Goal: Information Seeking & Learning: Learn about a topic

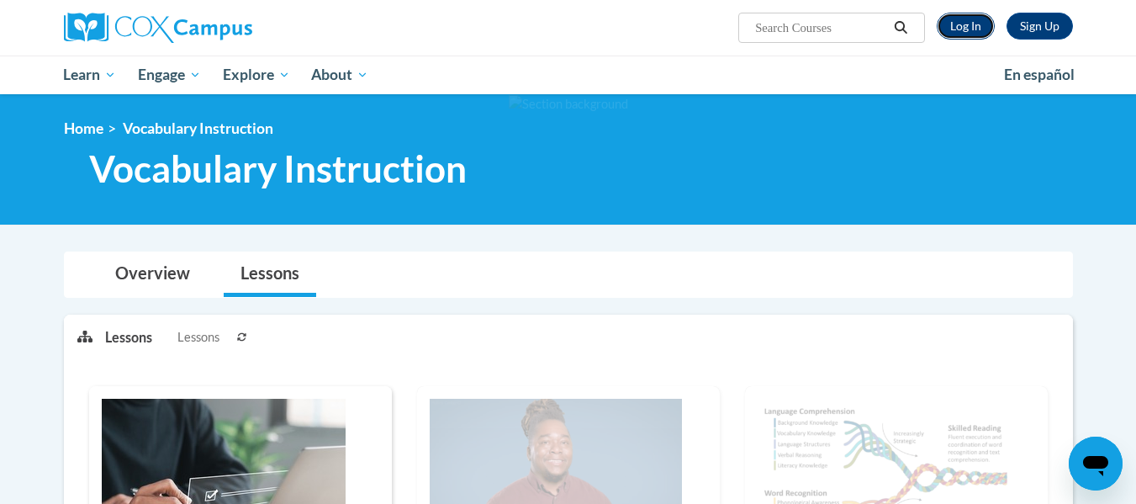
click at [978, 32] on link "Log In" at bounding box center [965, 26] width 58 height 27
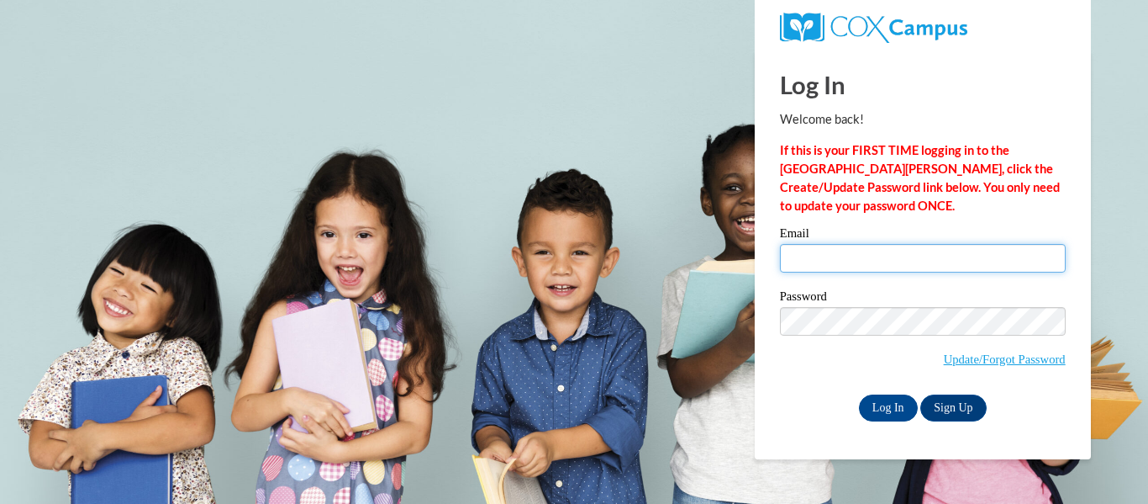
click at [910, 266] on input "Email" at bounding box center [923, 258] width 286 height 29
type input "fbellpalmer@kippatl.org"
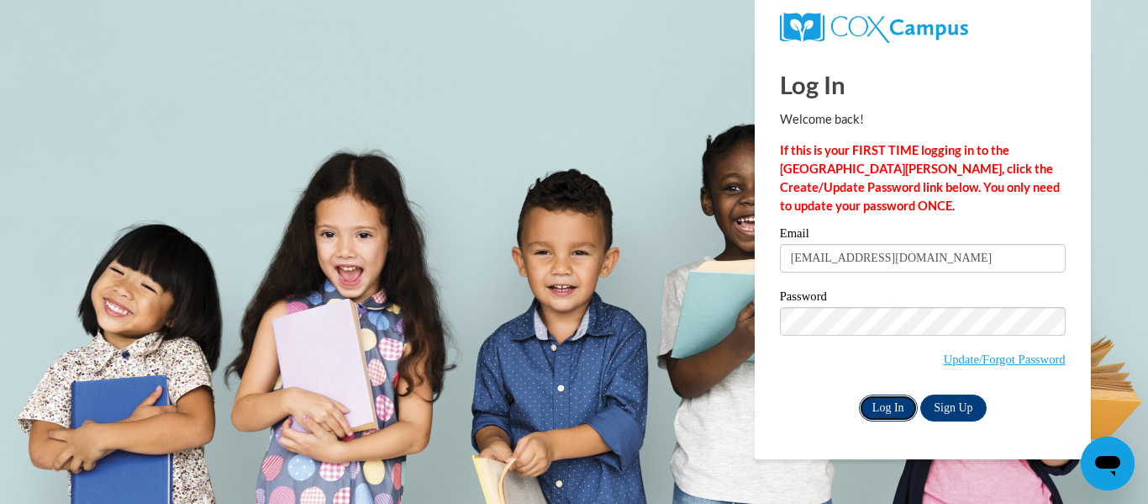
click at [890, 407] on input "Log In" at bounding box center [888, 407] width 59 height 27
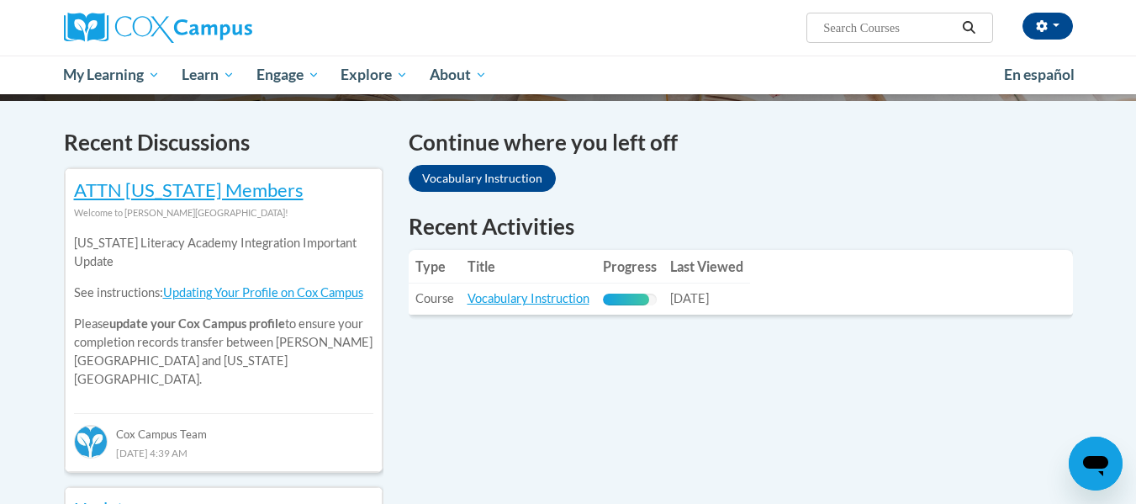
scroll to position [493, 0]
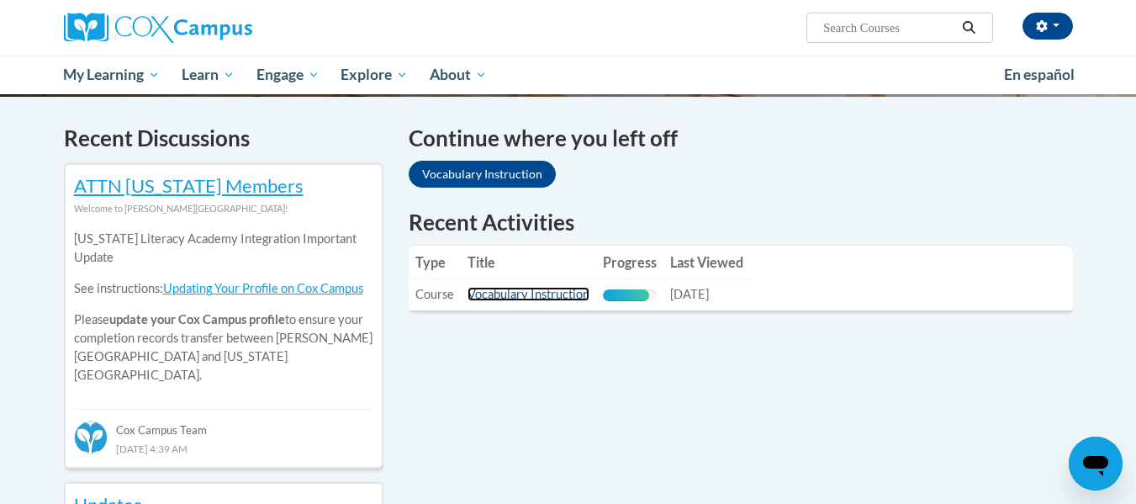
click at [496, 297] on link "Vocabulary Instruction" at bounding box center [528, 294] width 122 height 14
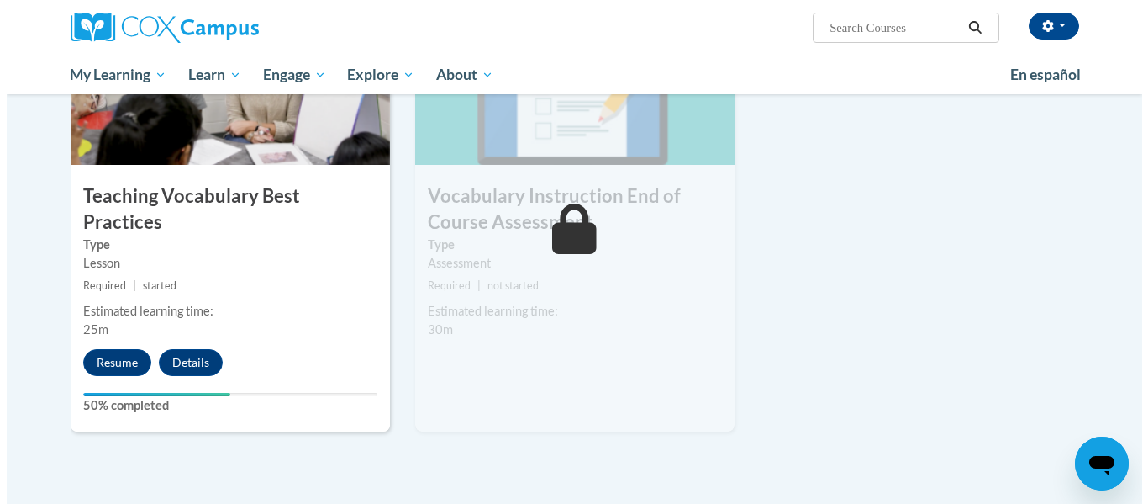
scroll to position [1837, 0]
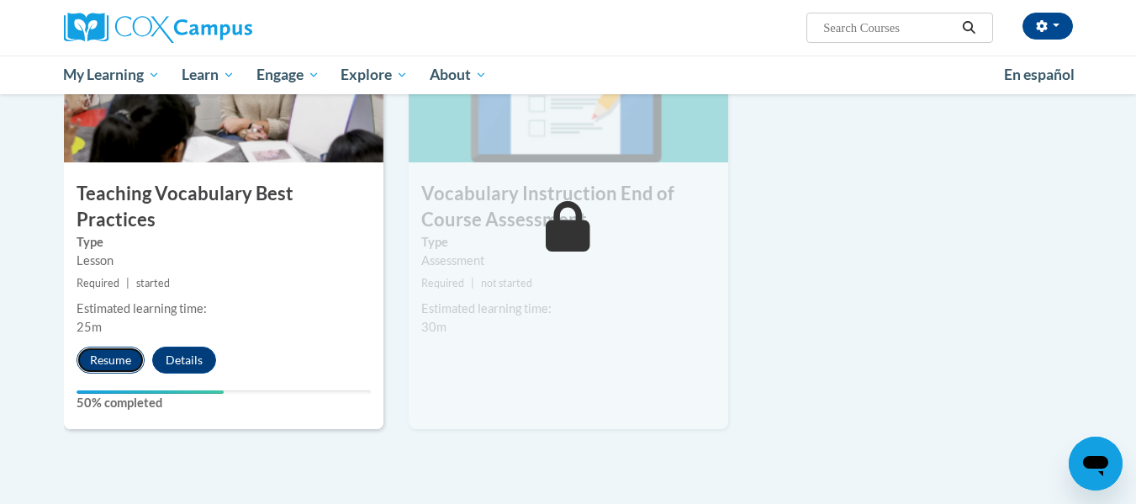
click at [107, 346] on button "Resume" at bounding box center [110, 359] width 68 height 27
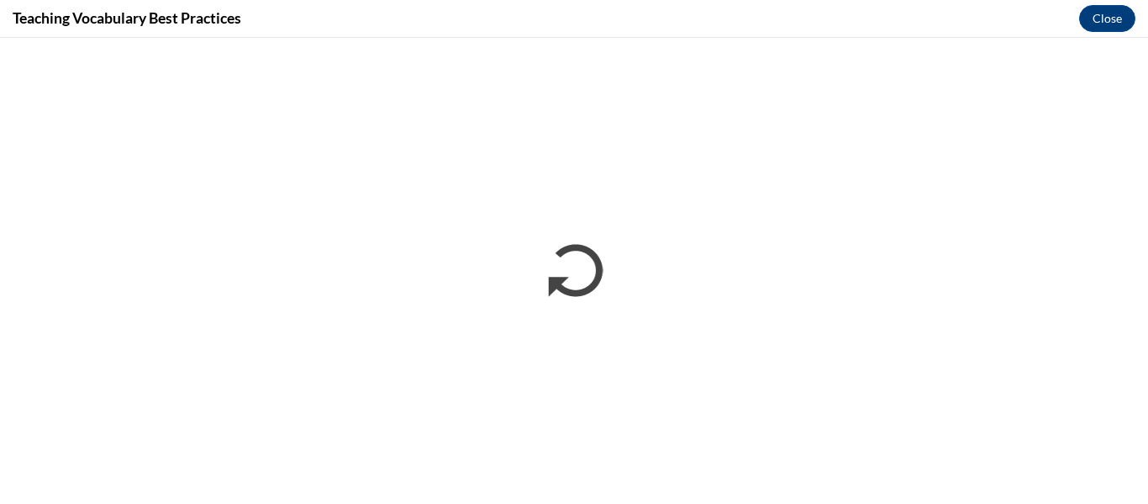
scroll to position [0, 0]
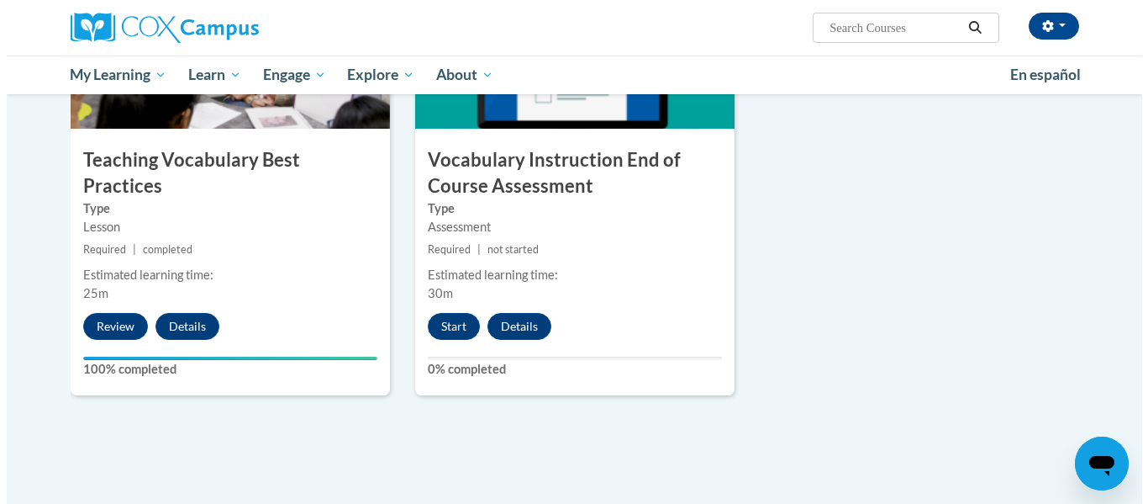
scroll to position [1871, 0]
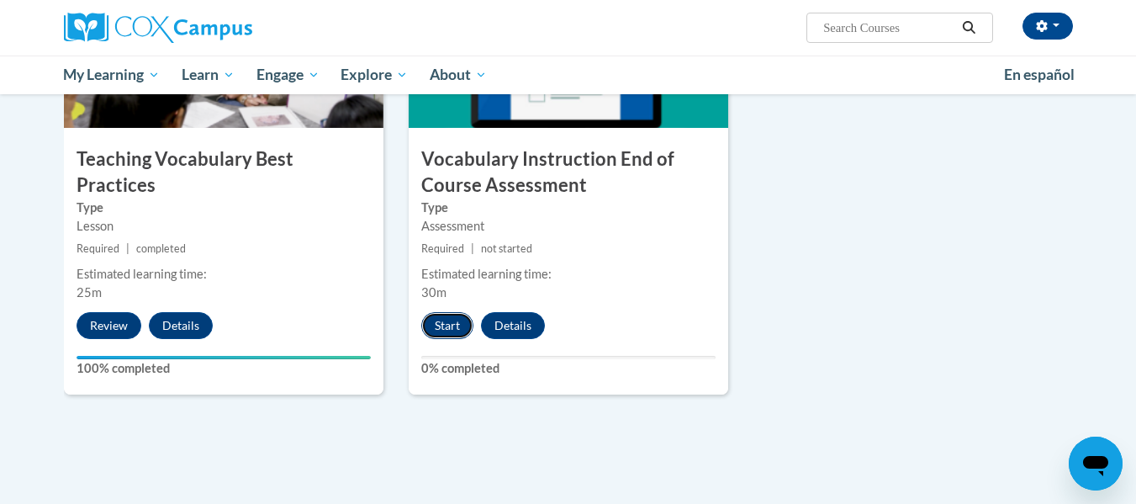
click at [456, 321] on button "Start" at bounding box center [447, 325] width 52 height 27
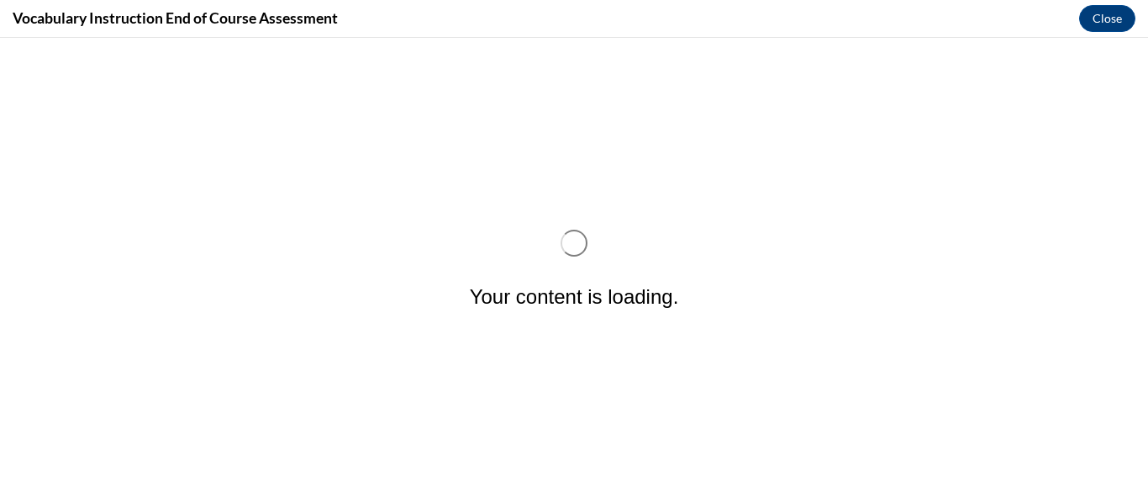
scroll to position [0, 0]
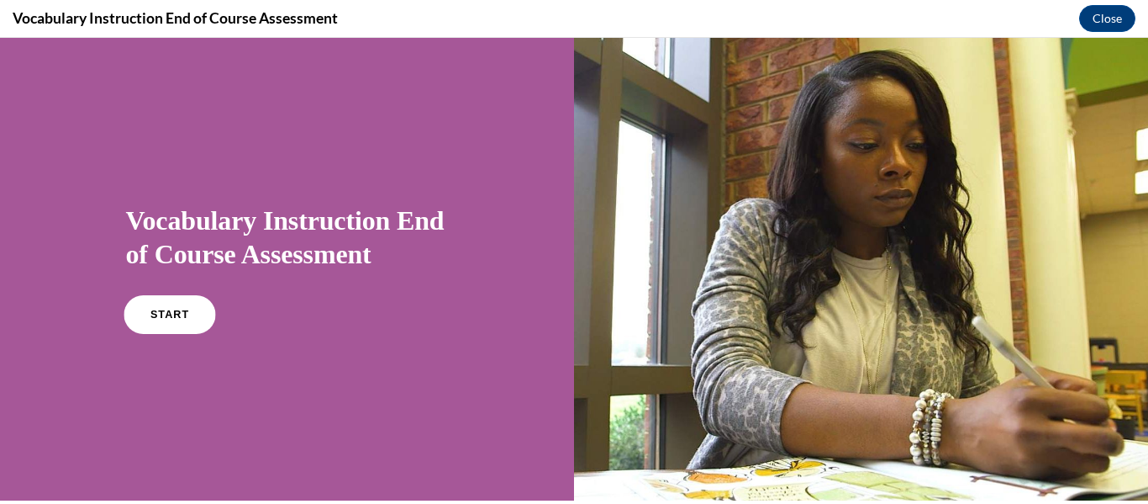
click at [157, 320] on link "START" at bounding box center [170, 314] width 92 height 39
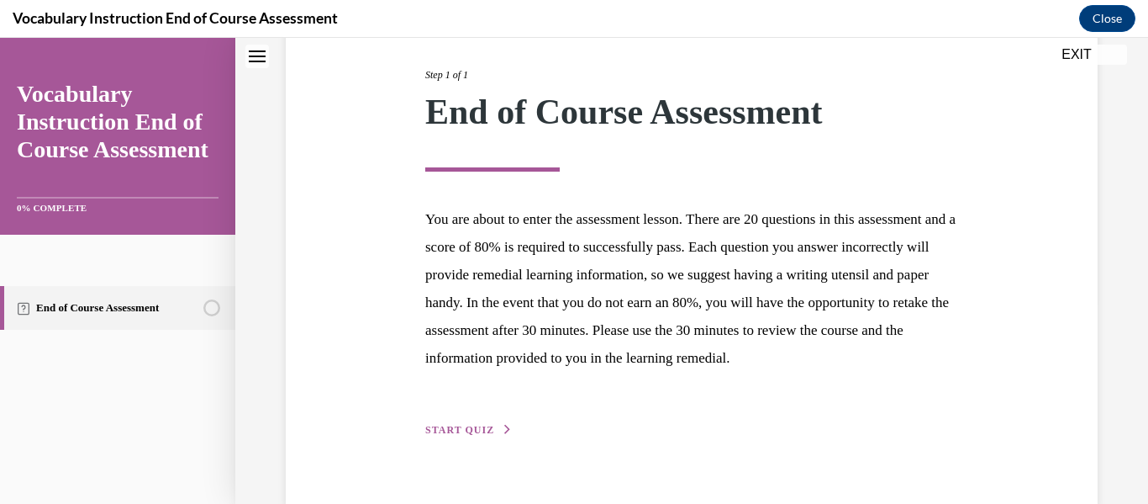
scroll to position [269, 0]
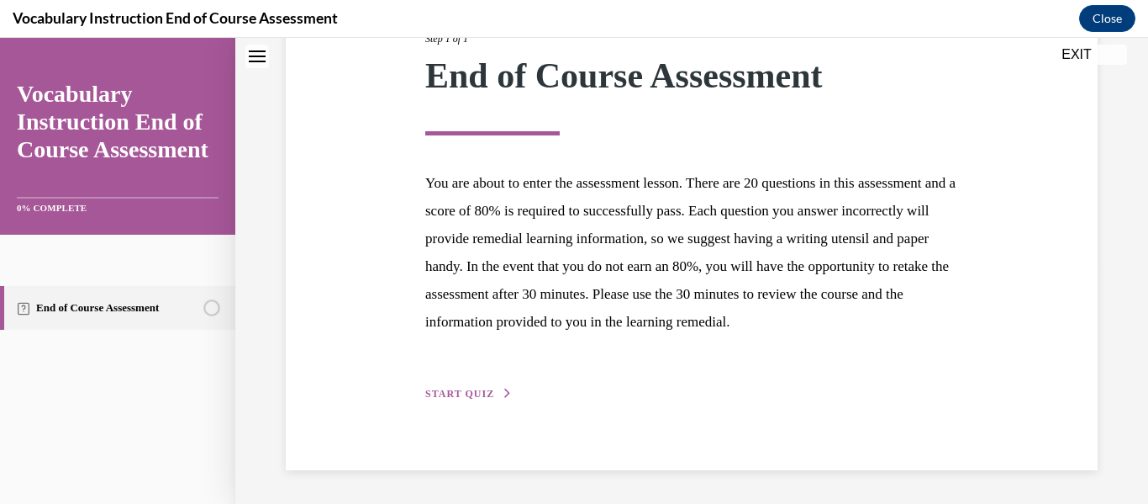
click at [442, 391] on span "START QUIZ" at bounding box center [459, 394] width 69 height 12
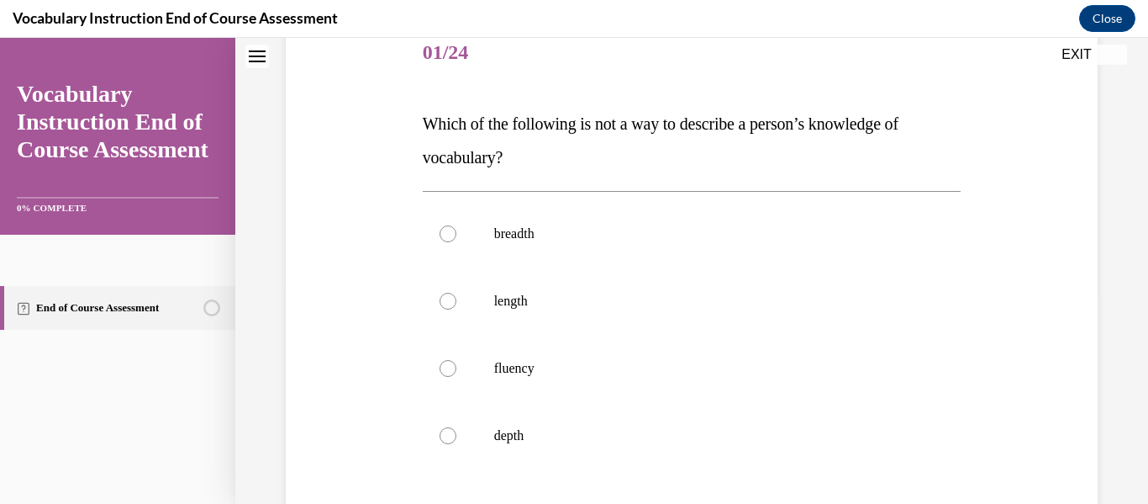
scroll to position [214, 0]
click at [440, 303] on div at bounding box center [448, 300] width 17 height 17
click at [440, 303] on input "length" at bounding box center [448, 300] width 17 height 17
radio input "true"
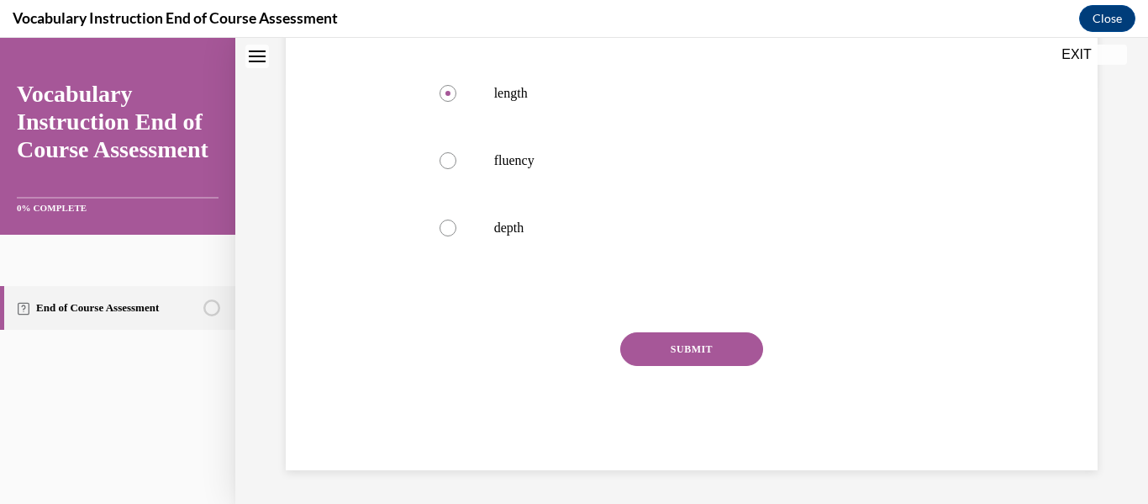
click at [661, 351] on button "SUBMIT" at bounding box center [691, 349] width 143 height 34
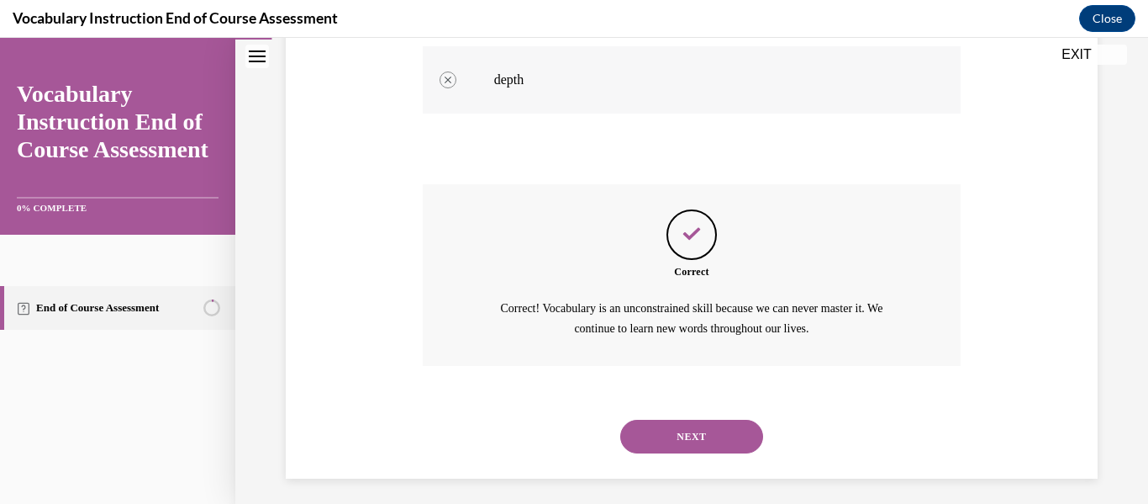
scroll to position [569, 0]
click at [677, 414] on div "NEXT" at bounding box center [692, 436] width 539 height 67
click at [680, 433] on button "NEXT" at bounding box center [691, 436] width 143 height 34
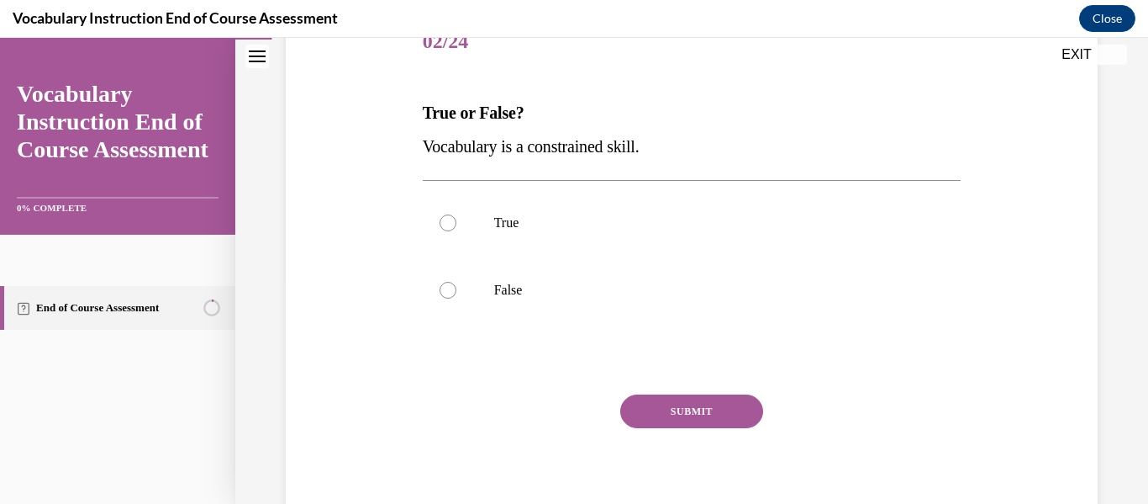
scroll to position [208, 0]
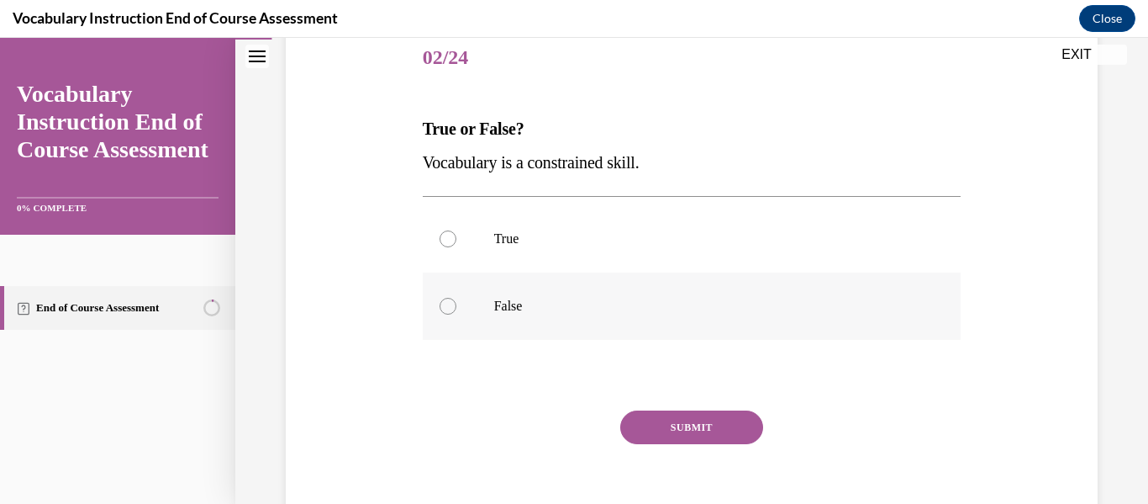
click at [443, 306] on div at bounding box center [448, 306] width 17 height 17
click at [443, 306] on input "False" at bounding box center [448, 306] width 17 height 17
radio input "true"
click at [667, 416] on button "SUBMIT" at bounding box center [691, 427] width 143 height 34
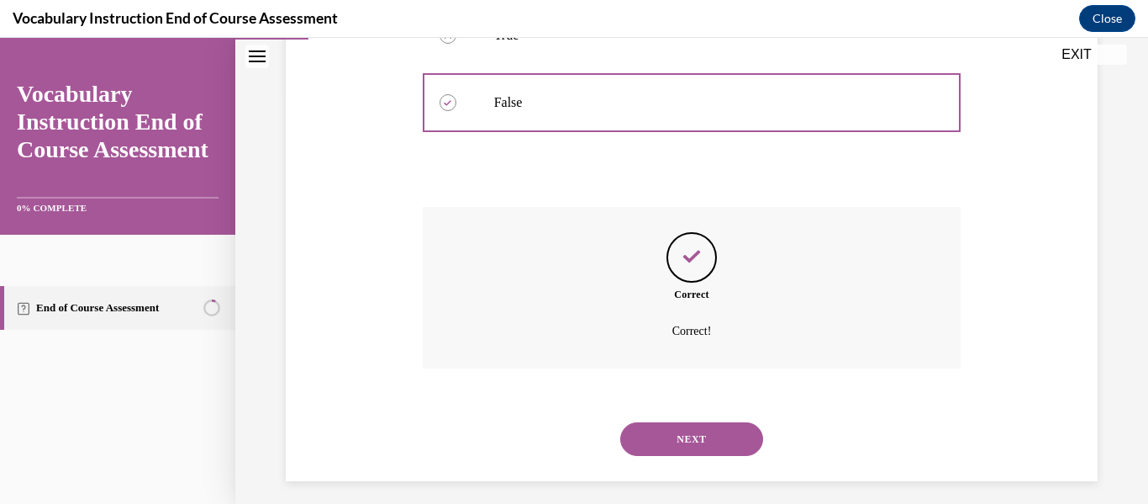
scroll to position [423, 0]
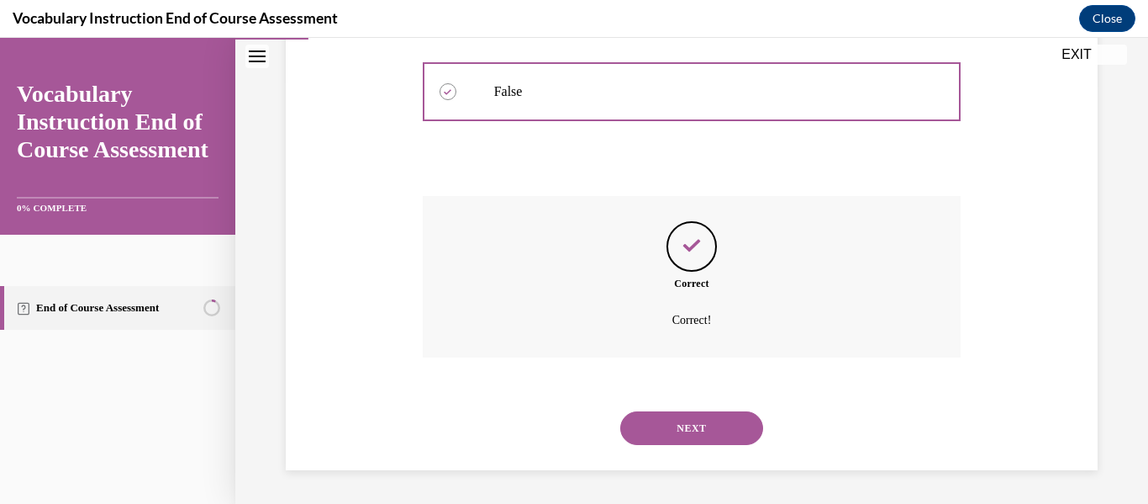
click at [690, 425] on button "NEXT" at bounding box center [691, 428] width 143 height 34
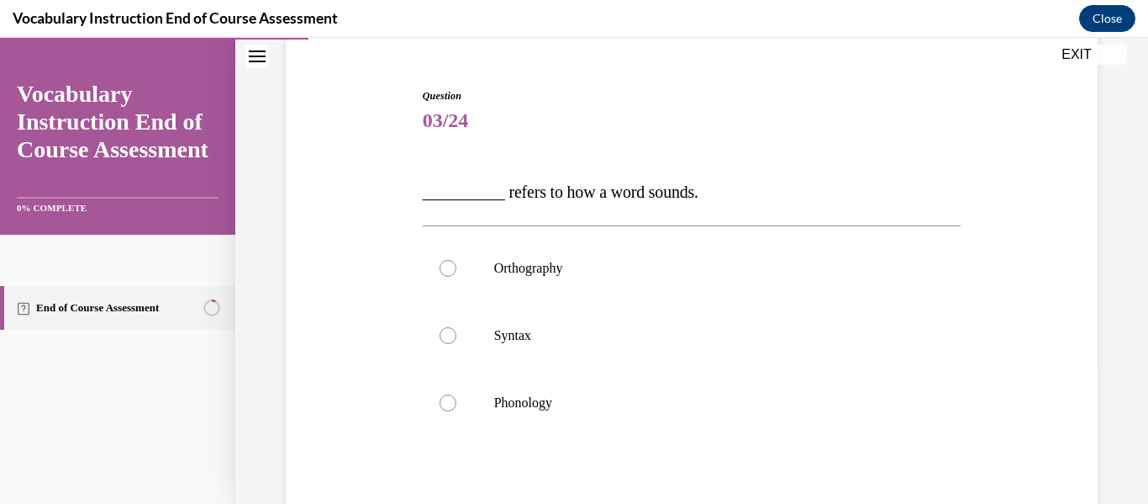
scroll to position [146, 0]
click at [440, 276] on label "Orthography" at bounding box center [692, 267] width 539 height 67
click at [440, 276] on input "Orthography" at bounding box center [448, 267] width 17 height 17
radio input "true"
click at [450, 404] on div at bounding box center [448, 401] width 17 height 17
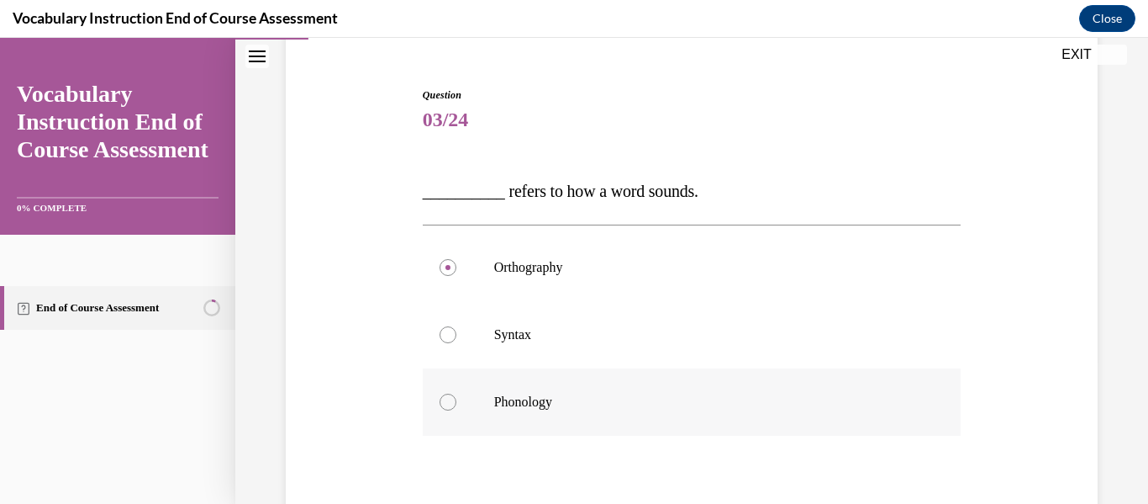
click at [450, 404] on input "Phonology" at bounding box center [448, 401] width 17 height 17
radio input "true"
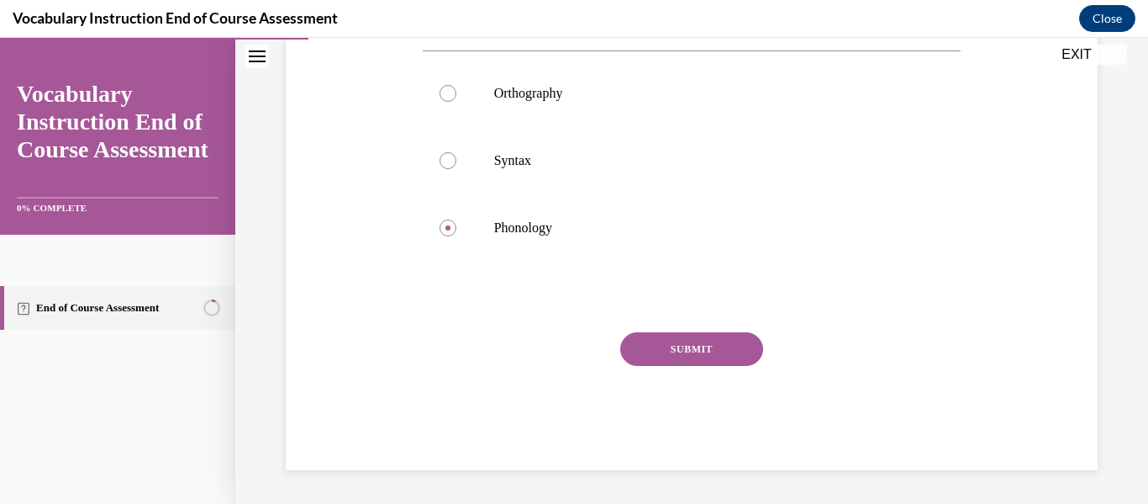
click at [653, 365] on button "SUBMIT" at bounding box center [691, 349] width 143 height 34
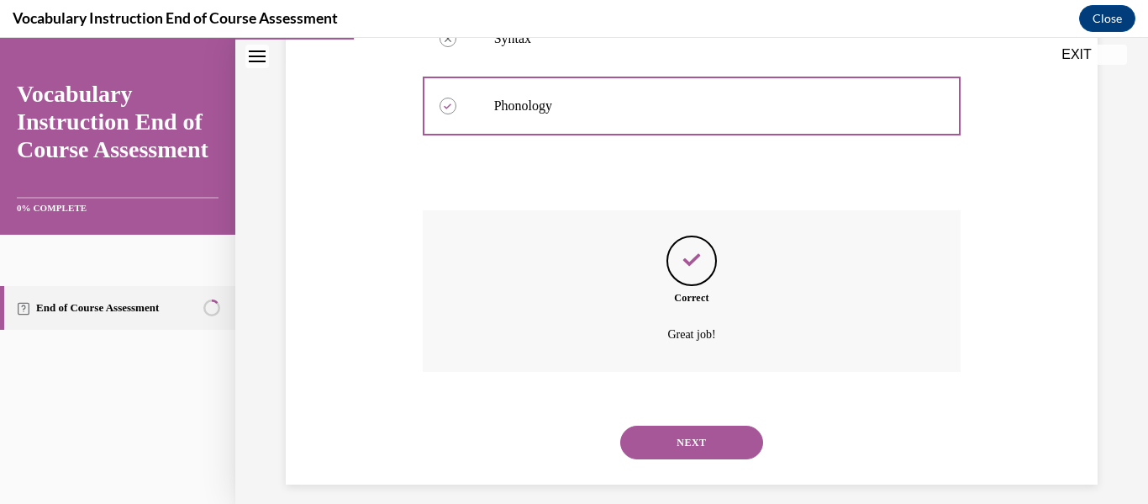
scroll to position [456, 0]
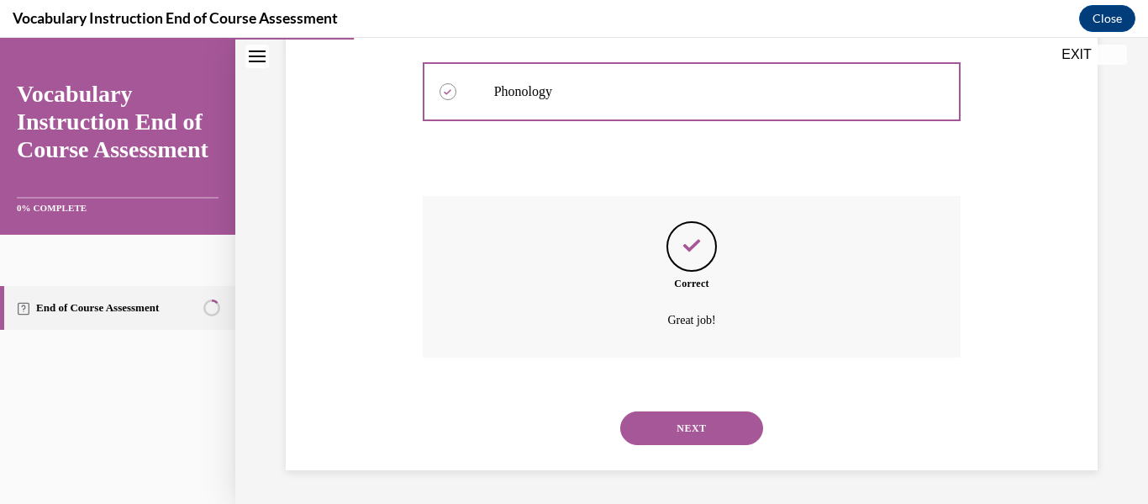
click at [651, 425] on button "NEXT" at bounding box center [691, 428] width 143 height 34
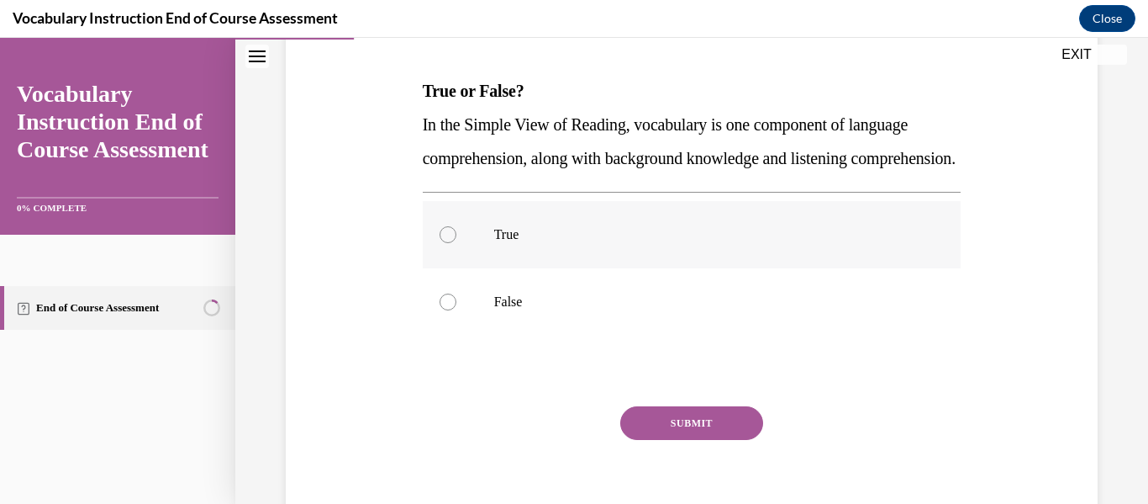
scroll to position [247, 0]
click at [456, 267] on label "True" at bounding box center [692, 233] width 539 height 67
click at [456, 242] on input "True" at bounding box center [448, 233] width 17 height 17
radio input "true"
click at [656, 439] on button "SUBMIT" at bounding box center [691, 422] width 143 height 34
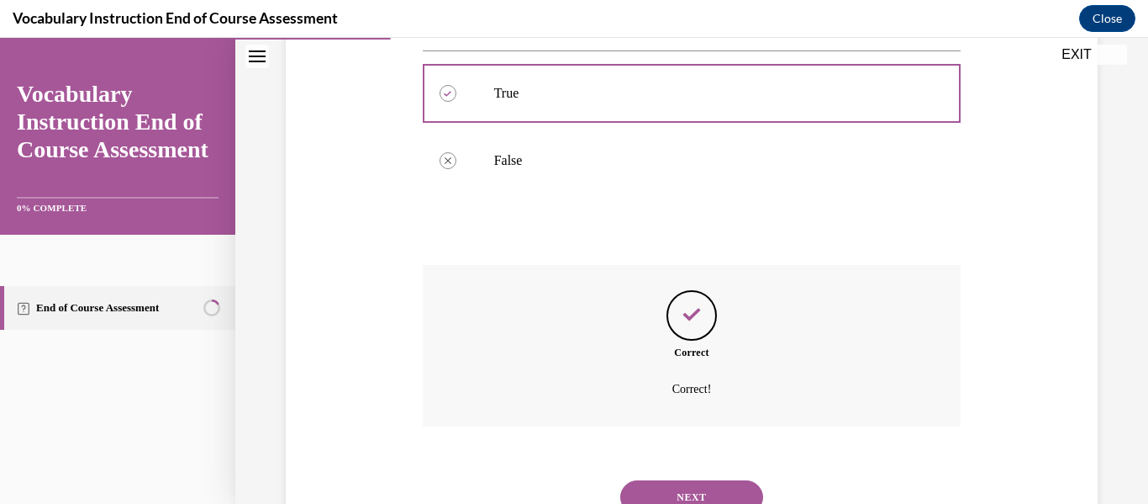
scroll to position [490, 0]
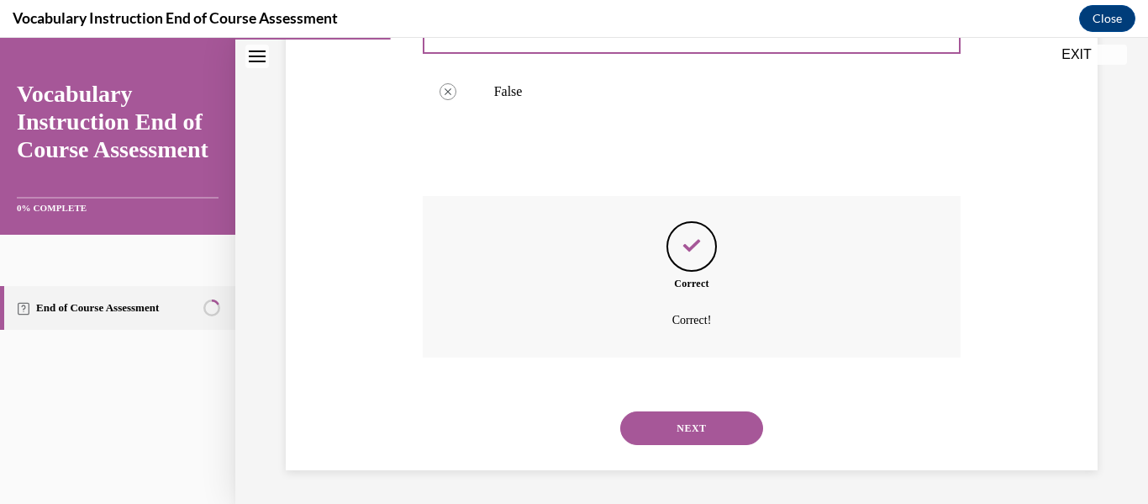
click at [709, 426] on button "NEXT" at bounding box center [691, 428] width 143 height 34
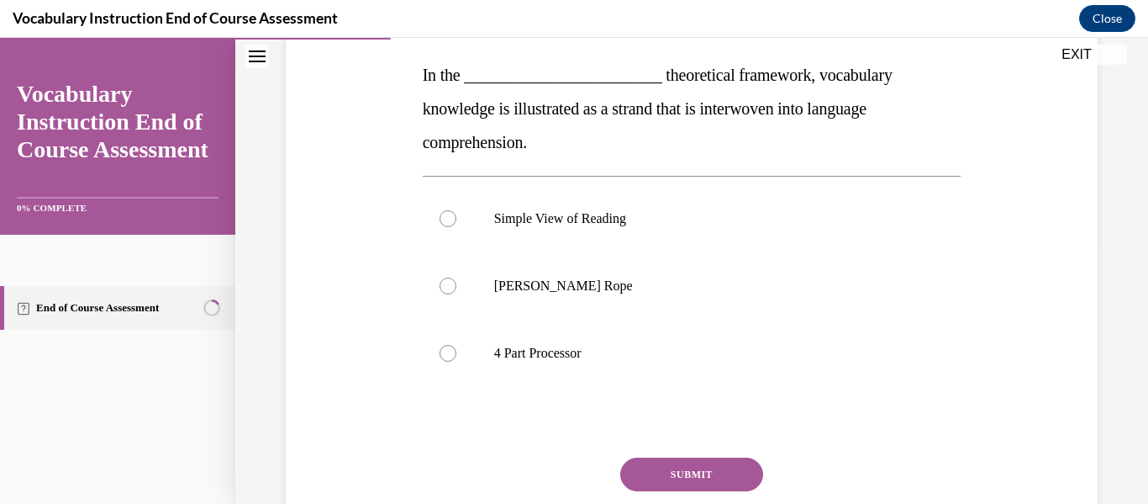
scroll to position [267, 0]
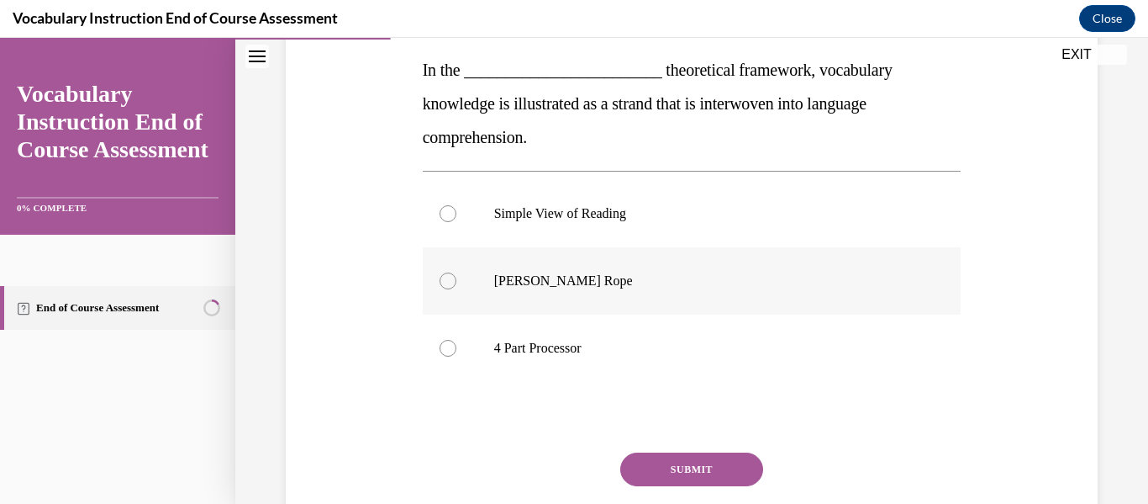
click at [451, 275] on div at bounding box center [448, 280] width 17 height 17
click at [451, 275] on input "Scarborough's Rope" at bounding box center [448, 280] width 17 height 17
radio input "true"
click at [722, 478] on button "SUBMIT" at bounding box center [691, 469] width 143 height 34
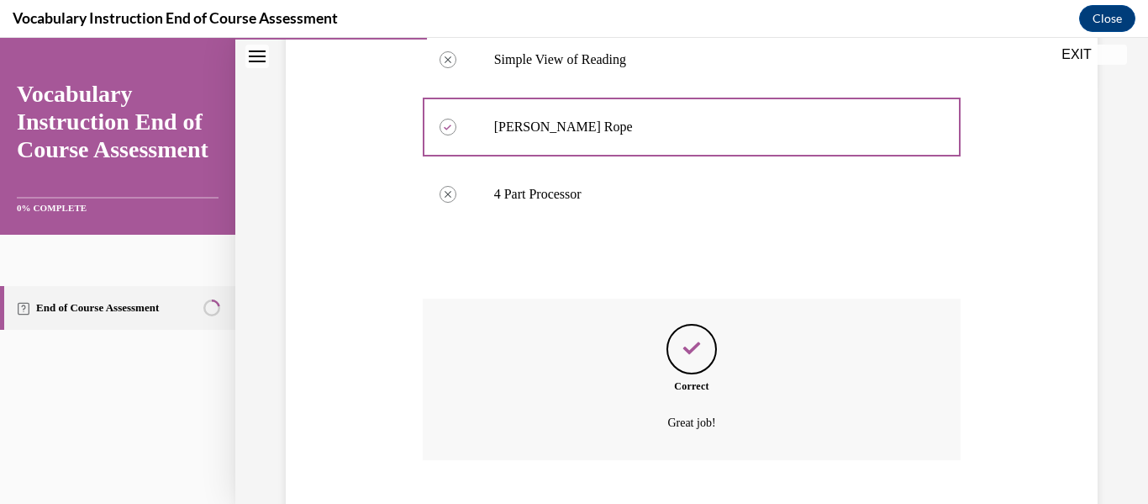
scroll to position [524, 0]
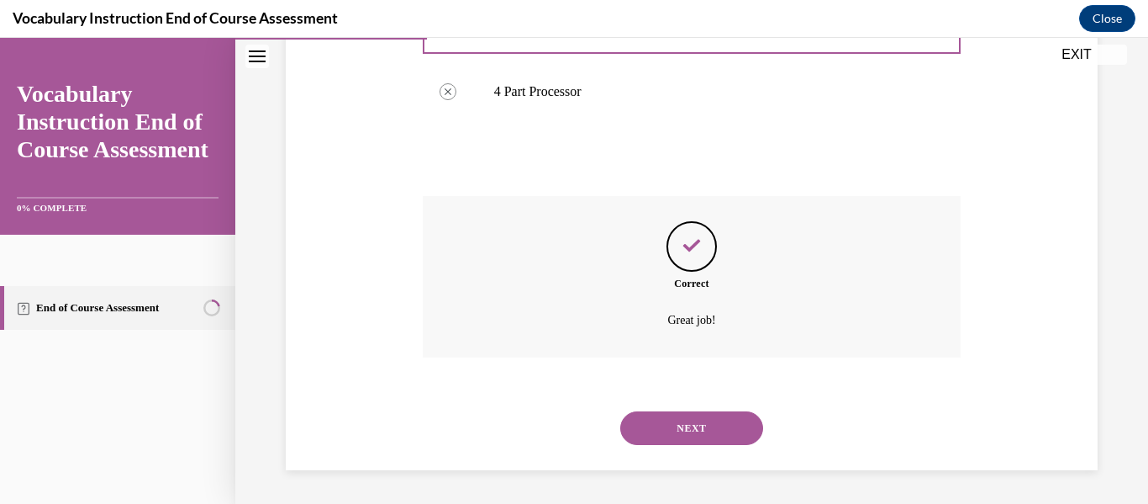
click at [694, 445] on div "NEXT" at bounding box center [692, 427] width 539 height 67
click at [687, 430] on button "NEXT" at bounding box center [691, 428] width 143 height 34
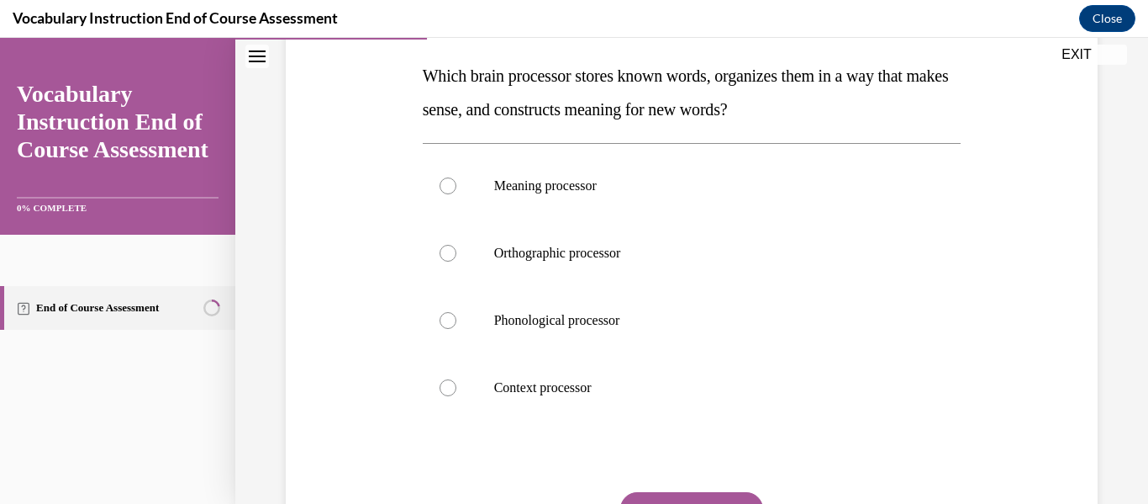
scroll to position [265, 0]
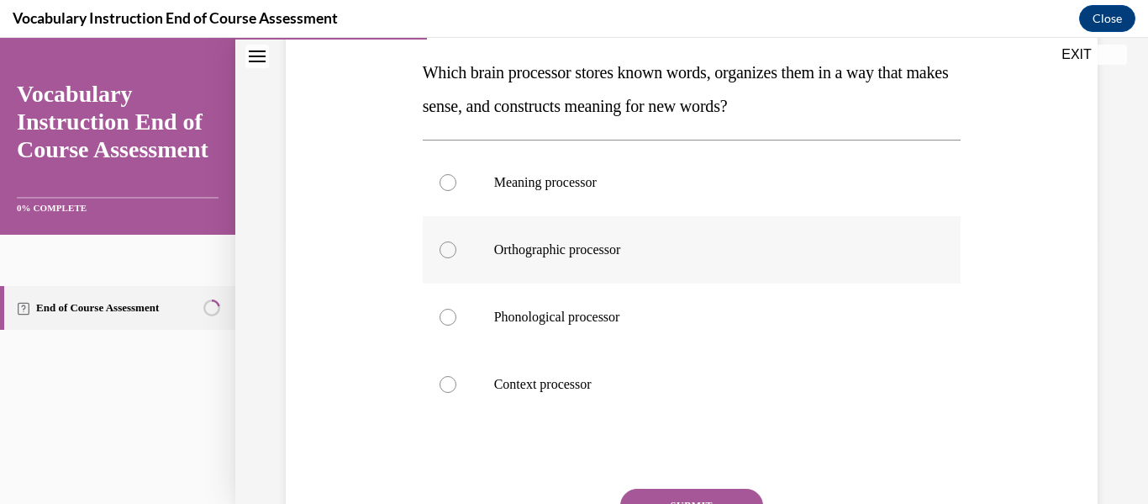
click at [443, 253] on div at bounding box center [448, 249] width 17 height 17
click at [443, 253] on input "Orthographic processor" at bounding box center [448, 249] width 17 height 17
radio input "true"
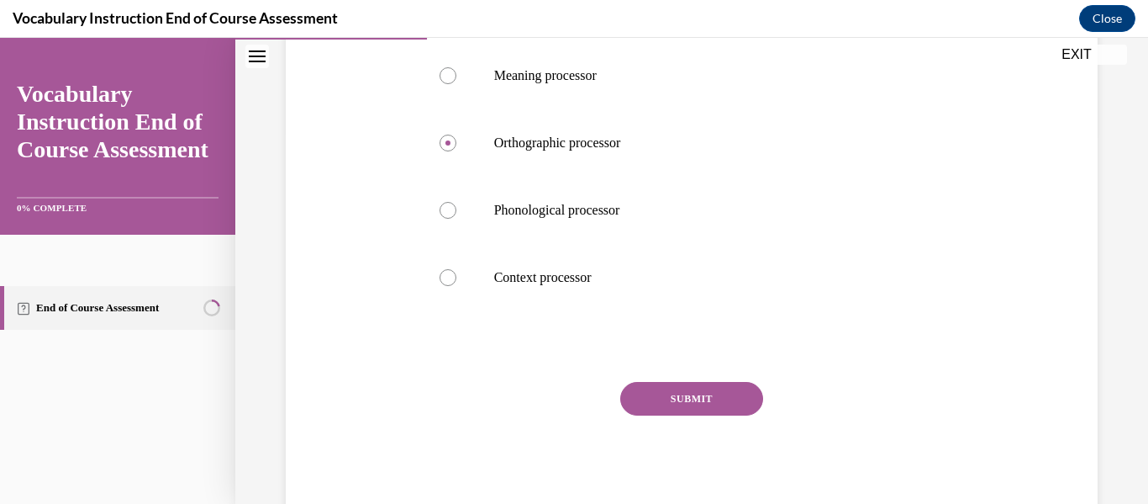
click at [702, 402] on button "SUBMIT" at bounding box center [691, 399] width 143 height 34
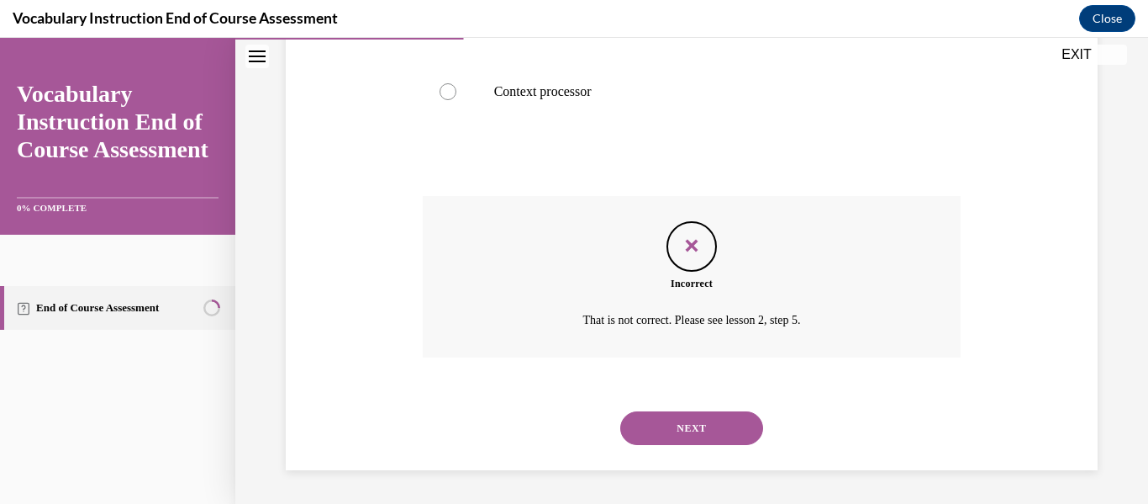
scroll to position [556, 0]
click at [696, 418] on button "NEXT" at bounding box center [691, 429] width 143 height 34
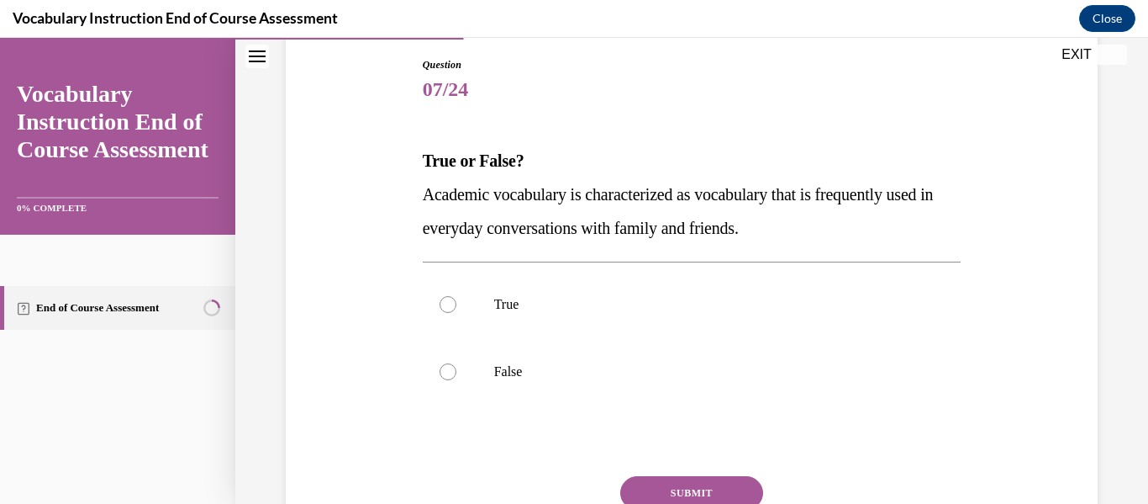
scroll to position [177, 0]
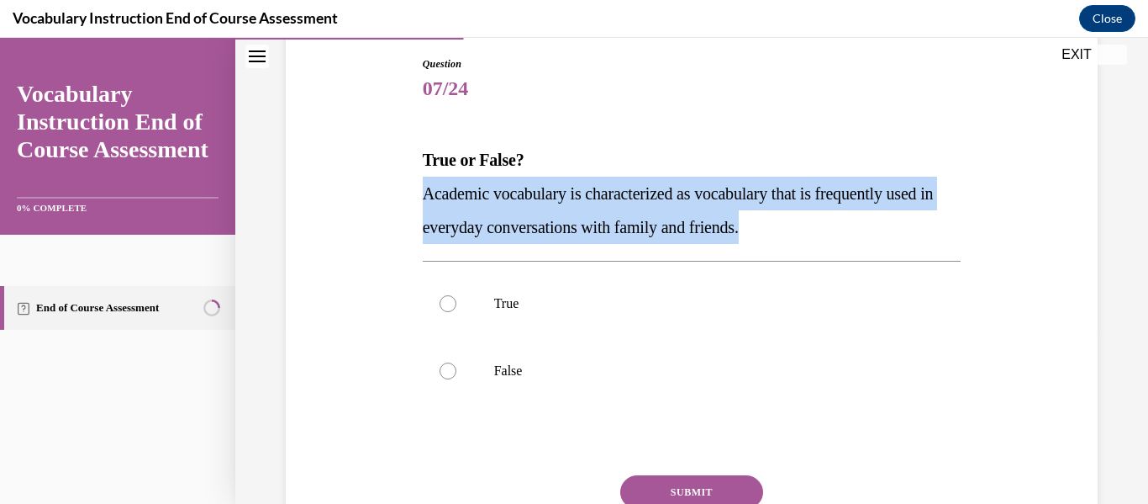
drag, startPoint x: 415, startPoint y: 194, endPoint x: 910, endPoint y: 226, distance: 496.1
click at [910, 226] on div "Question 07/24 True or False? Academic vocabulary is characterized as vocabular…" at bounding box center [692, 309] width 820 height 607
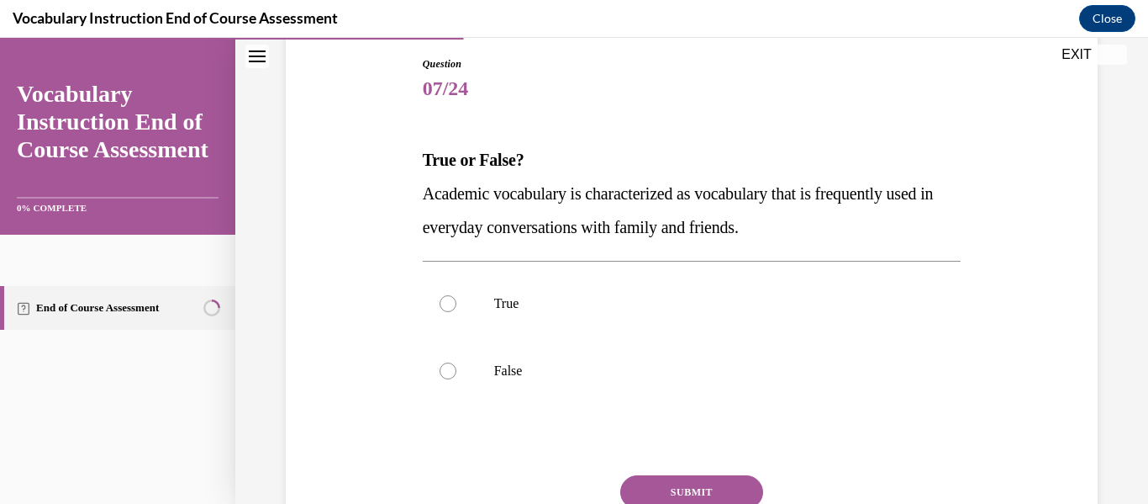
click at [451, 150] on p "True or False?" at bounding box center [692, 160] width 539 height 34
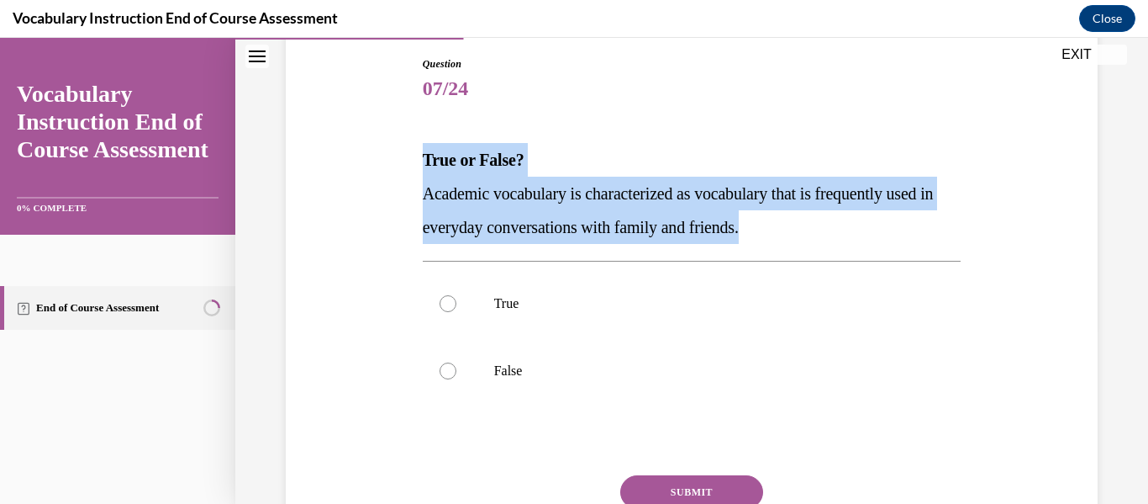
drag, startPoint x: 422, startPoint y: 158, endPoint x: 894, endPoint y: 223, distance: 476.8
click at [894, 223] on div "True or False? Academic vocabulary is characterized as vocabulary that is frequ…" at bounding box center [692, 193] width 539 height 101
copy div "True or False? Academic vocabulary is characterized as vocabulary that is frequ…"
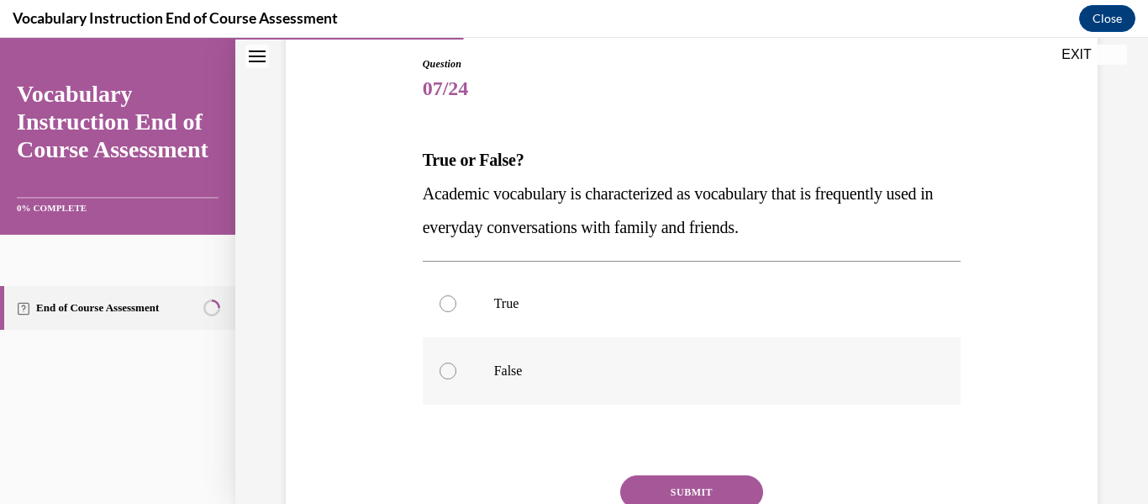
click at [465, 380] on label "False" at bounding box center [692, 370] width 539 height 67
click at [456, 379] on input "False" at bounding box center [448, 370] width 17 height 17
radio input "true"
click at [683, 491] on button "SUBMIT" at bounding box center [691, 492] width 143 height 34
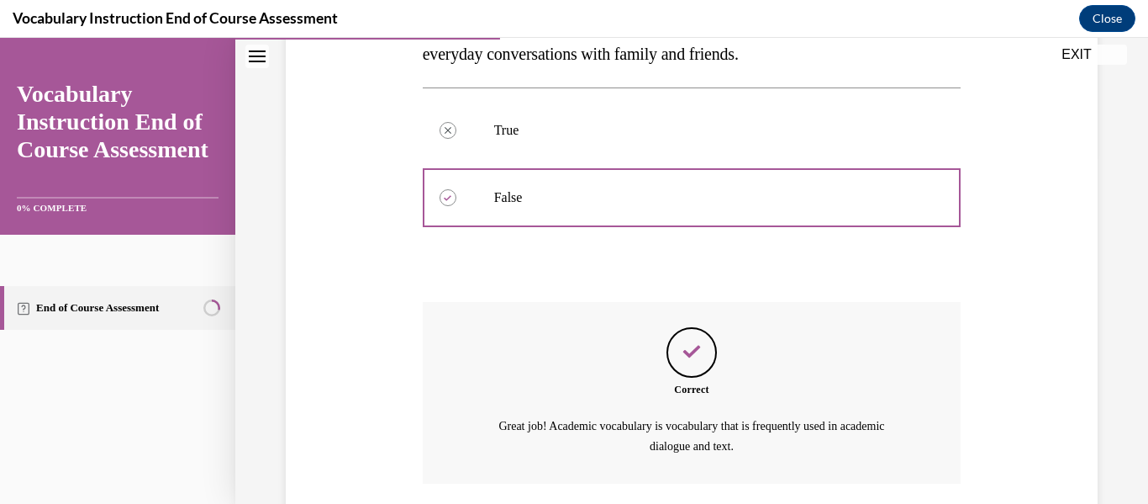
scroll to position [477, 0]
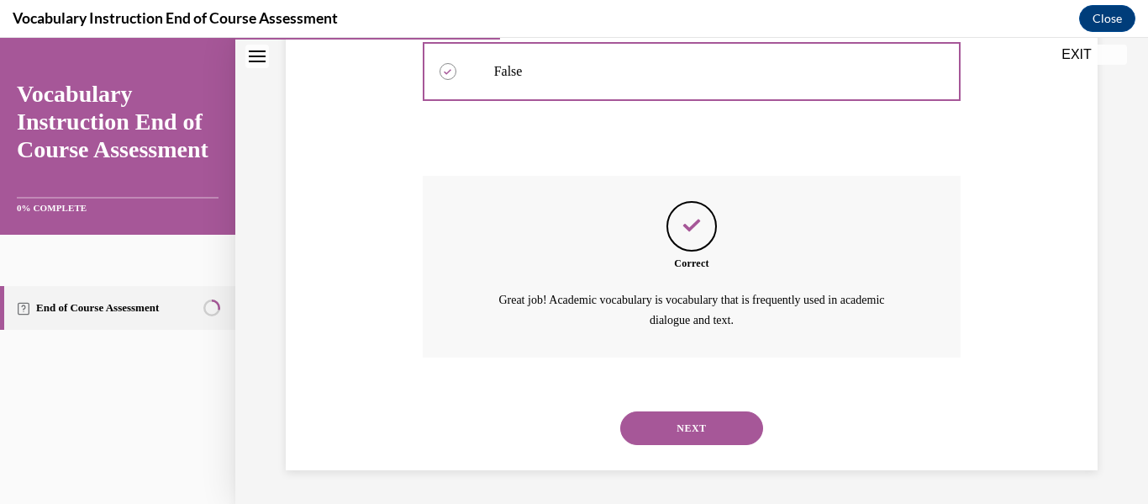
click at [661, 422] on button "NEXT" at bounding box center [691, 428] width 143 height 34
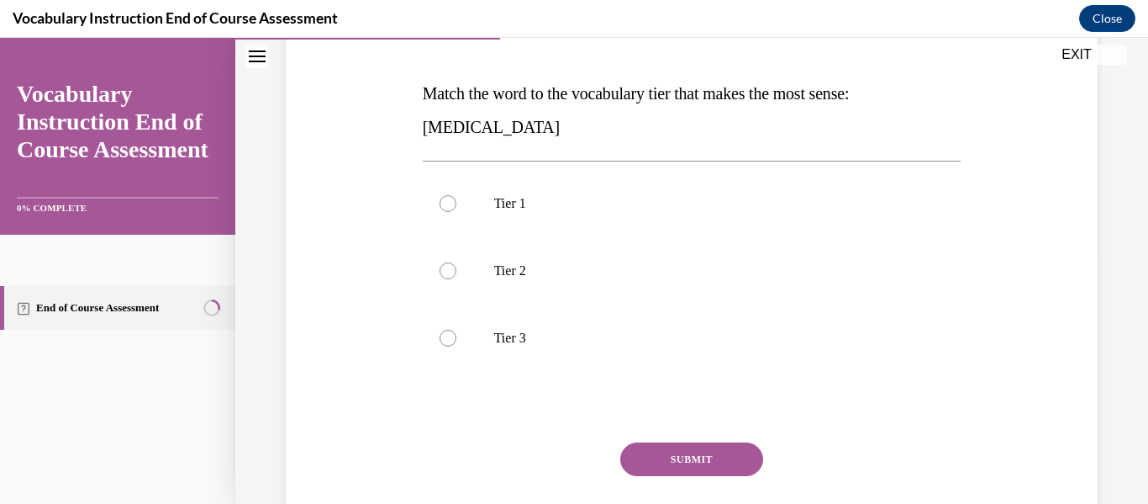
scroll to position [245, 0]
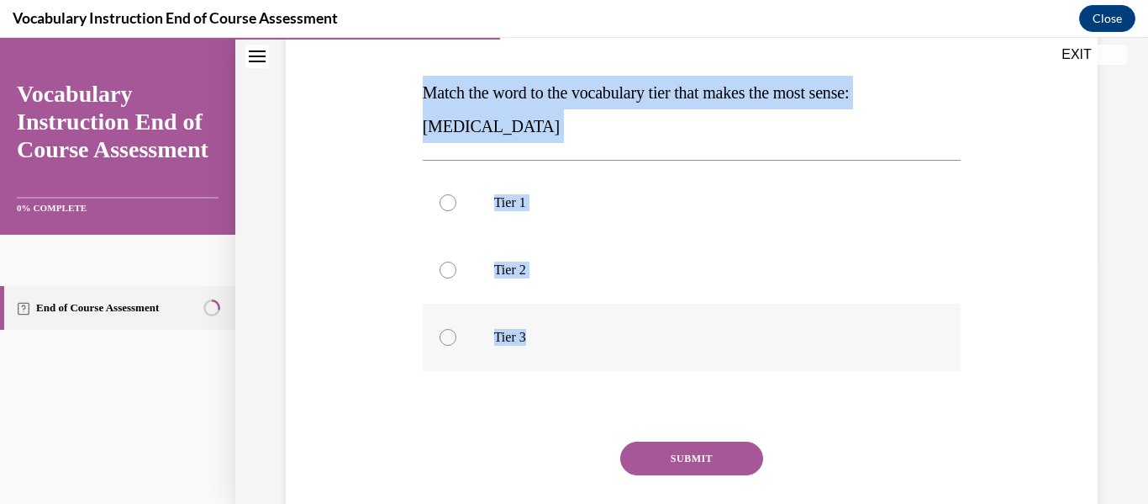
drag, startPoint x: 411, startPoint y: 84, endPoint x: 541, endPoint y: 367, distance: 311.0
click at [541, 367] on div "Question 08/24 Match the word to the vocabulary tier that makes the most sense:…" at bounding box center [692, 259] width 820 height 641
copy div "Match the word to the vocabulary tier that makes the most sense: anaphylaxis Ti…"
click at [678, 226] on label "Tier 1" at bounding box center [692, 202] width 539 height 67
click at [456, 211] on input "Tier 1" at bounding box center [448, 202] width 17 height 17
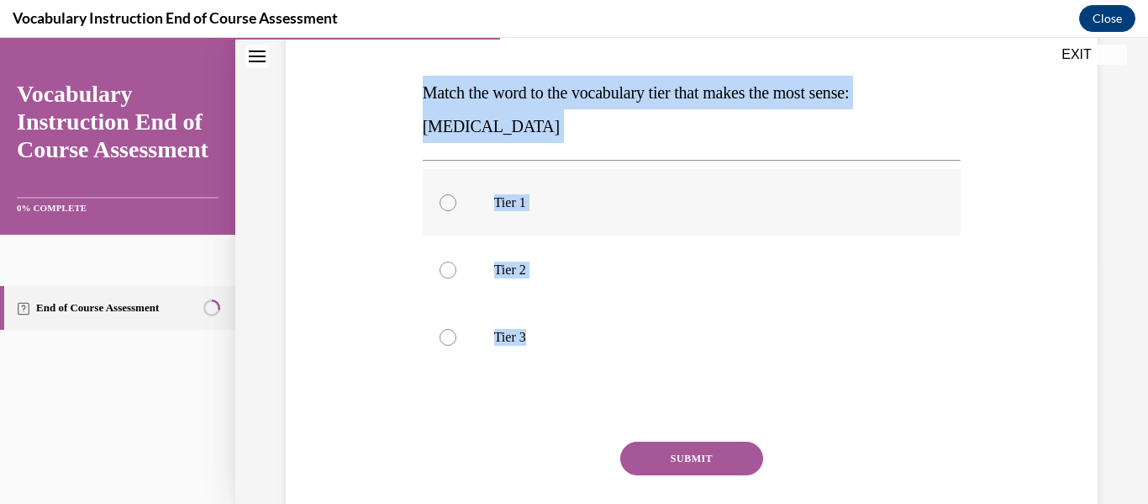
radio input "true"
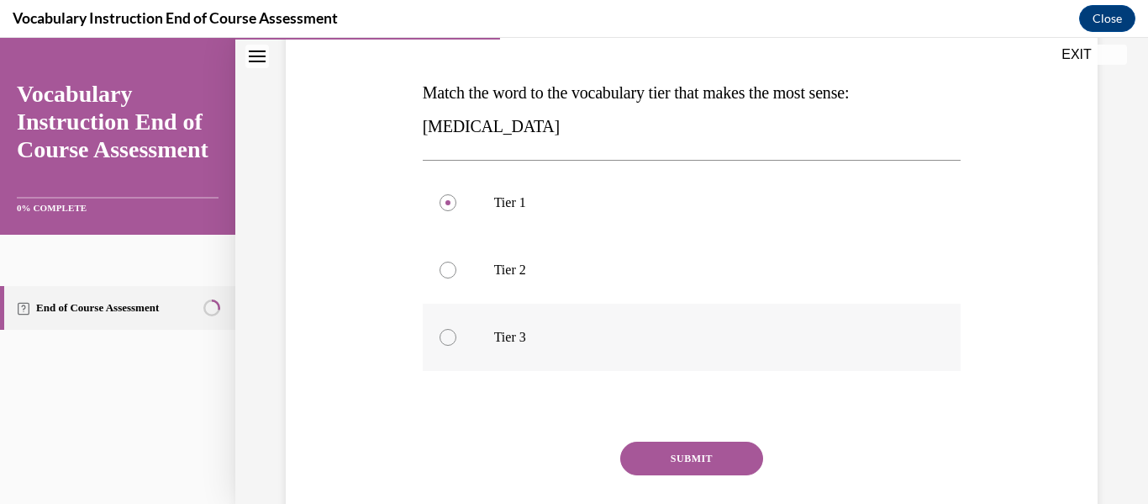
click at [439, 328] on label "Tier 3" at bounding box center [692, 336] width 539 height 67
click at [440, 329] on input "Tier 3" at bounding box center [448, 337] width 17 height 17
radio input "true"
click at [681, 468] on button "SUBMIT" at bounding box center [691, 458] width 143 height 34
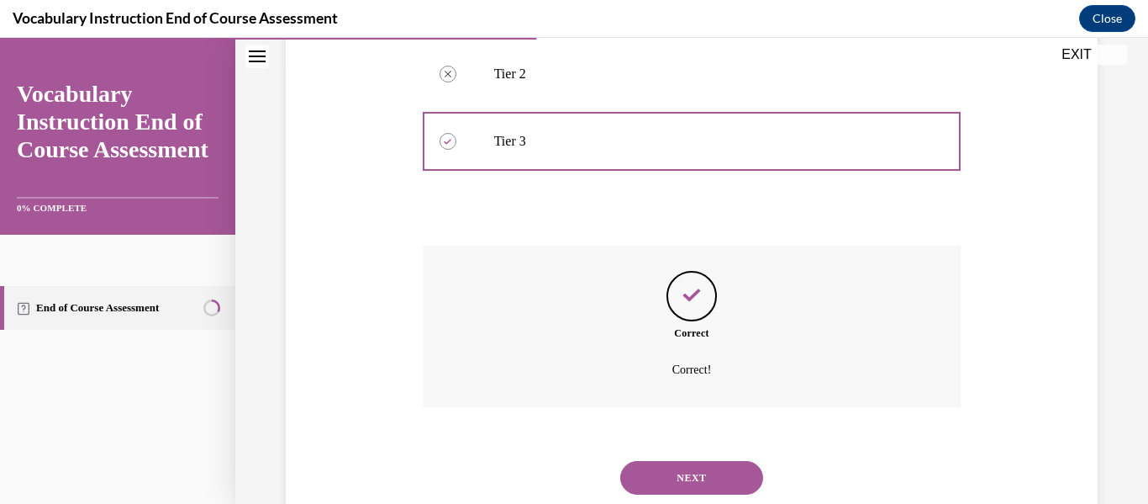
scroll to position [490, 0]
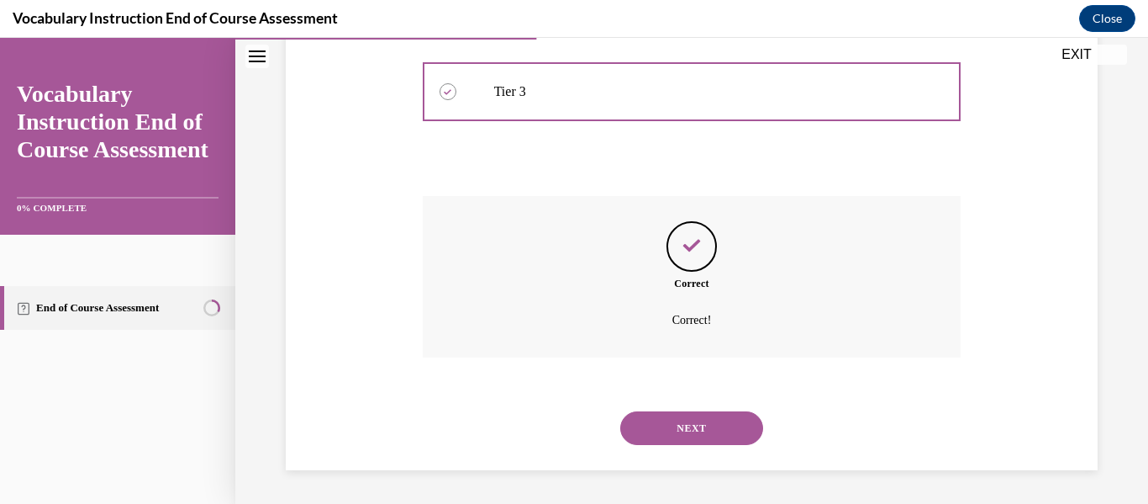
click at [645, 419] on button "NEXT" at bounding box center [691, 428] width 143 height 34
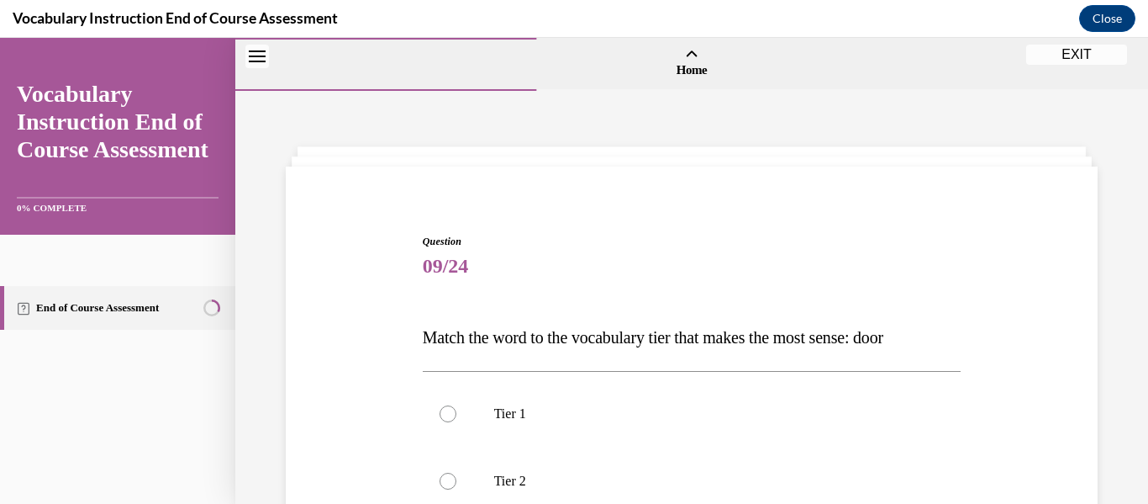
scroll to position [116, 0]
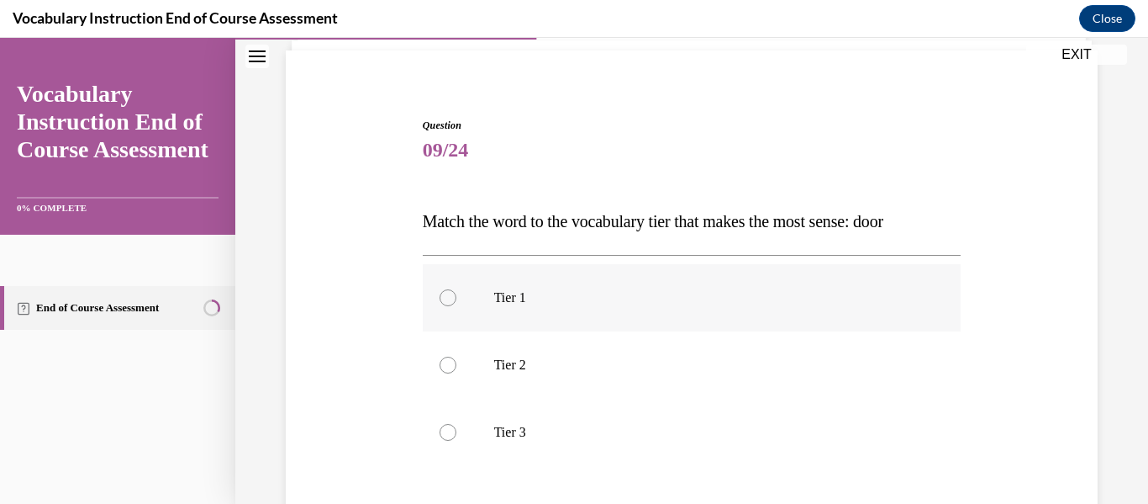
click at [461, 287] on label "Tier 1" at bounding box center [692, 297] width 539 height 67
click at [456, 289] on input "Tier 1" at bounding box center [448, 297] width 17 height 17
radio input "true"
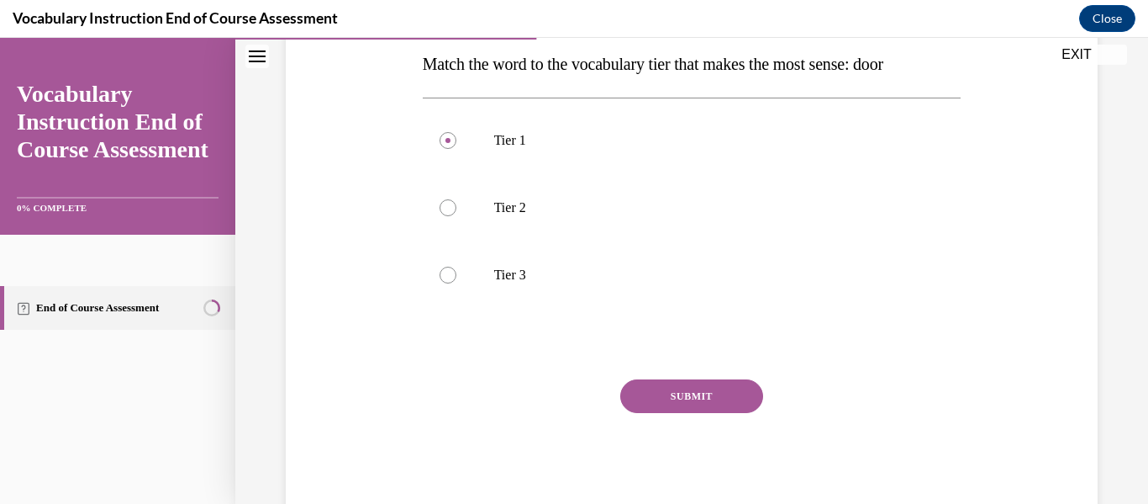
click at [687, 386] on button "SUBMIT" at bounding box center [691, 396] width 143 height 34
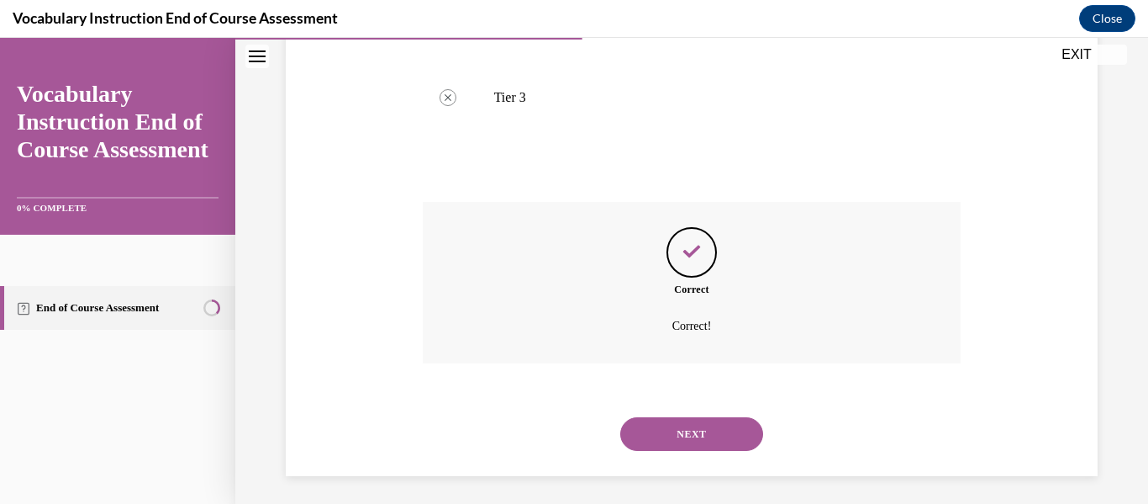
scroll to position [456, 0]
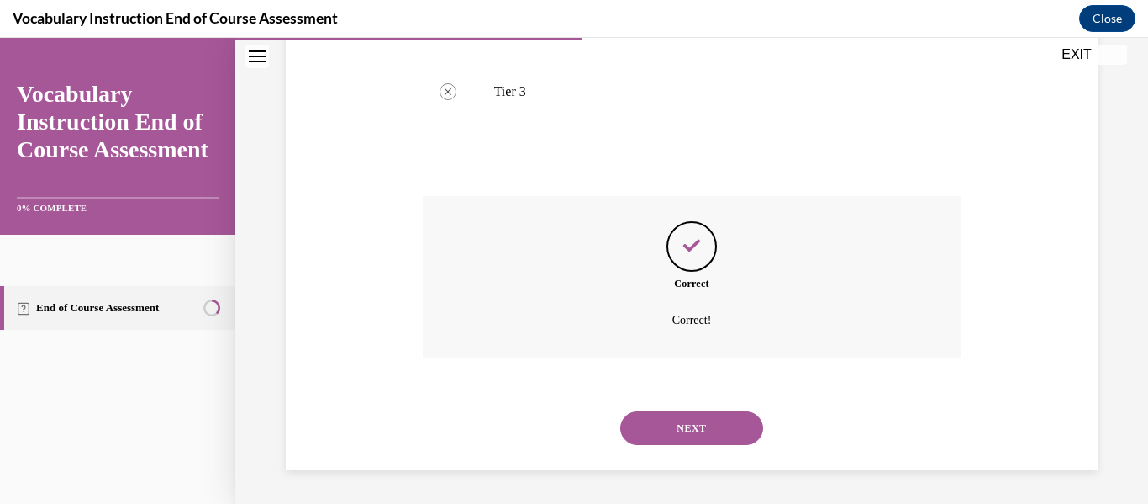
click at [704, 444] on button "NEXT" at bounding box center [691, 428] width 143 height 34
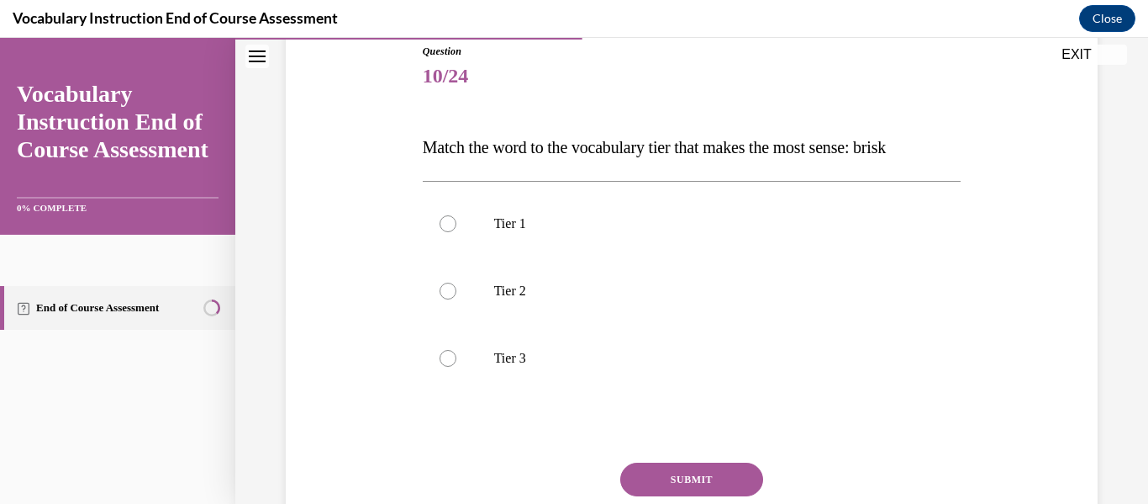
scroll to position [190, 0]
click at [438, 229] on label "Tier 1" at bounding box center [692, 223] width 539 height 67
click at [440, 229] on input "Tier 1" at bounding box center [448, 223] width 17 height 17
radio input "true"
click at [434, 151] on span "Match the word to the vocabulary tier that makes the most sense: brisk" at bounding box center [654, 147] width 463 height 18
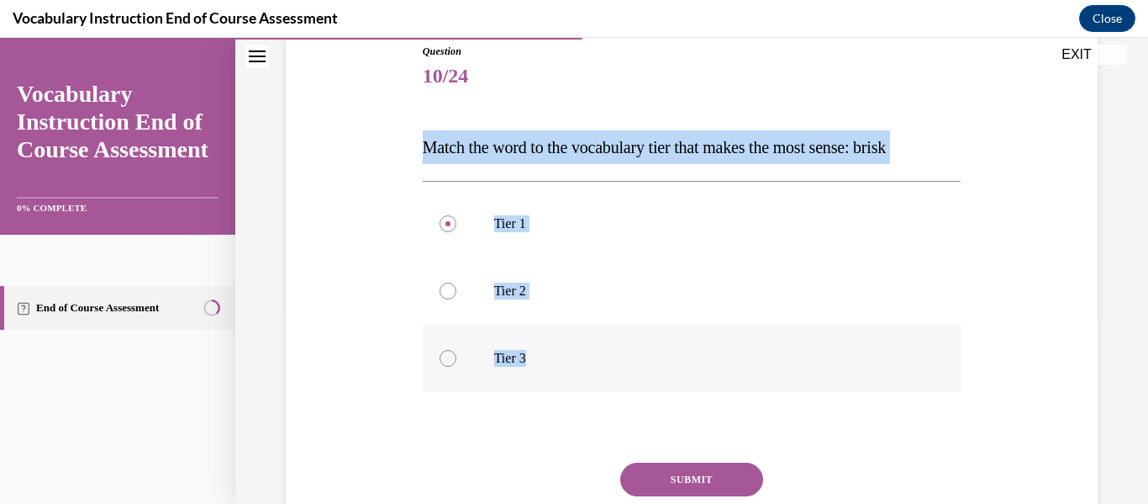
drag, startPoint x: 412, startPoint y: 139, endPoint x: 653, endPoint y: 372, distance: 335.9
click at [653, 372] on div "Question 10/24 Match the word to the vocabulary tier that makes the most sense:…" at bounding box center [692, 296] width 820 height 607
copy div "Match the word to the vocabulary tier that makes the most sense: brisk Tier 1 T…"
click at [447, 308] on label "Tier 2" at bounding box center [692, 290] width 539 height 67
click at [447, 299] on input "Tier 2" at bounding box center [448, 290] width 17 height 17
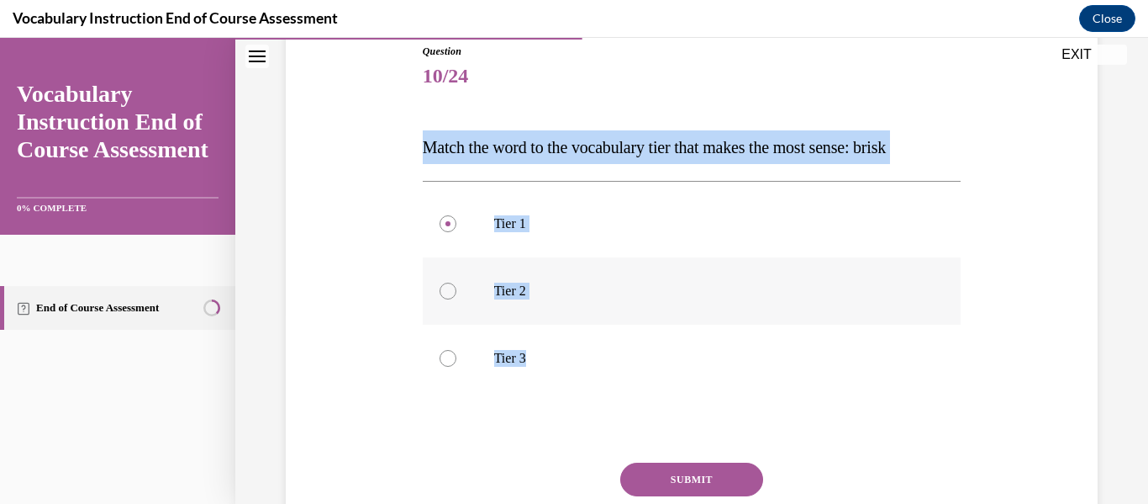
radio input "true"
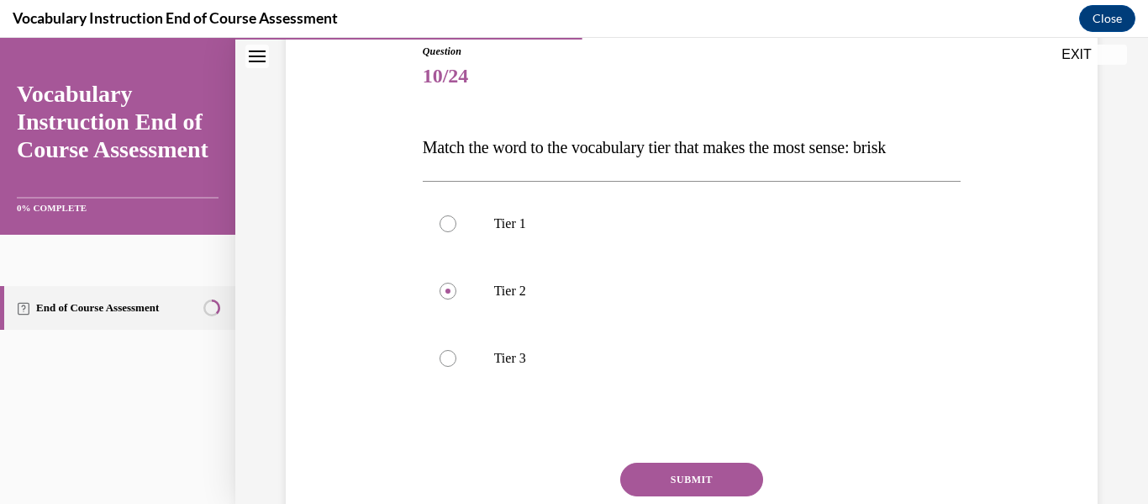
click at [706, 469] on button "SUBMIT" at bounding box center [691, 479] width 143 height 34
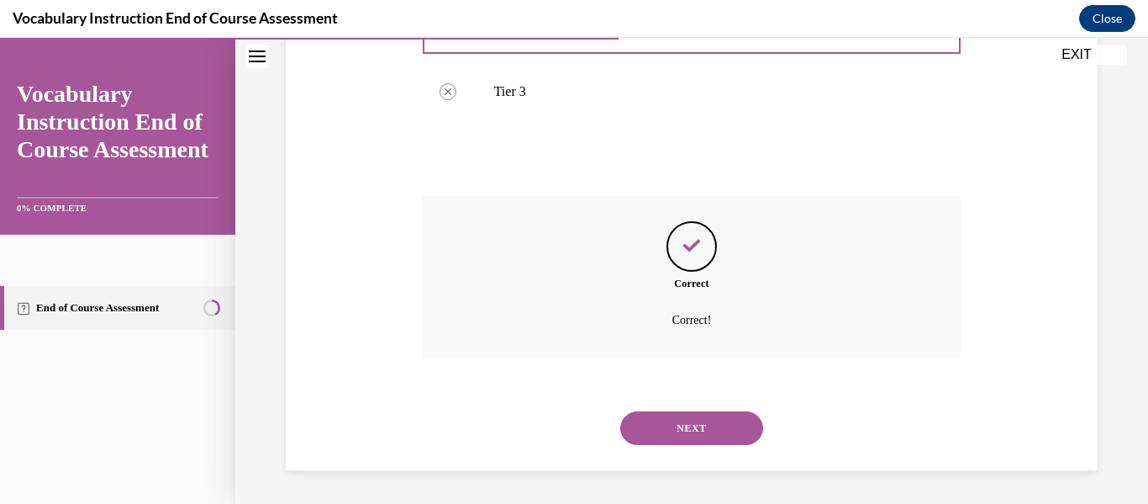
scroll to position [456, 0]
click at [700, 414] on button "NEXT" at bounding box center [691, 428] width 143 height 34
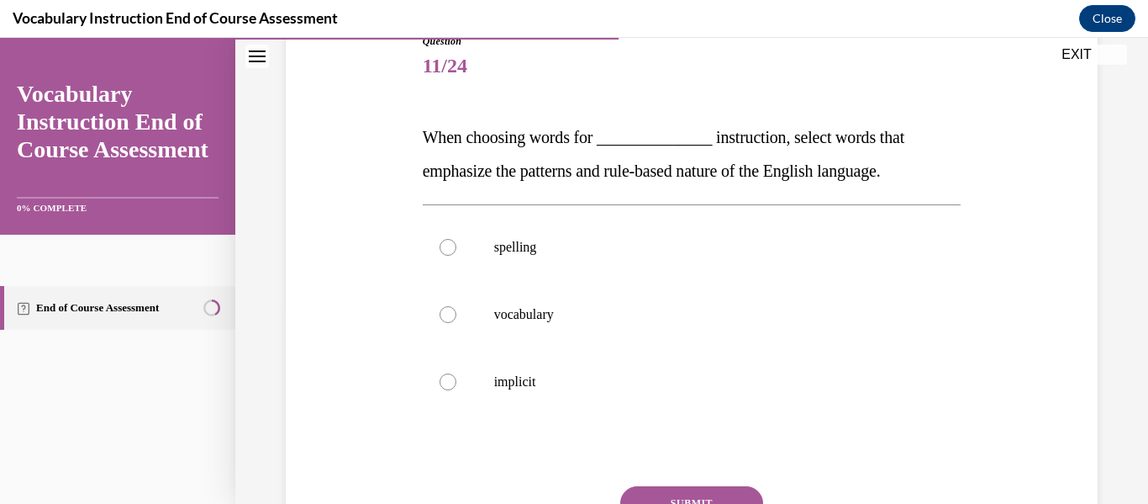
scroll to position [253, 0]
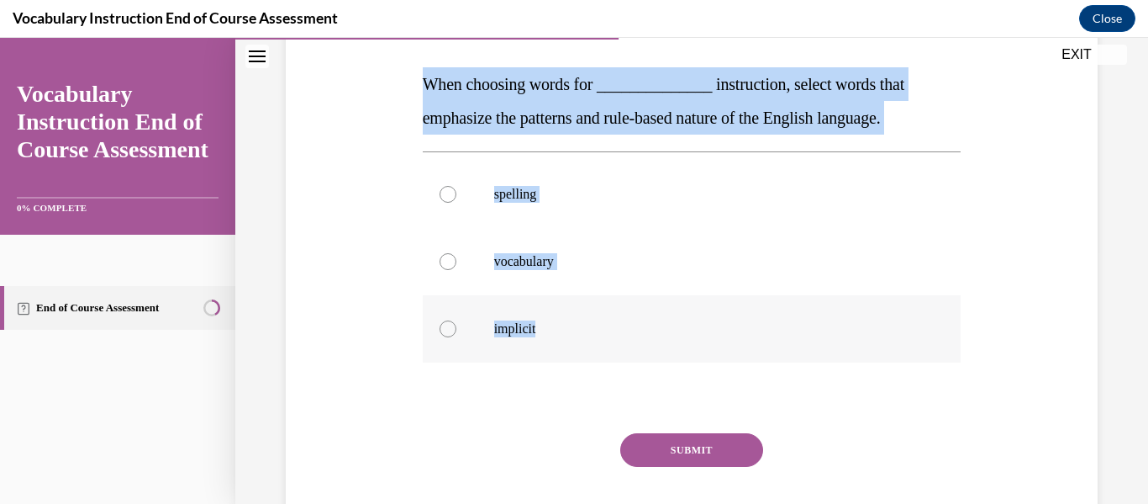
drag, startPoint x: 404, startPoint y: 66, endPoint x: 546, endPoint y: 327, distance: 297.1
click at [546, 327] on div "Question 11/24 When choosing words for ______________ instruction, select words…" at bounding box center [692, 250] width 820 height 641
copy div "When choosing words for ______________ instruction, select words that emphasize…"
click at [638, 195] on p "spelling" at bounding box center [706, 194] width 425 height 17
click at [456, 195] on input "spelling" at bounding box center [448, 194] width 17 height 17
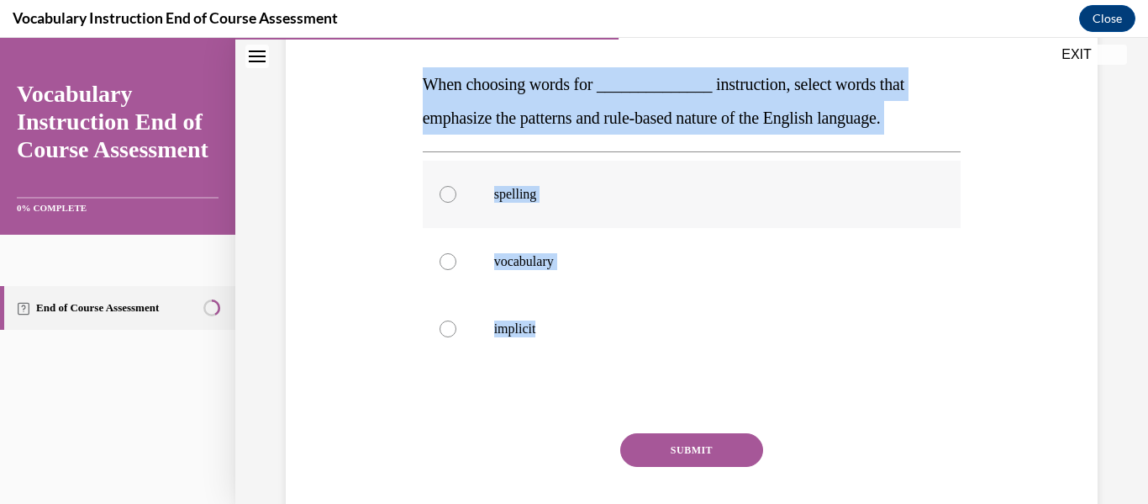
radio input "true"
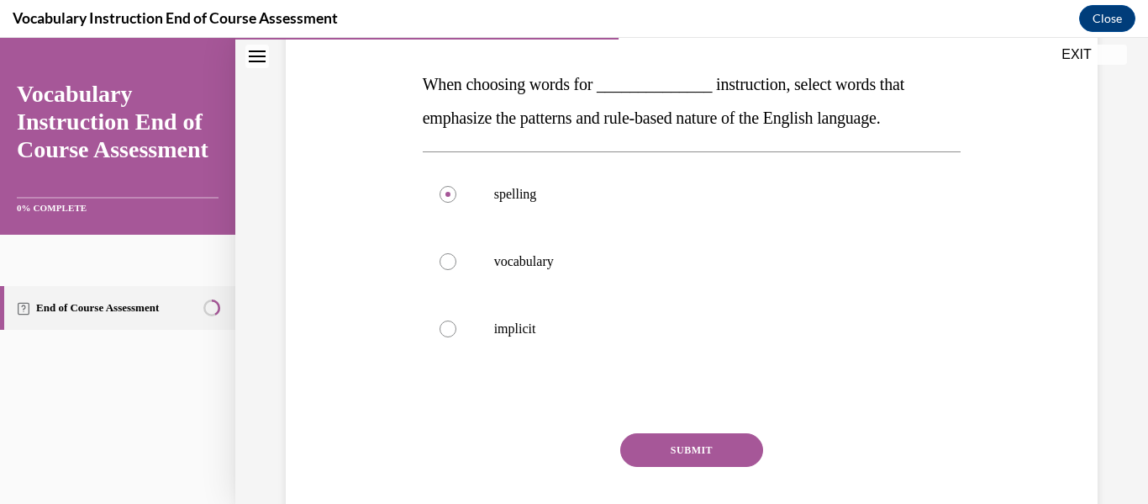
click at [731, 442] on button "SUBMIT" at bounding box center [691, 450] width 143 height 34
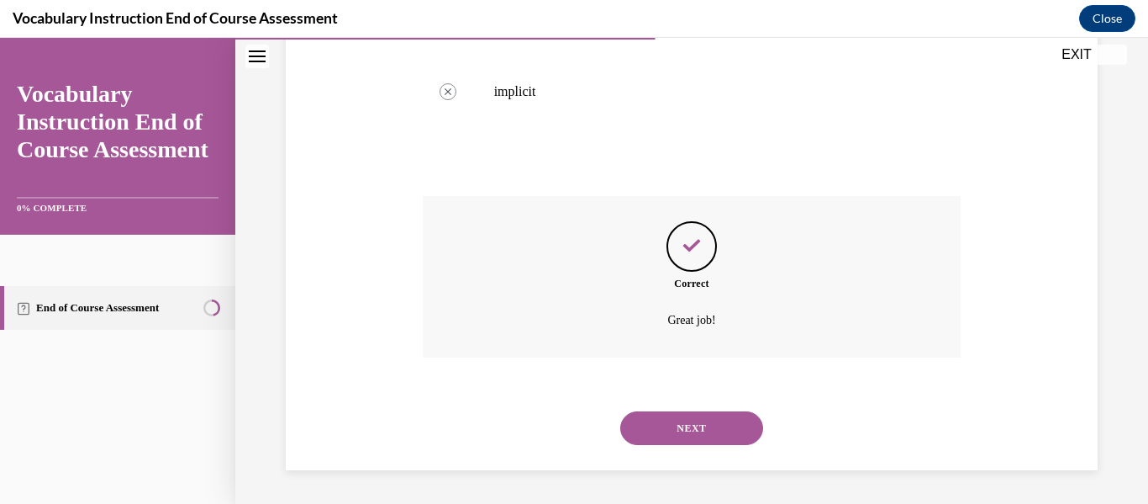
scroll to position [490, 0]
click at [655, 428] on button "NEXT" at bounding box center [691, 428] width 143 height 34
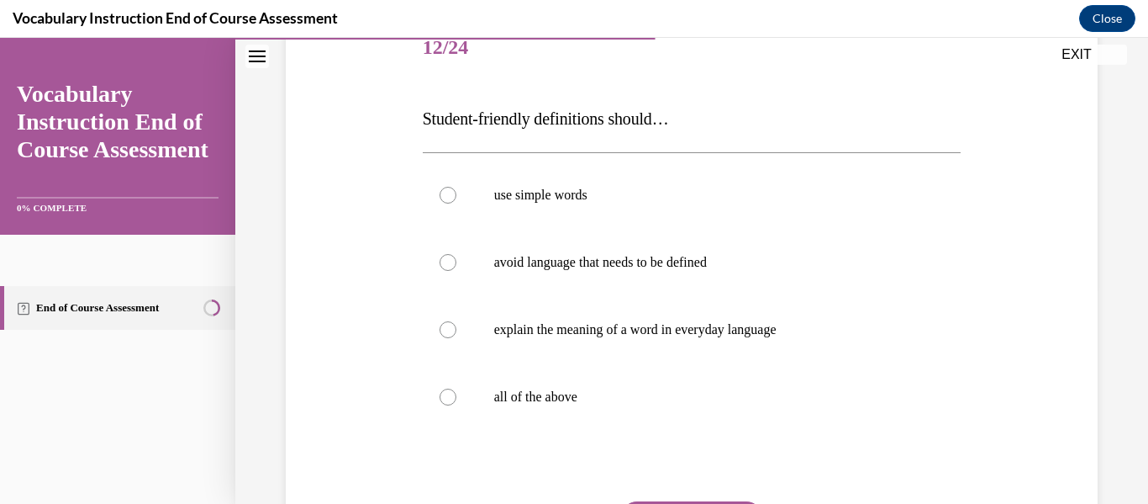
scroll to position [250, 0]
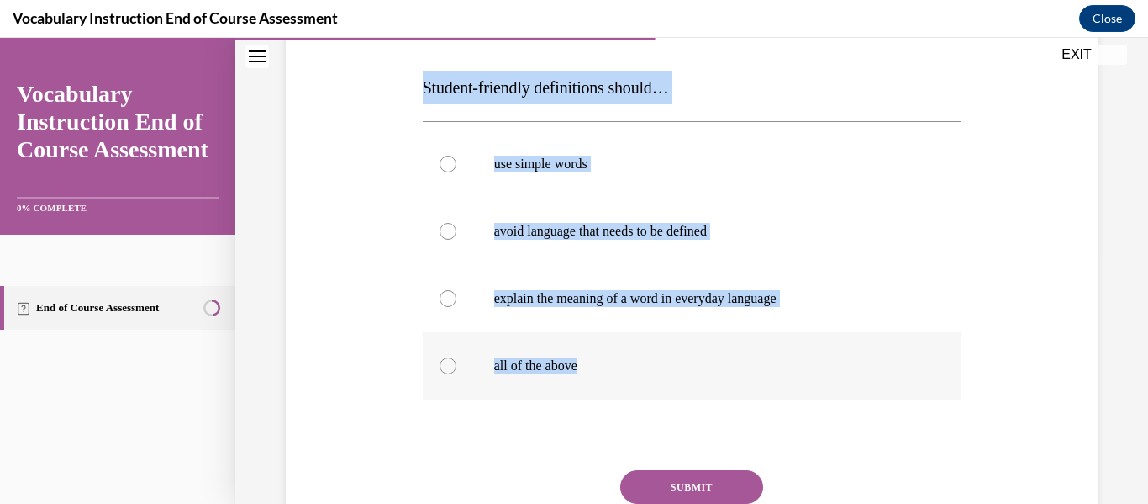
drag, startPoint x: 377, startPoint y: 79, endPoint x: 630, endPoint y: 394, distance: 403.7
click at [630, 394] on div "Question 12/24 Student-friendly definitions should… use simple words avoid lang…" at bounding box center [692, 271] width 820 height 674
click at [630, 394] on label "all of the above" at bounding box center [692, 365] width 539 height 67
click at [456, 374] on input "all of the above" at bounding box center [448, 365] width 17 height 17
radio input "true"
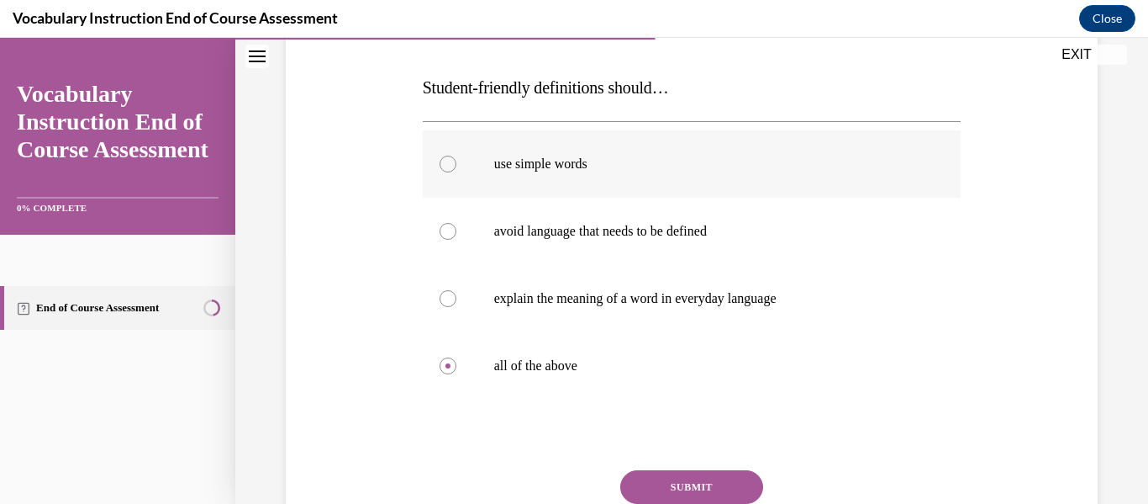
click at [438, 172] on label "use simple words" at bounding box center [692, 163] width 539 height 67
click at [440, 172] on input "use simple words" at bounding box center [448, 164] width 17 height 17
radio input "true"
click at [653, 487] on button "SUBMIT" at bounding box center [691, 487] width 143 height 34
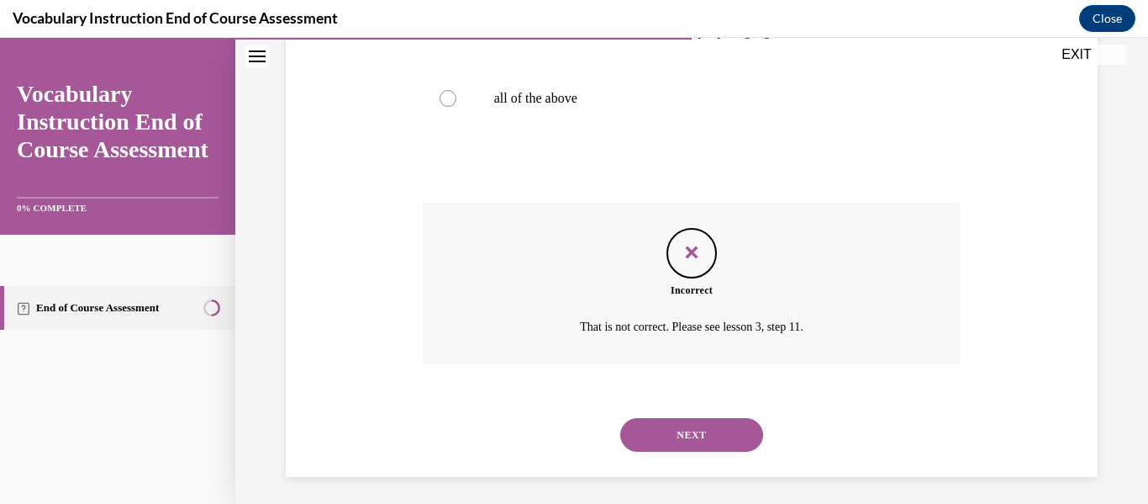
scroll to position [524, 0]
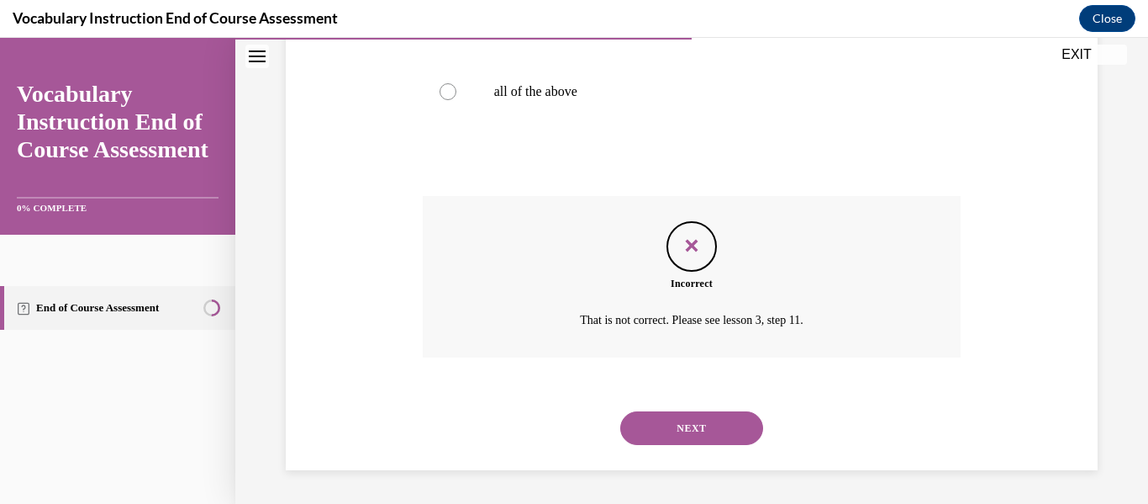
click at [646, 425] on button "NEXT" at bounding box center [691, 428] width 143 height 34
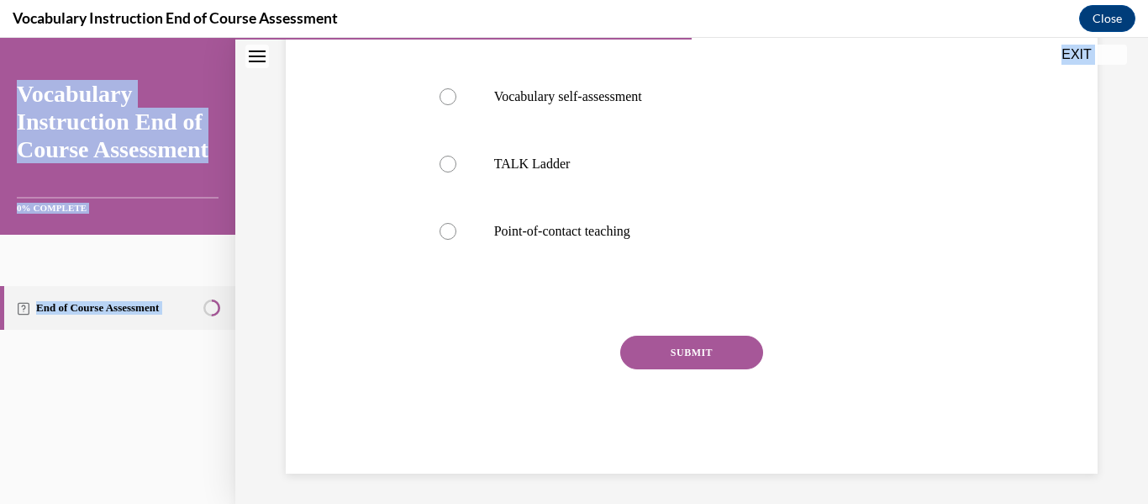
scroll to position [421, 0]
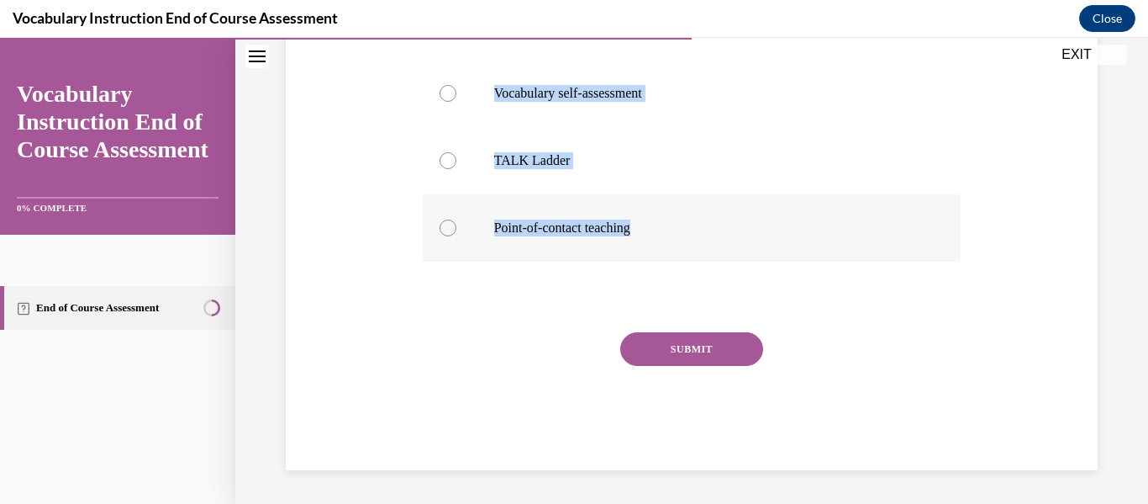
drag, startPoint x: 402, startPoint y: 282, endPoint x: 678, endPoint y: 235, distance: 279.7
click at [678, 235] on div "Question 13/24 If I want to define a word in the moment, which instructional me…" at bounding box center [692, 116] width 820 height 708
copy div "If I want to define a word in the moment, which instructional method might I us…"
click at [687, 144] on label "TALK Ladder" at bounding box center [692, 160] width 539 height 67
click at [456, 152] on input "TALK Ladder" at bounding box center [448, 160] width 17 height 17
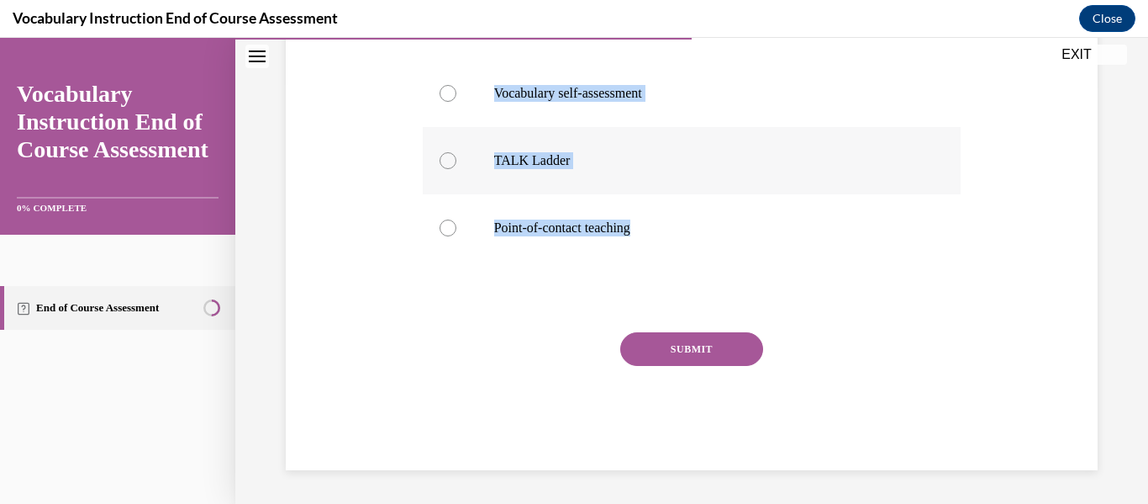
radio input "true"
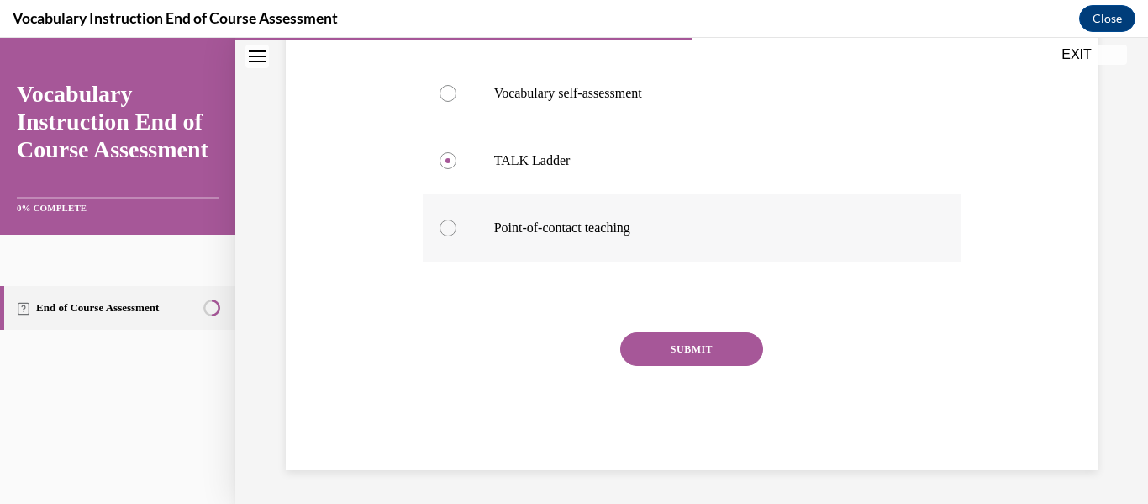
click at [447, 228] on div at bounding box center [448, 227] width 17 height 17
click at [447, 228] on input "Point-of-contact teaching" at bounding box center [448, 227] width 17 height 17
radio input "true"
click at [667, 346] on button "SUBMIT" at bounding box center [691, 349] width 143 height 34
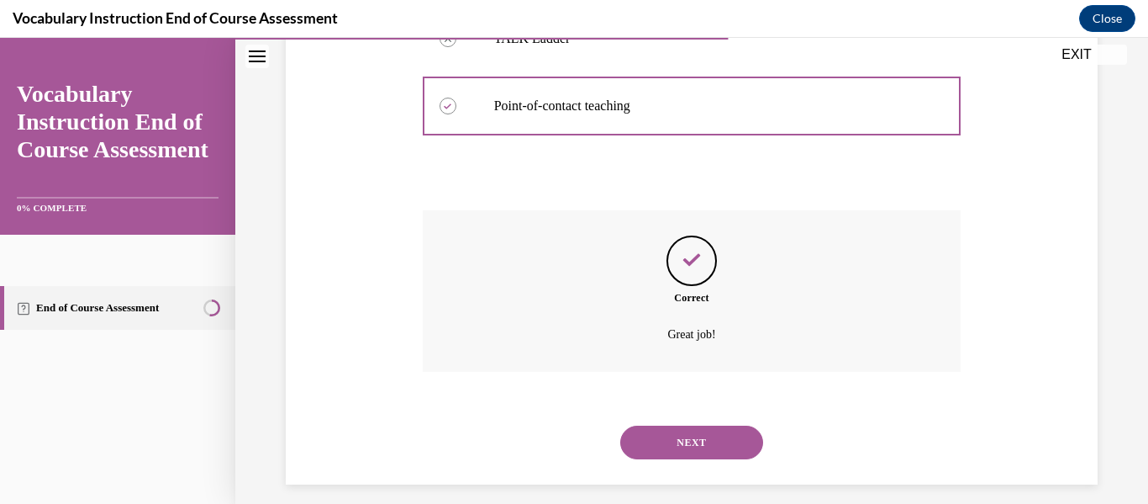
scroll to position [557, 0]
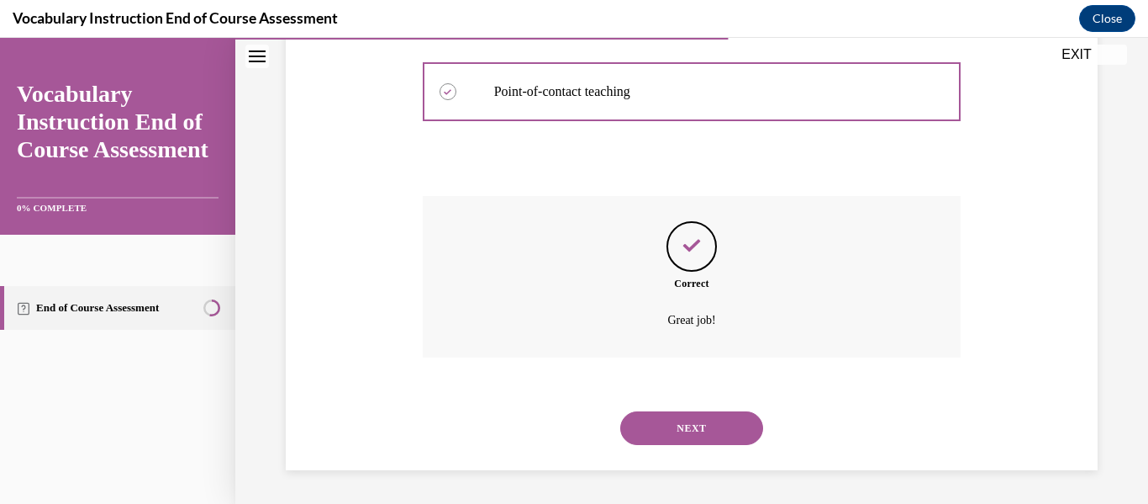
click at [652, 430] on button "NEXT" at bounding box center [691, 428] width 143 height 34
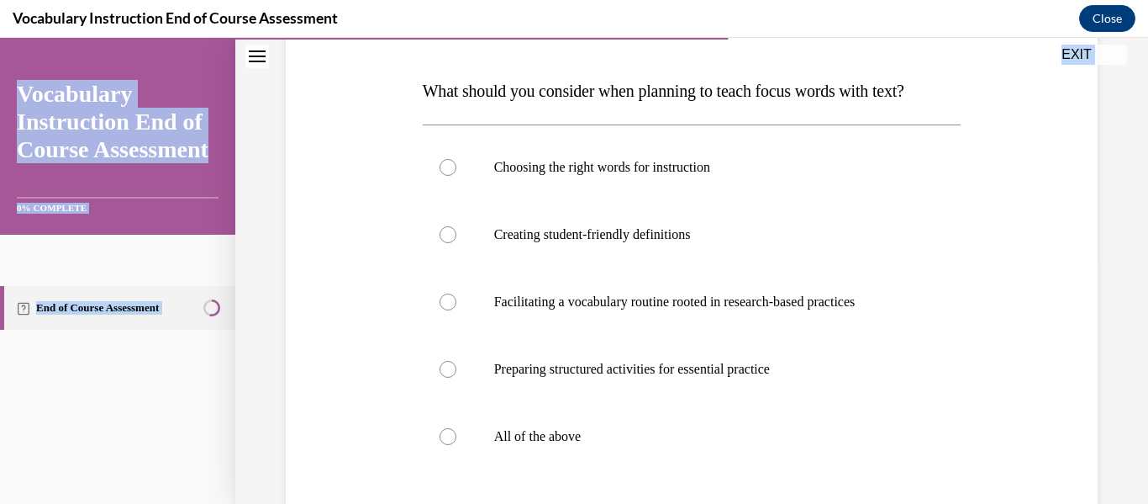
scroll to position [455, 0]
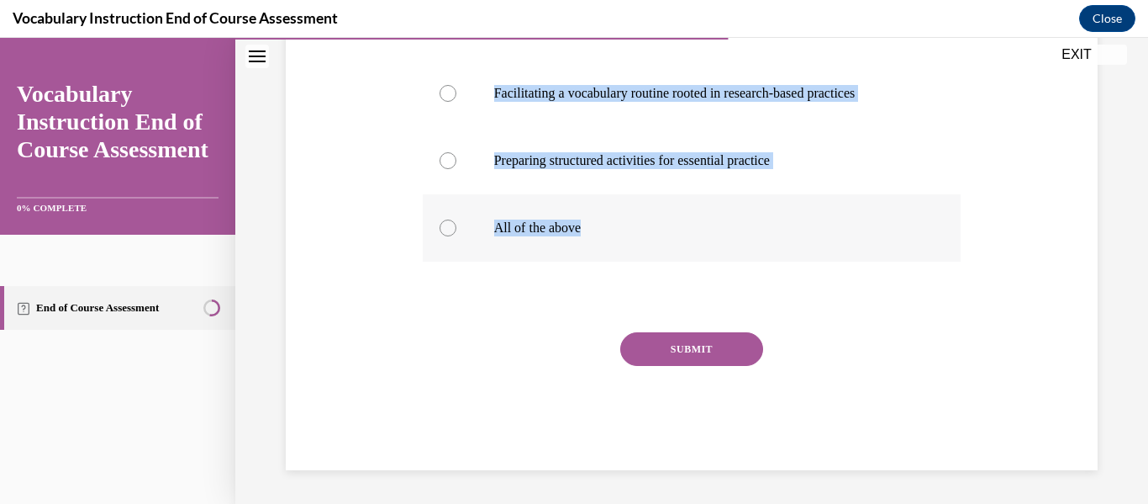
drag, startPoint x: 414, startPoint y: 319, endPoint x: 666, endPoint y: 209, distance: 274.4
click at [666, 209] on div "Question 14/24 What should you consider when planning to teach focus words with…" at bounding box center [692, 98] width 820 height 741
copy div "What should you consider when planning to teach focus words with text? Choosing…"
click at [434, 237] on label "All of the above" at bounding box center [692, 227] width 539 height 67
click at [440, 236] on input "All of the above" at bounding box center [448, 227] width 17 height 17
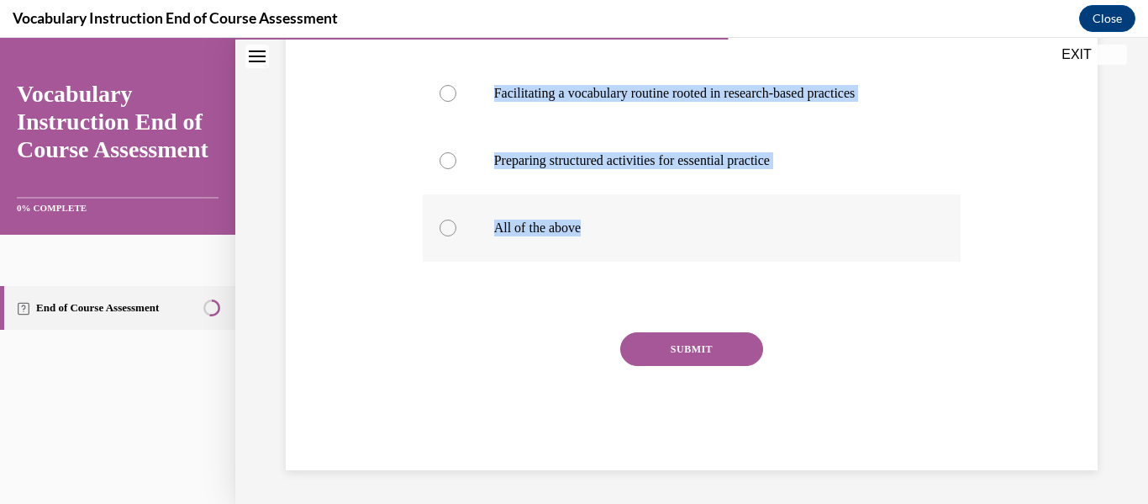
radio input "true"
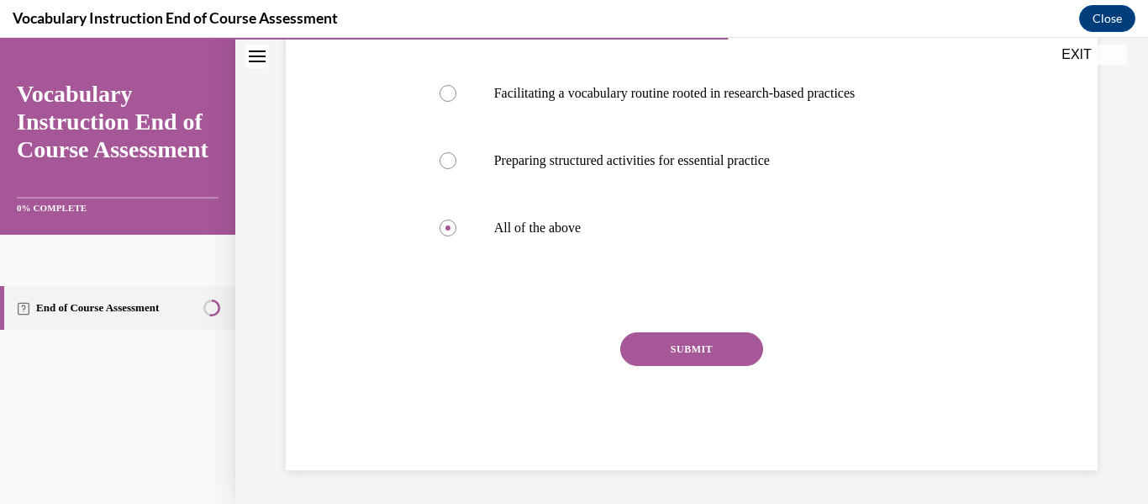
click at [716, 350] on button "SUBMIT" at bounding box center [691, 349] width 143 height 34
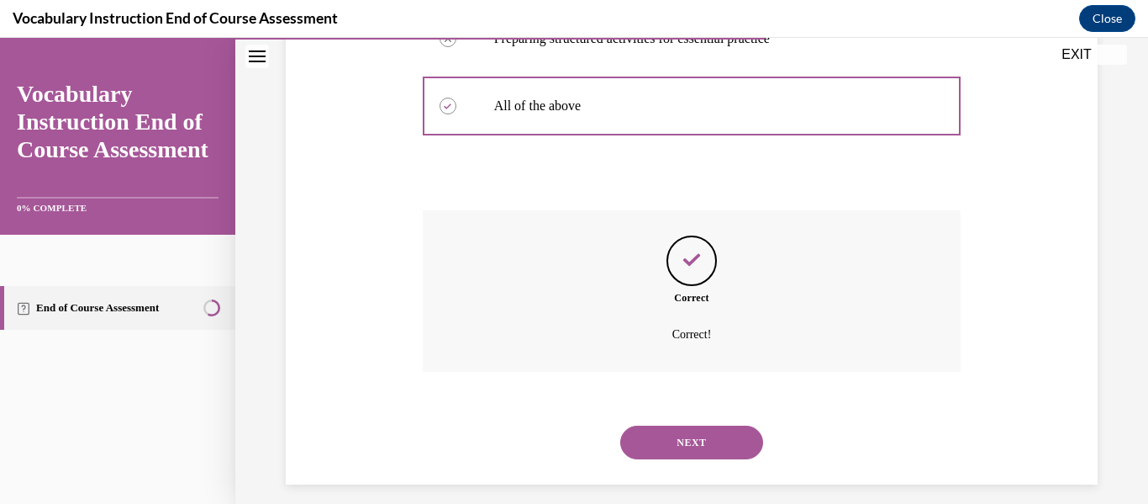
scroll to position [591, 0]
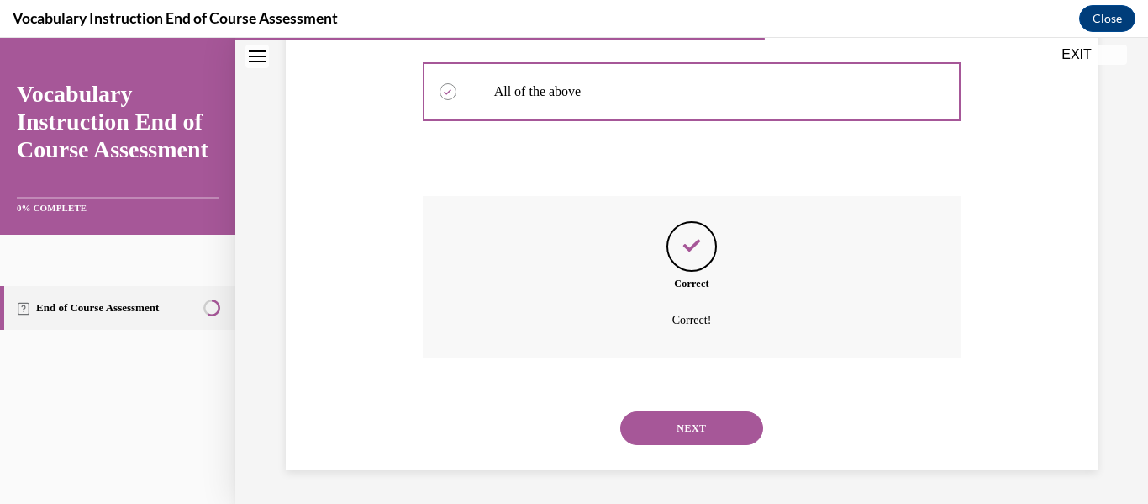
click at [660, 431] on button "NEXT" at bounding box center [691, 428] width 143 height 34
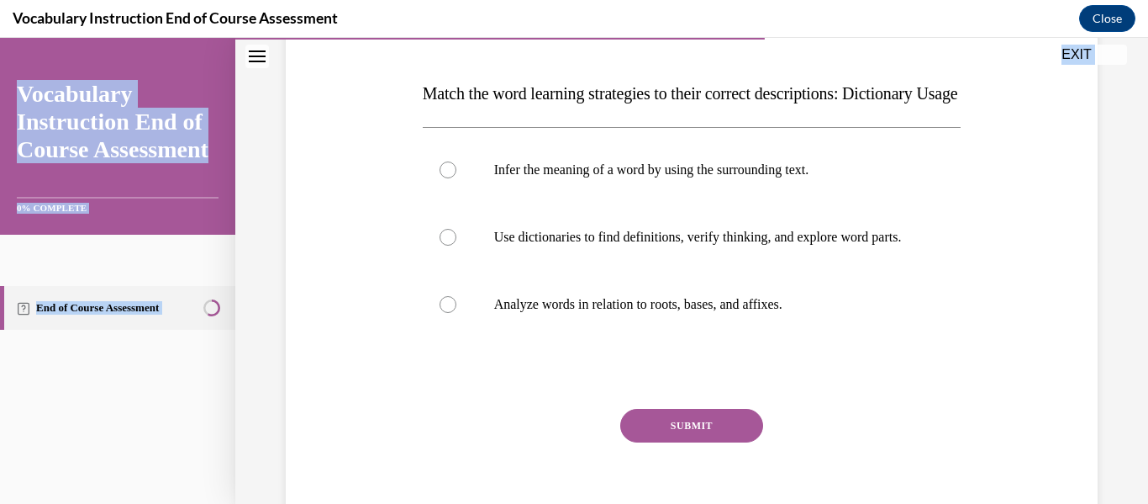
scroll to position [371, 0]
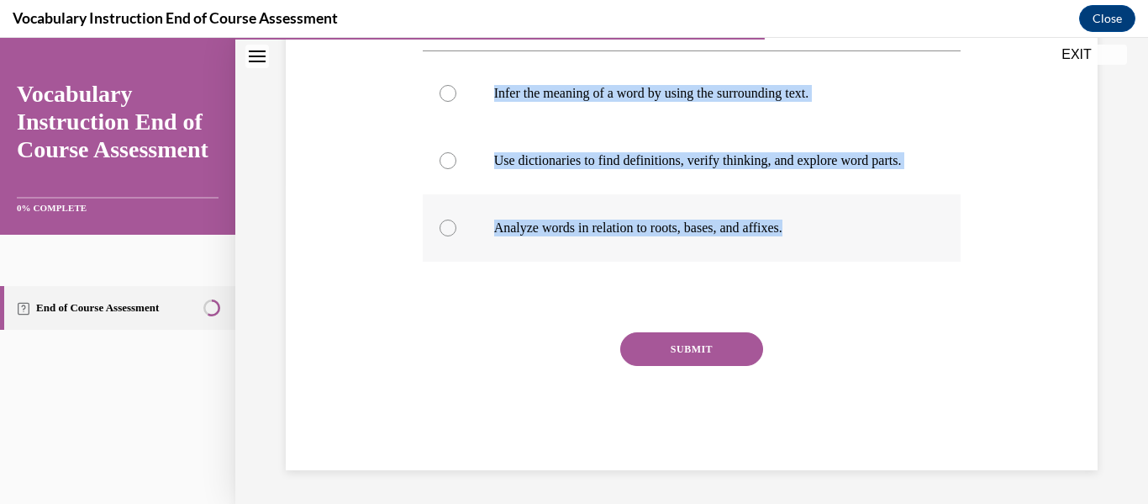
drag, startPoint x: 382, startPoint y: 315, endPoint x: 825, endPoint y: 226, distance: 451.9
click at [825, 226] on div "Question 15/24 Match the word learning strategies to their correct descriptions…" at bounding box center [692, 166] width 820 height 607
copy div "Match the word learning strategies to their correct descriptions: Dictionary Us…"
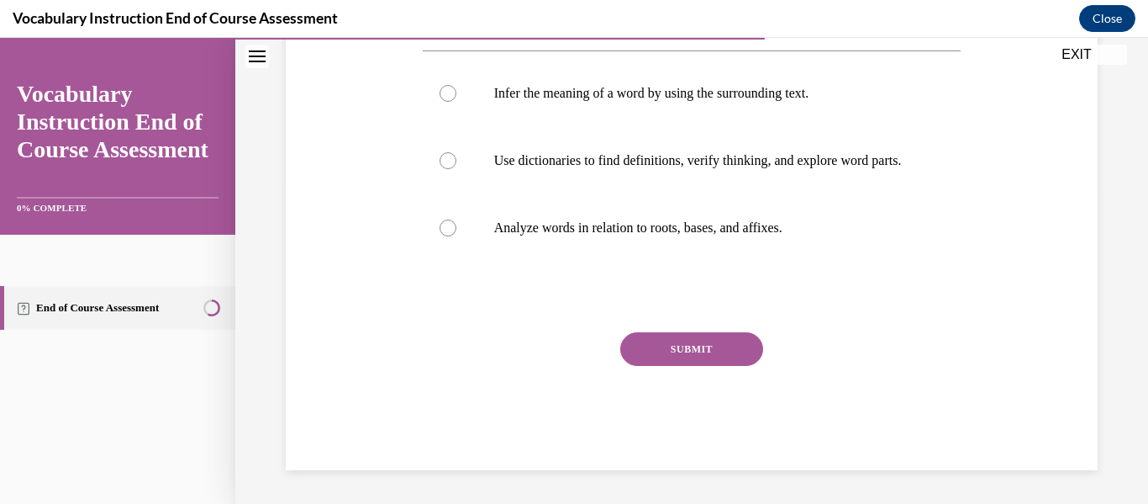
click at [401, 327] on div "Question 15/24 Match the word learning strategies to their correct descriptions…" at bounding box center [692, 166] width 820 height 607
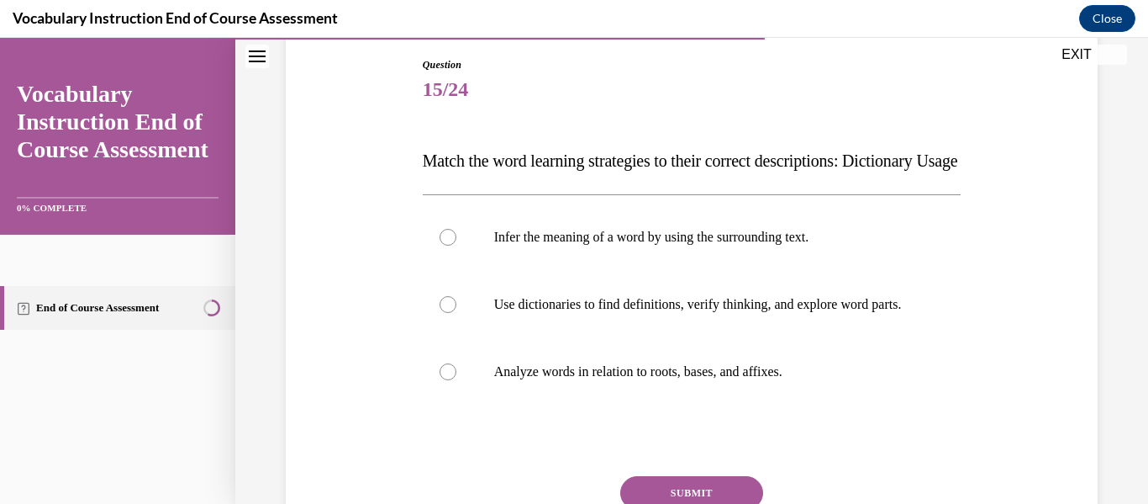
scroll to position [251, 0]
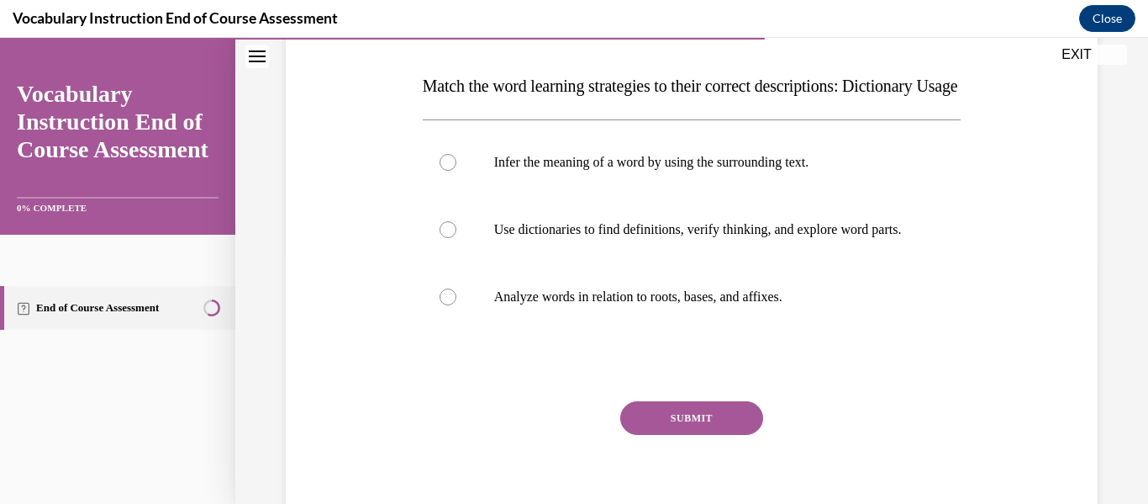
click at [409, 89] on div "Question 15/24 Match the word learning strategies to their correct descriptions…" at bounding box center [692, 235] width 820 height 607
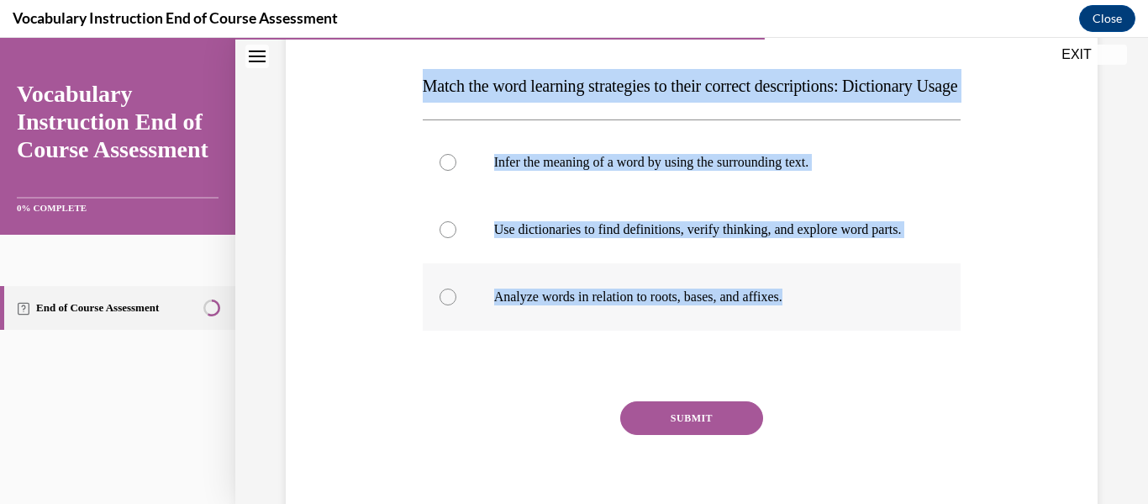
drag, startPoint x: 409, startPoint y: 84, endPoint x: 852, endPoint y: 354, distance: 518.7
click at [852, 354] on div "Question 15/24 Match the word learning strategies to their correct descriptions…" at bounding box center [692, 235] width 820 height 607
copy div "Match the word learning strategies to their correct descriptions: Dictionary Us…"
click at [427, 238] on label "Use dictionaries to find definitions, verify thinking, and explore word parts." at bounding box center [692, 229] width 539 height 67
click at [440, 238] on input "Use dictionaries to find definitions, verify thinking, and explore word parts." at bounding box center [448, 229] width 17 height 17
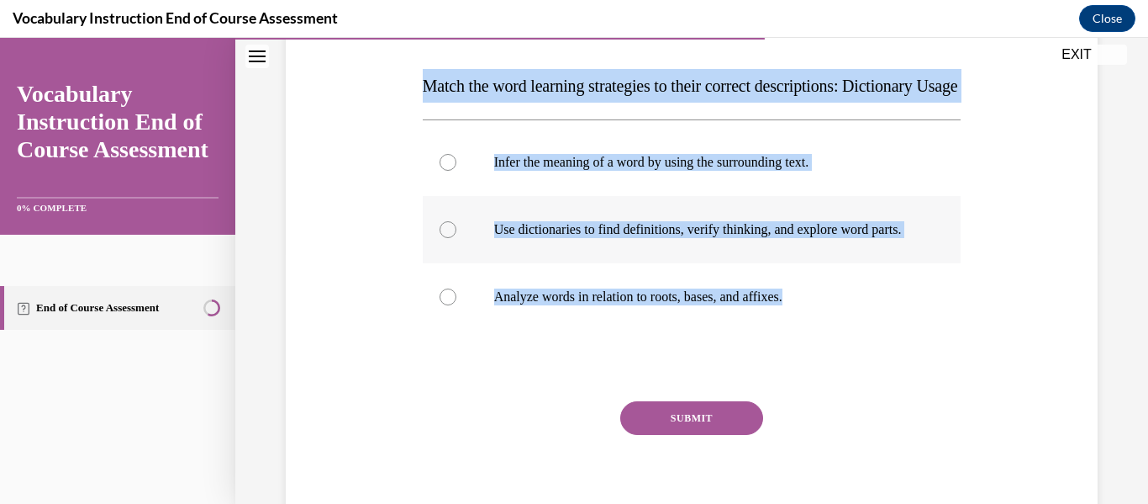
radio input "true"
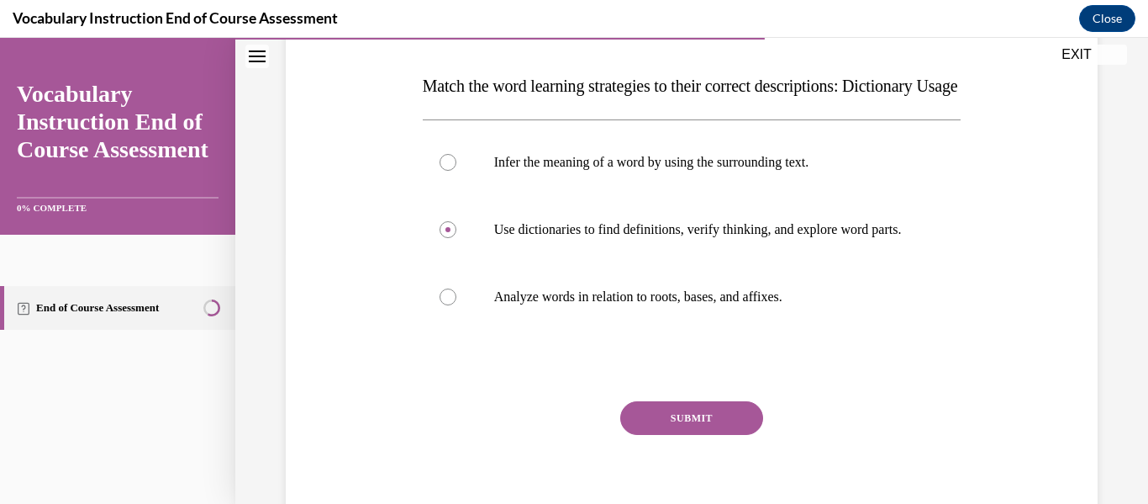
click at [727, 435] on button "SUBMIT" at bounding box center [691, 418] width 143 height 34
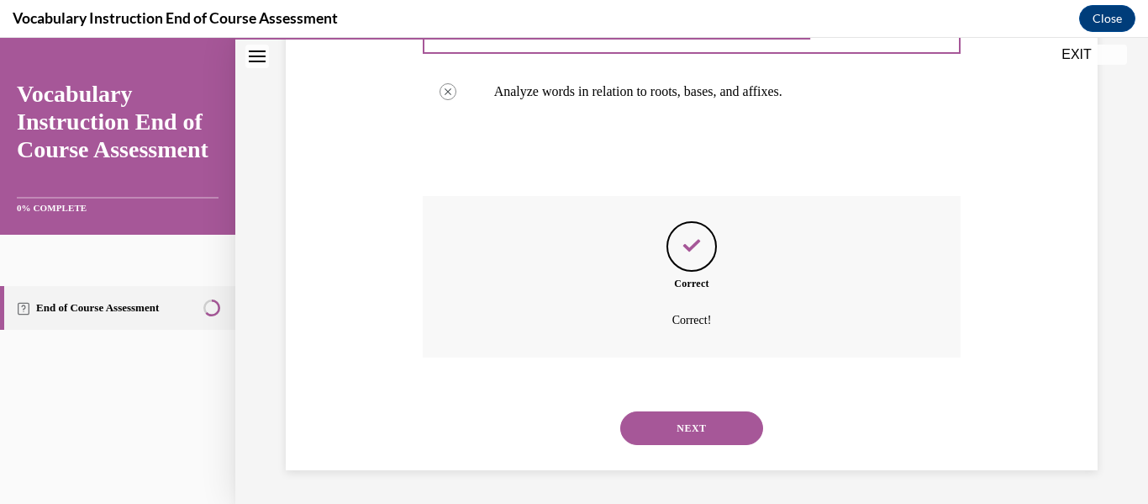
scroll to position [506, 0]
click at [738, 455] on div "NEXT" at bounding box center [692, 427] width 539 height 67
click at [711, 431] on button "NEXT" at bounding box center [691, 428] width 143 height 34
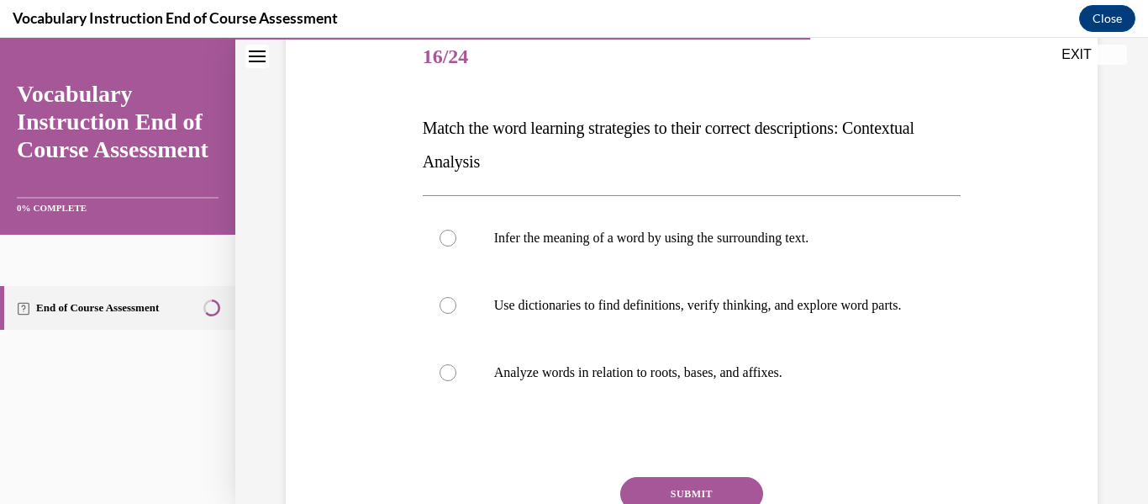
scroll to position [206, 0]
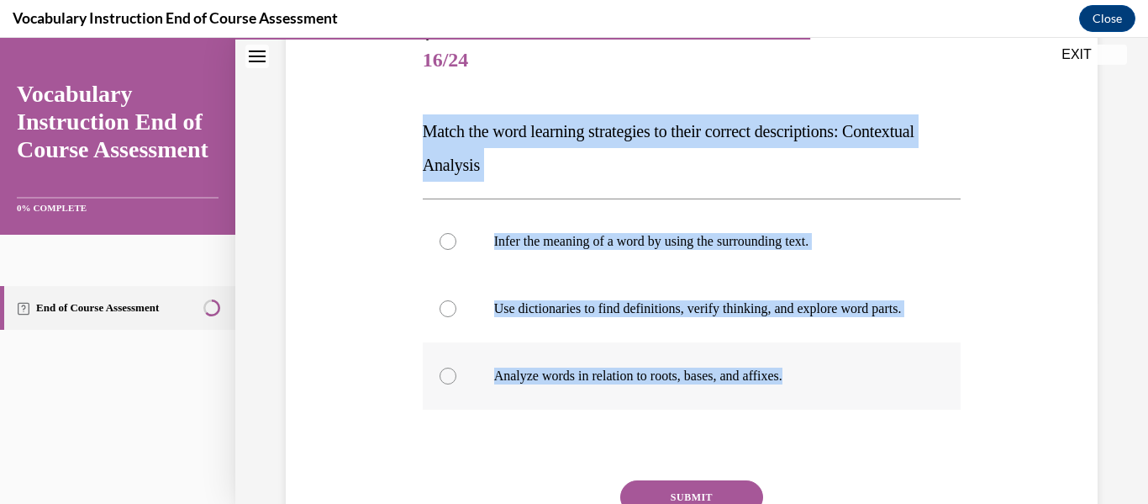
drag, startPoint x: 410, startPoint y: 109, endPoint x: 833, endPoint y: 403, distance: 515.1
click at [833, 403] on div "Question 16/24 Match the word learning strategies to their correct descriptions…" at bounding box center [692, 297] width 820 height 641
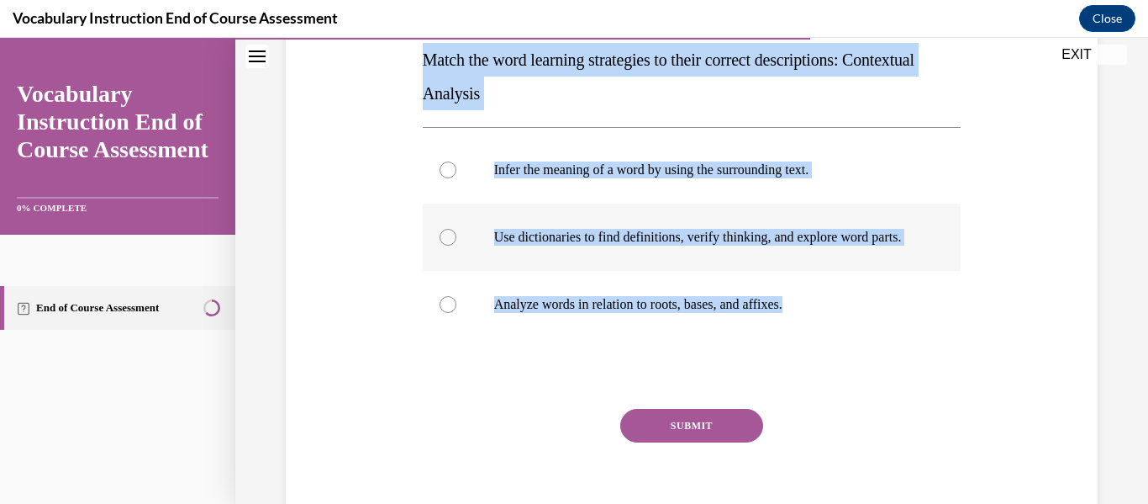
scroll to position [269, 0]
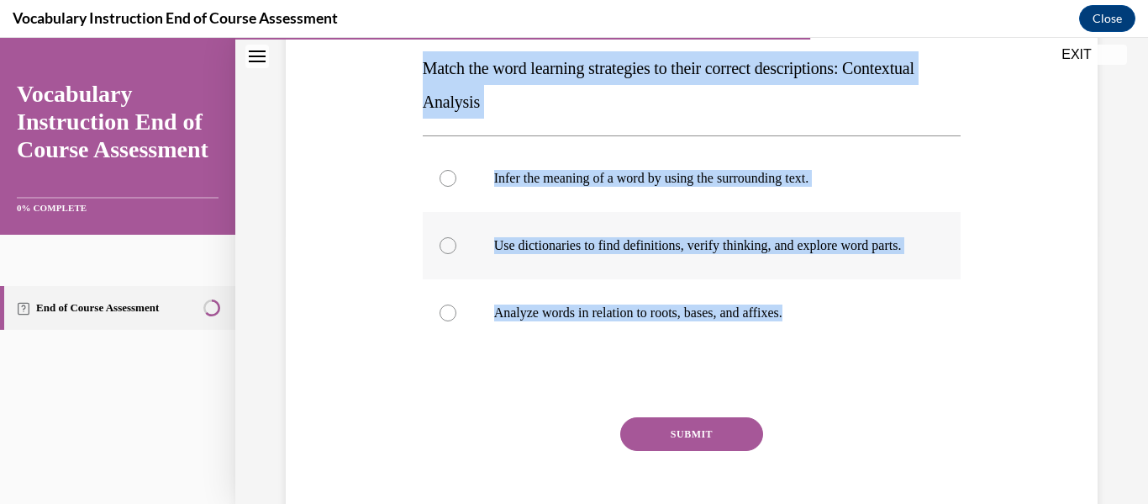
copy div "Match the word learning strategies to their correct descriptions: Contextual An…"
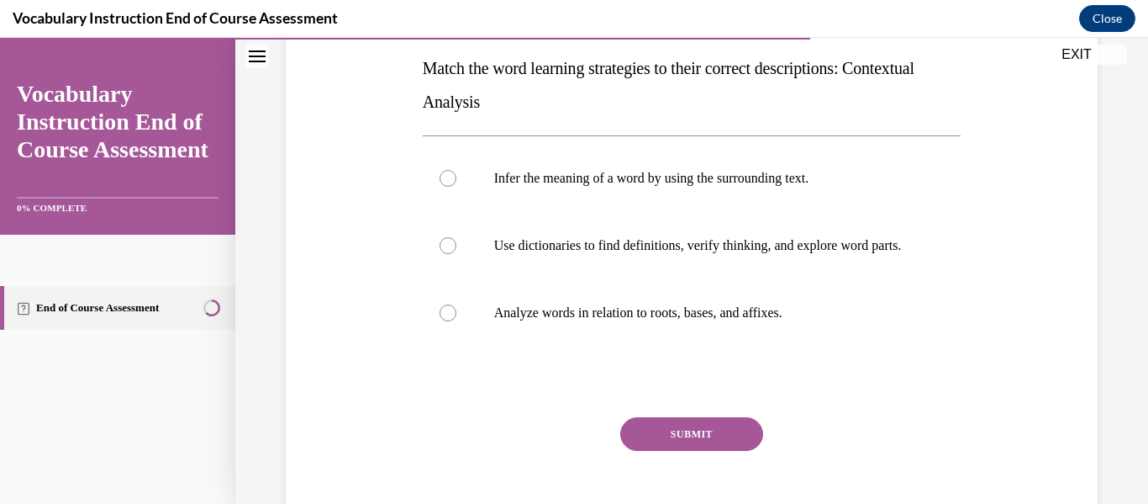
click at [377, 380] on div "Question 16/24 Match the word learning strategies to their correct descriptions…" at bounding box center [692, 234] width 820 height 641
click at [441, 174] on div at bounding box center [448, 178] width 17 height 17
click at [441, 174] on input "Infer the meaning of a word by using the surrounding text." at bounding box center [448, 178] width 17 height 17
radio input "true"
click at [695, 420] on div "Question 16/24 Match the word learning strategies to their correct descriptions…" at bounding box center [692, 260] width 539 height 590
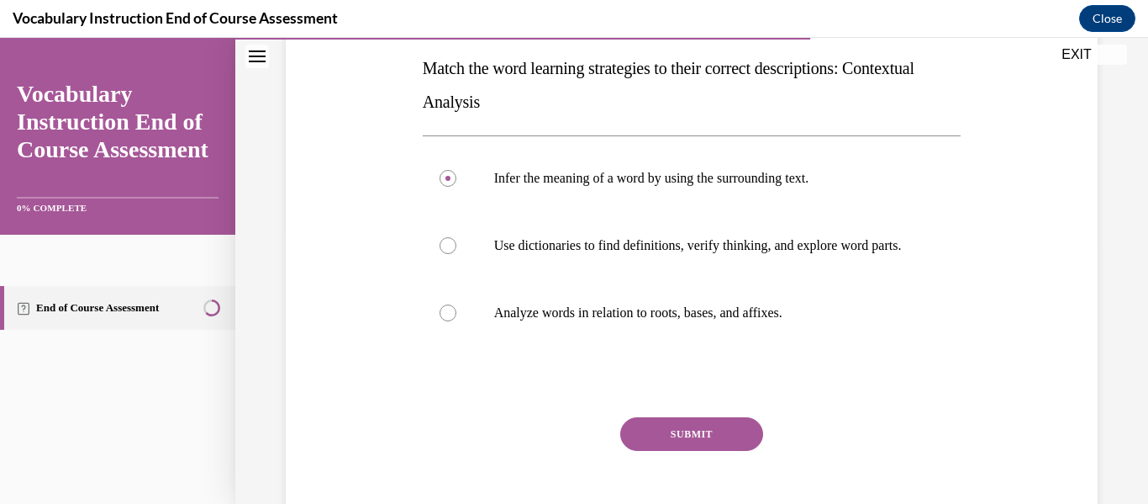
click at [698, 445] on button "SUBMIT" at bounding box center [691, 434] width 143 height 34
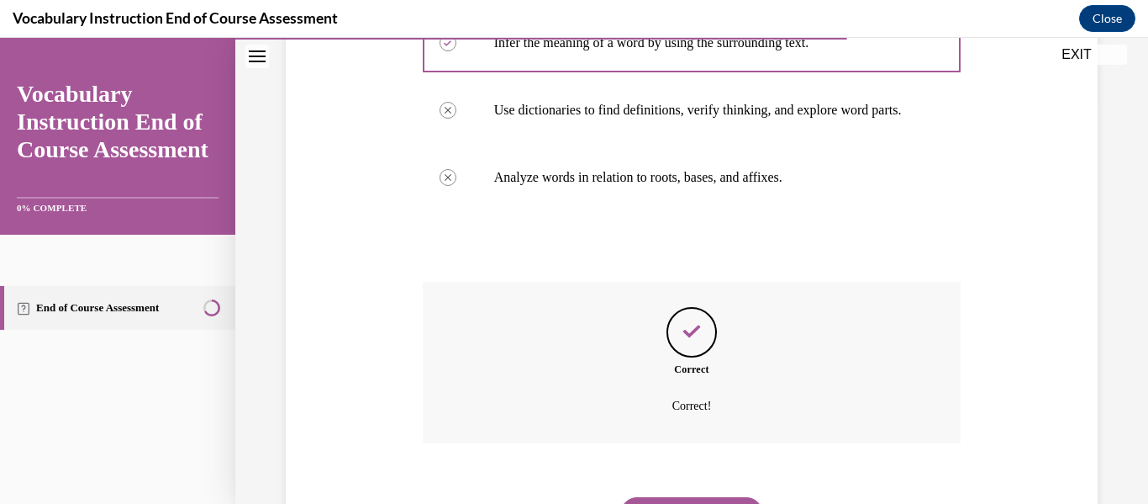
scroll to position [507, 0]
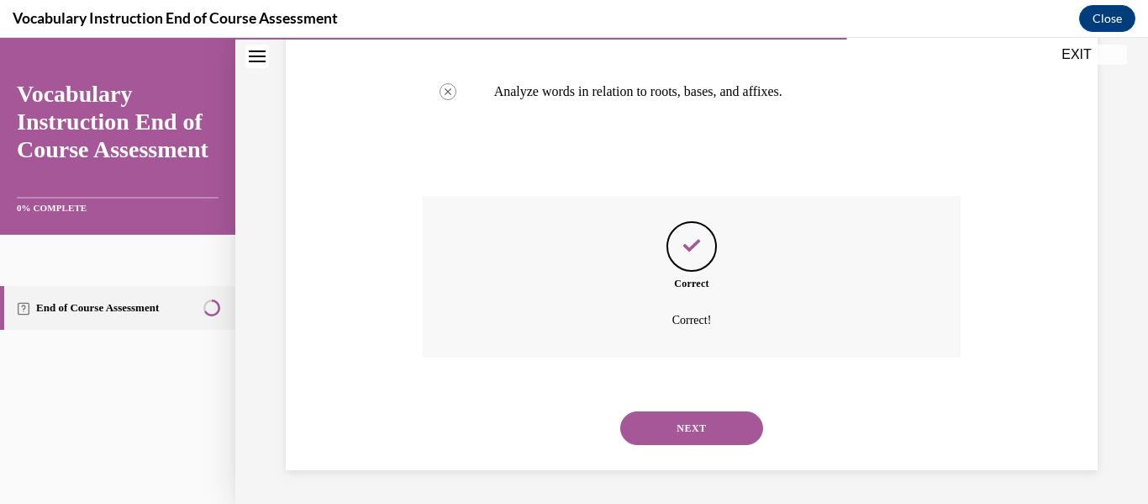
click at [682, 423] on button "NEXT" at bounding box center [691, 428] width 143 height 34
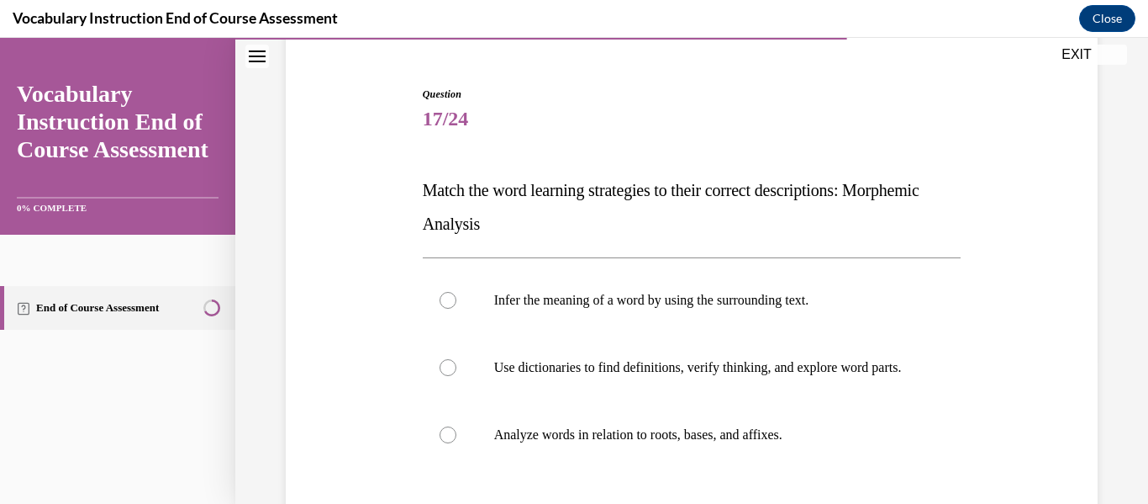
scroll to position [148, 0]
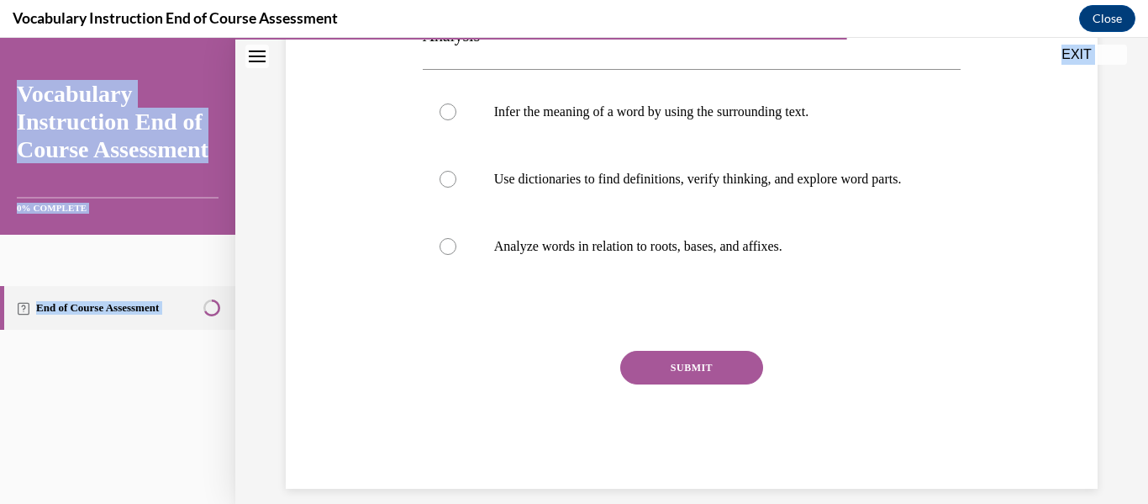
drag, startPoint x: 422, startPoint y: 185, endPoint x: 826, endPoint y: 529, distance: 530.7
click at [826, 503] on html "SKIP TO STEP Audio transcript EXIT Vocabulary Instruction End of Course Assessm…" at bounding box center [574, 271] width 1148 height 466
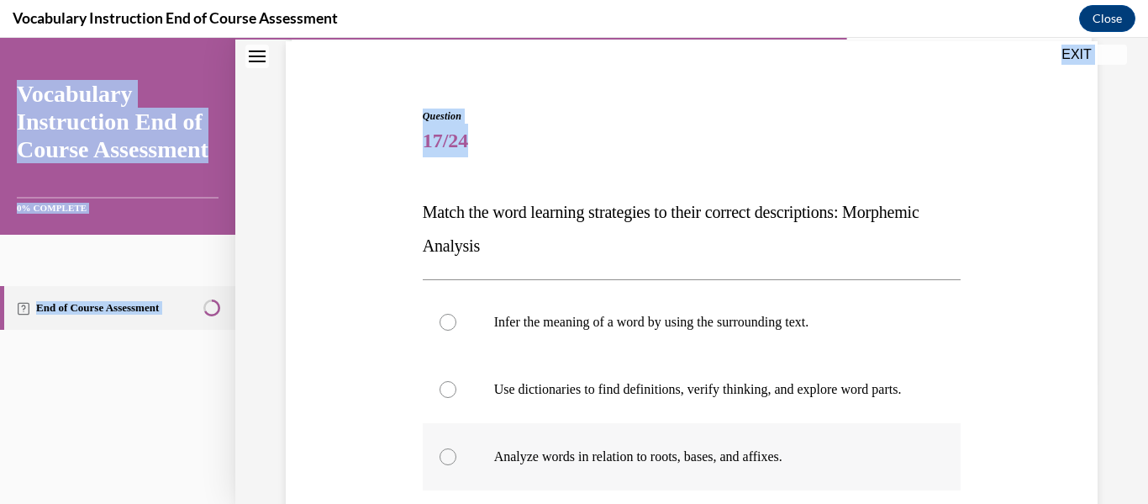
scroll to position [122, 0]
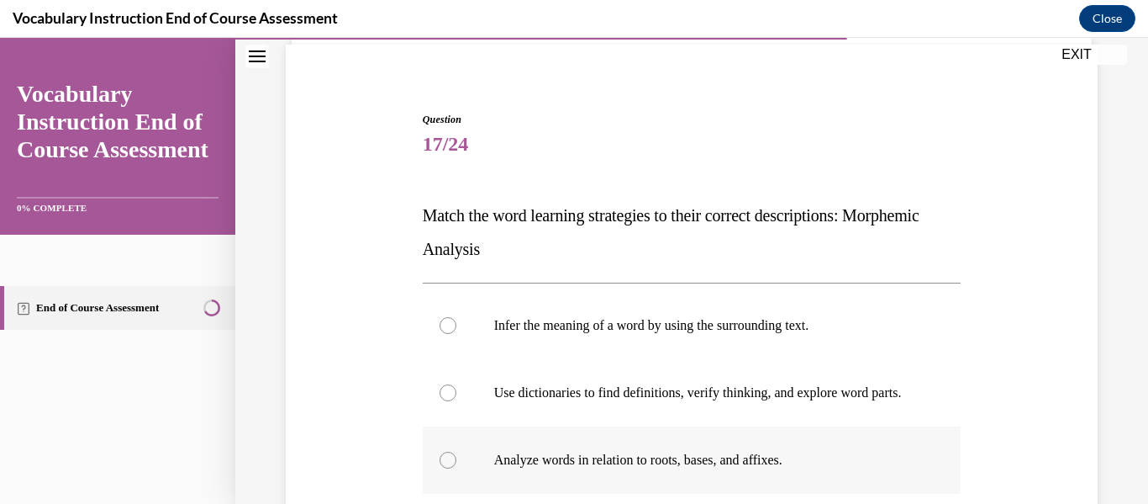
click at [436, 242] on span "Match the word learning strategies to their correct descriptions: Morphemic Ana…" at bounding box center [671, 232] width 497 height 52
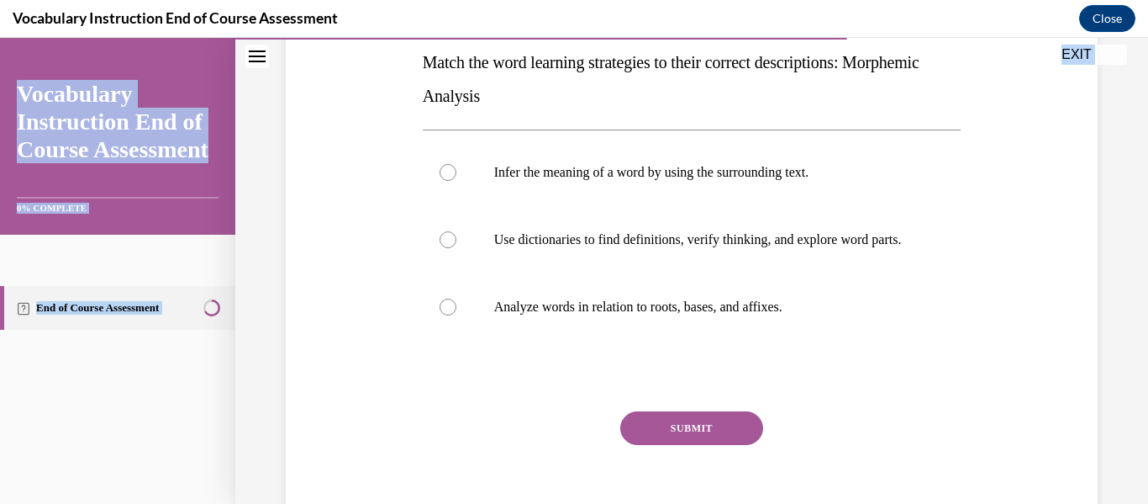
scroll to position [371, 0]
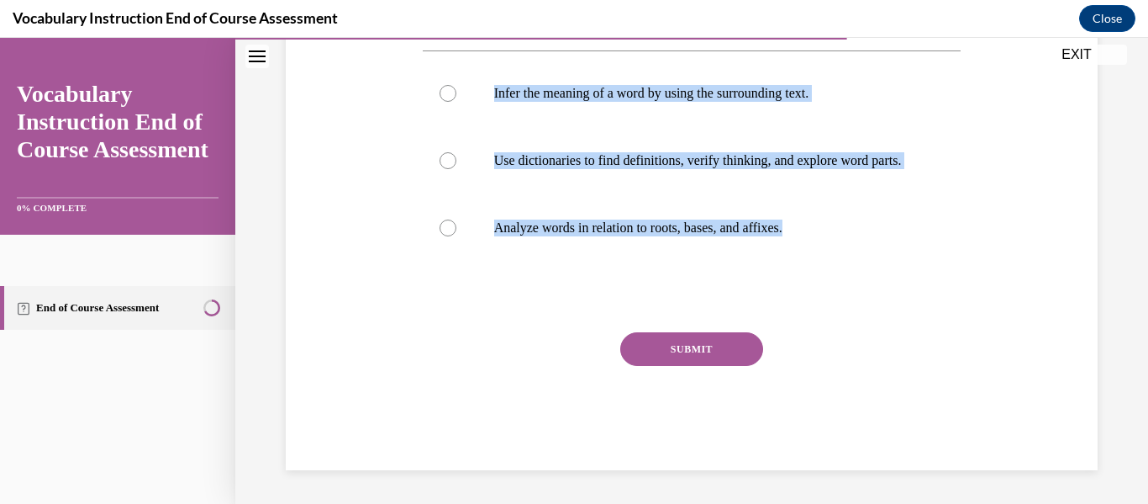
drag, startPoint x: 419, startPoint y: 207, endPoint x: 773, endPoint y: 306, distance: 368.3
click at [773, 306] on div "Question 17/24 Match the word learning strategies to their correct descriptions…" at bounding box center [692, 162] width 547 height 615
copy div "Match the word learning strategies to their correct descriptions: Morphemic Ana…"
click at [369, 210] on div "Question 17/24 Match the word learning strategies to their correct descriptions…" at bounding box center [692, 149] width 820 height 641
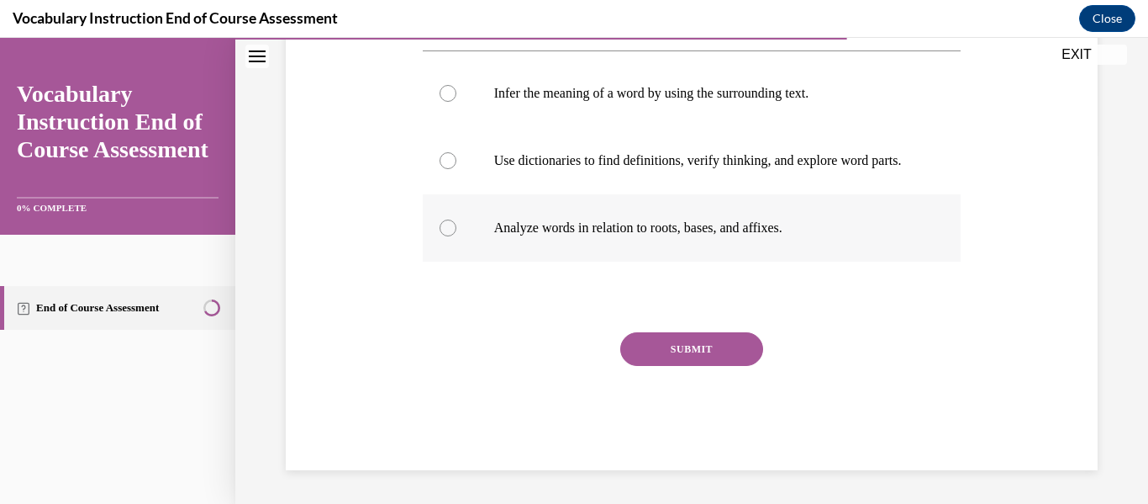
click at [447, 229] on div at bounding box center [448, 227] width 17 height 17
click at [447, 229] on input "Analyze words in relation to roots, bases, and affixes." at bounding box center [448, 227] width 17 height 17
radio input "true"
click at [688, 356] on button "SUBMIT" at bounding box center [691, 349] width 143 height 34
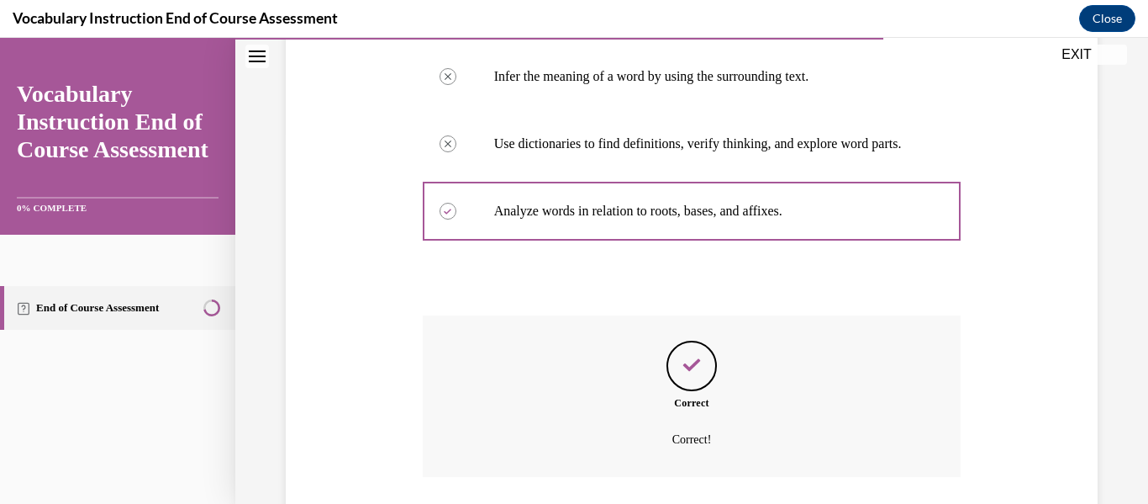
scroll to position [507, 0]
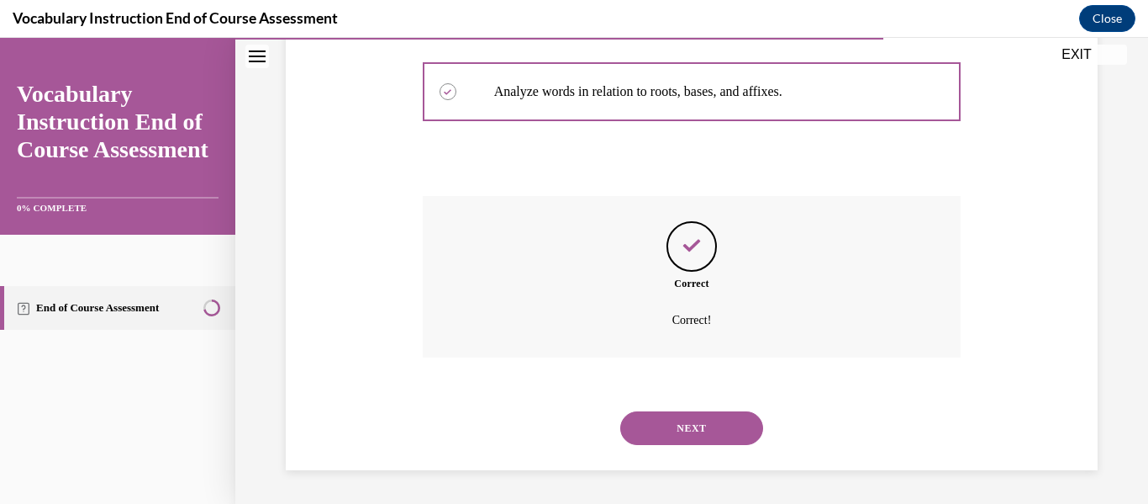
click at [679, 435] on button "NEXT" at bounding box center [691, 428] width 143 height 34
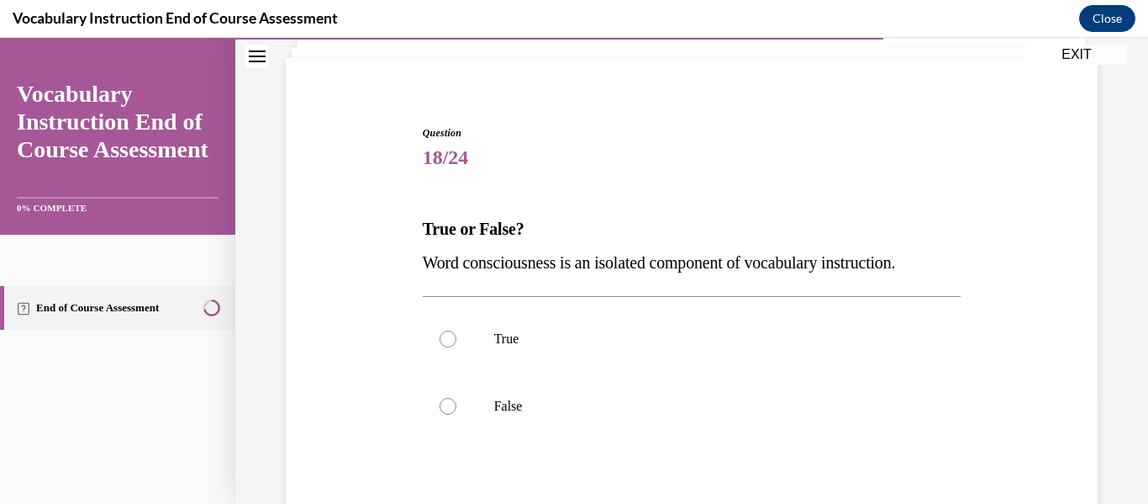
scroll to position [116, 0]
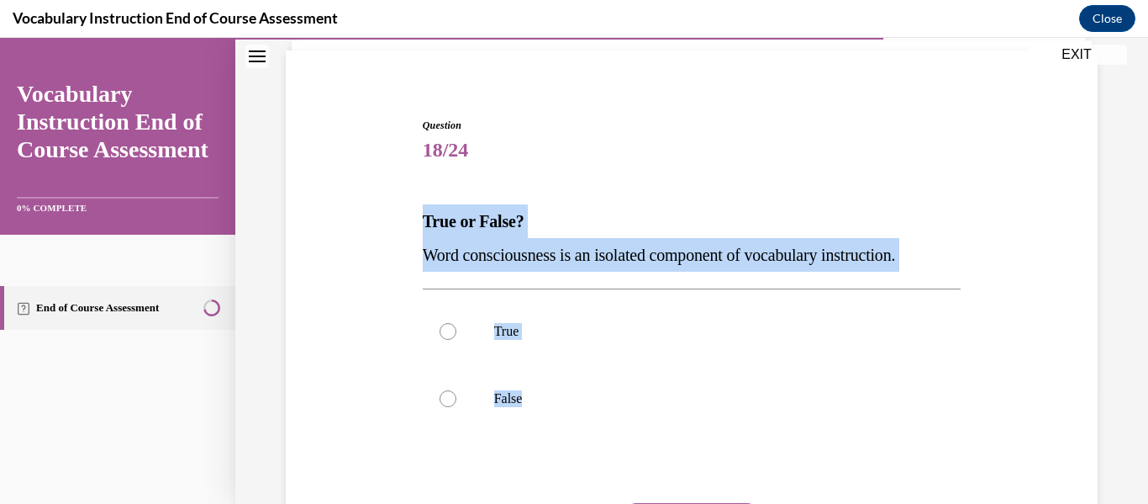
drag, startPoint x: 377, startPoint y: 217, endPoint x: 659, endPoint y: 457, distance: 370.9
click at [659, 457] on div "Question 18/24 True or False? Word consciousness is an isolated component of vo…" at bounding box center [692, 353] width 820 height 573
click at [470, 398] on label "False" at bounding box center [692, 398] width 539 height 67
click at [456, 398] on input "False" at bounding box center [448, 398] width 17 height 17
radio input "true"
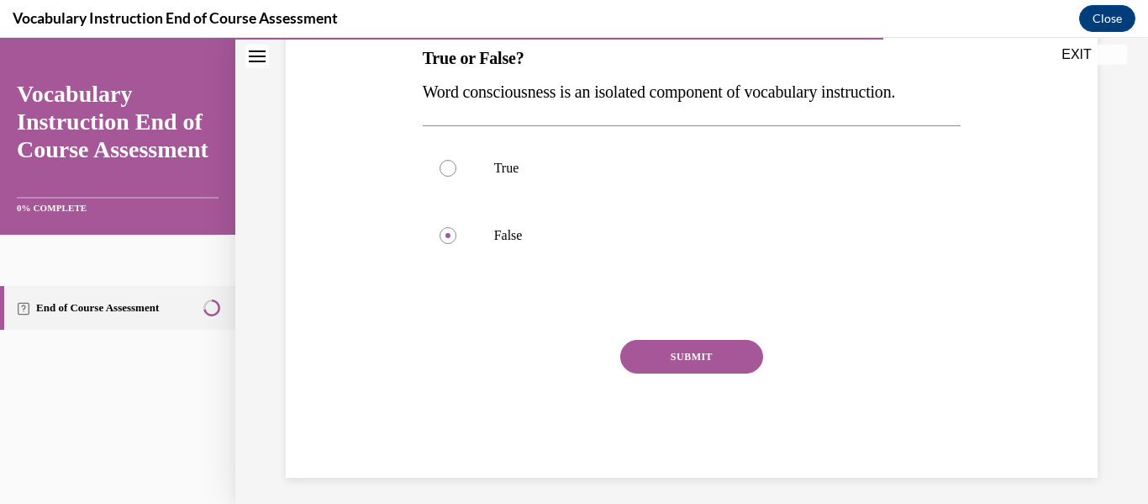
click at [708, 344] on button "SUBMIT" at bounding box center [691, 357] width 143 height 34
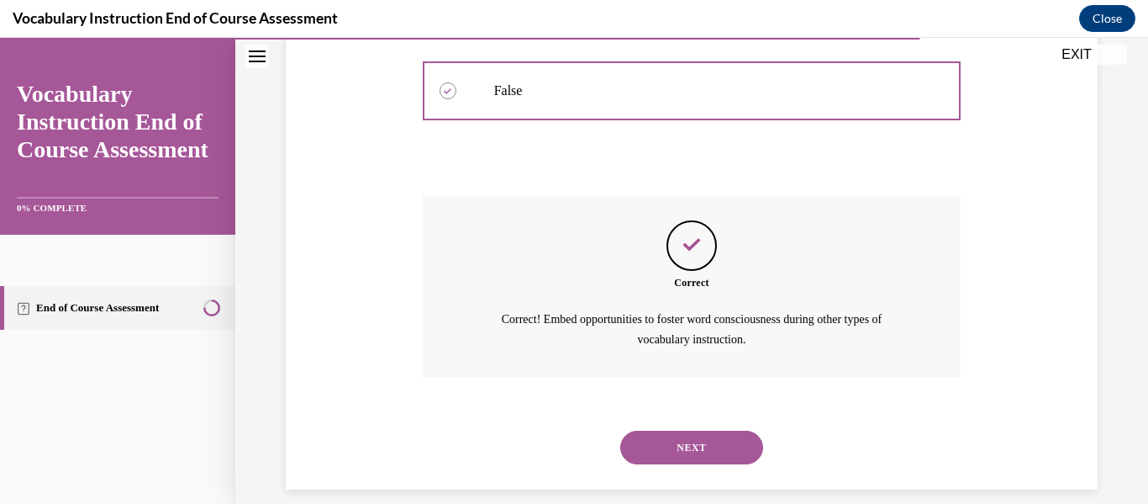
scroll to position [443, 0]
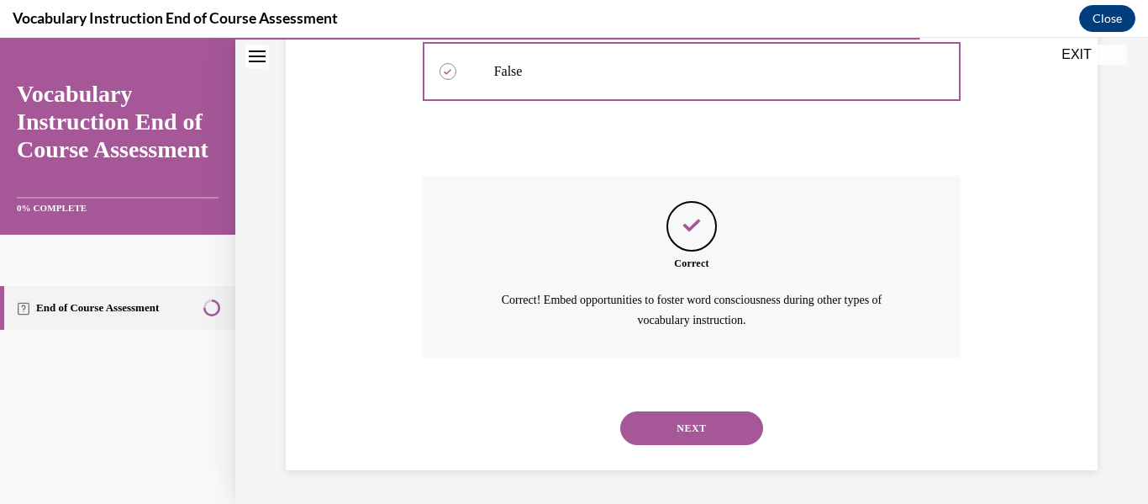
click at [729, 421] on button "NEXT" at bounding box center [691, 428] width 143 height 34
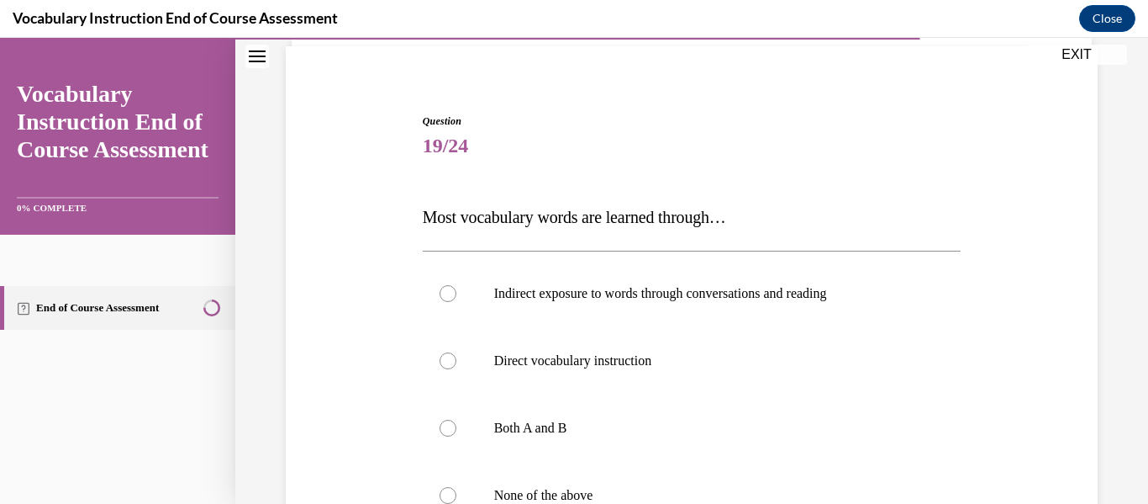
scroll to position [220, 0]
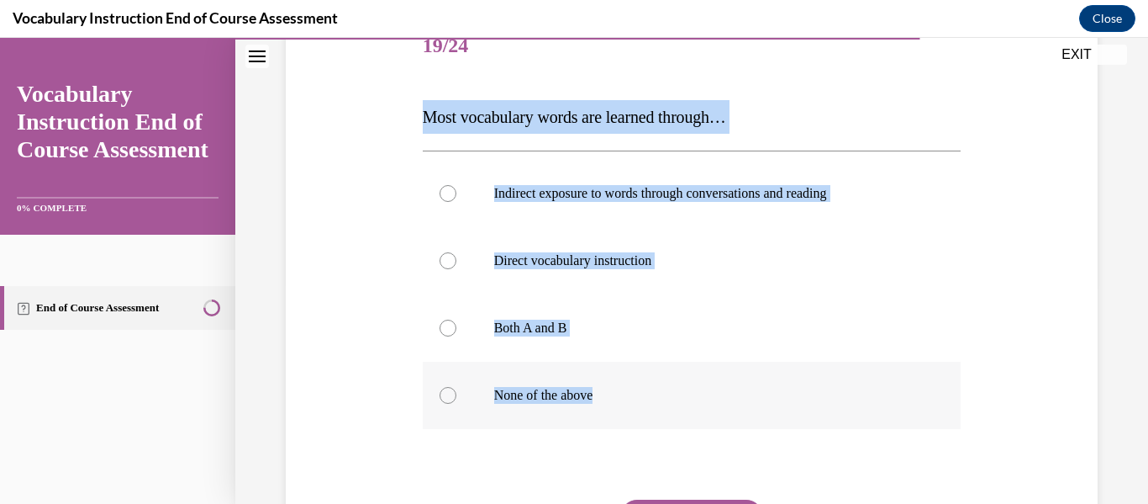
drag, startPoint x: 394, startPoint y: 115, endPoint x: 695, endPoint y: 398, distance: 412.7
click at [695, 398] on div "Question 19/24 Most vocabulary words are learned through… Indirect exposure to …" at bounding box center [692, 300] width 820 height 674
click at [372, 173] on div "Question 19/24 Most vocabulary words are learned through… Indirect exposure to …" at bounding box center [692, 300] width 820 height 674
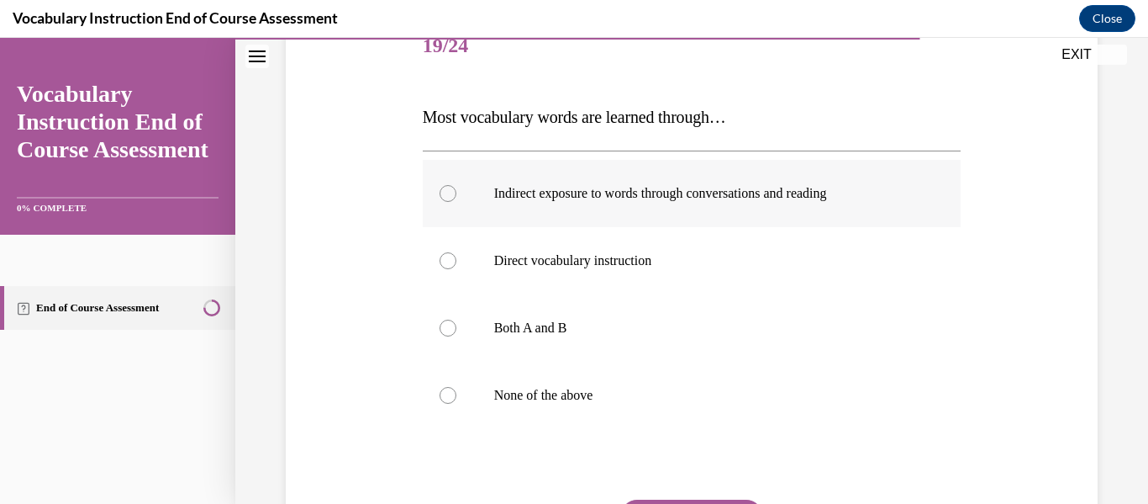
click at [438, 204] on label "Indirect exposure to words through conversations and reading" at bounding box center [692, 193] width 539 height 67
click at [440, 202] on input "Indirect exposure to words through conversations and reading" at bounding box center [448, 193] width 17 height 17
radio input "true"
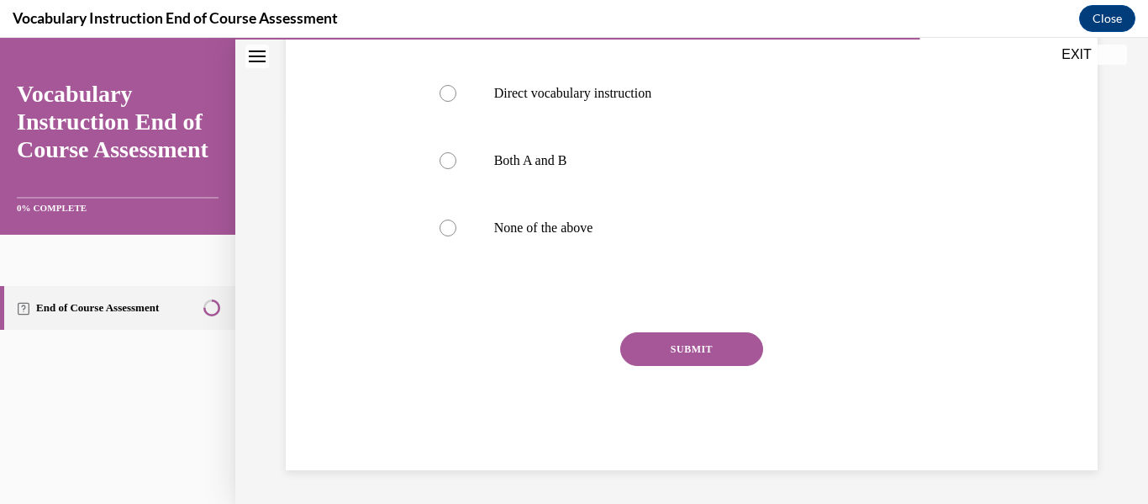
click at [645, 352] on button "SUBMIT" at bounding box center [691, 349] width 143 height 34
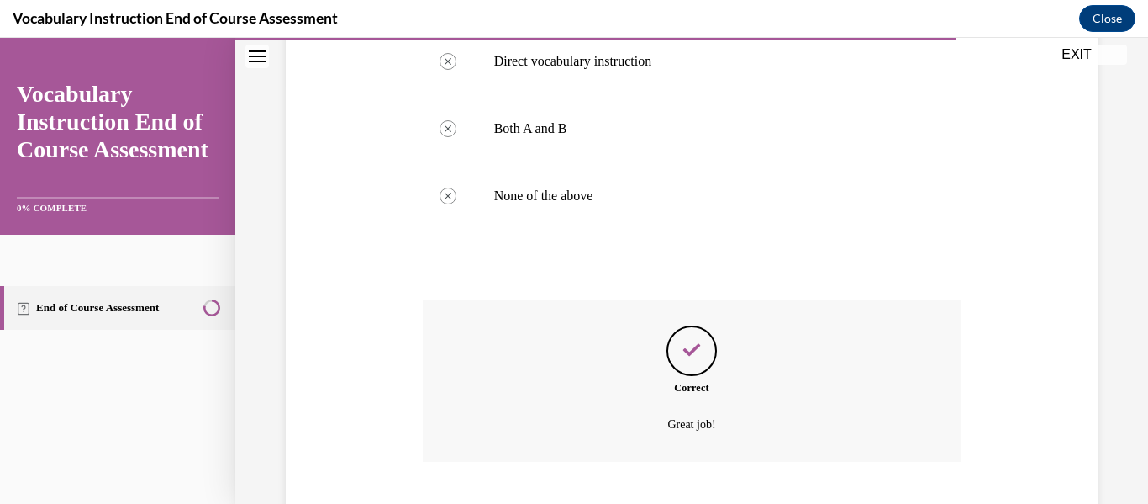
scroll to position [524, 0]
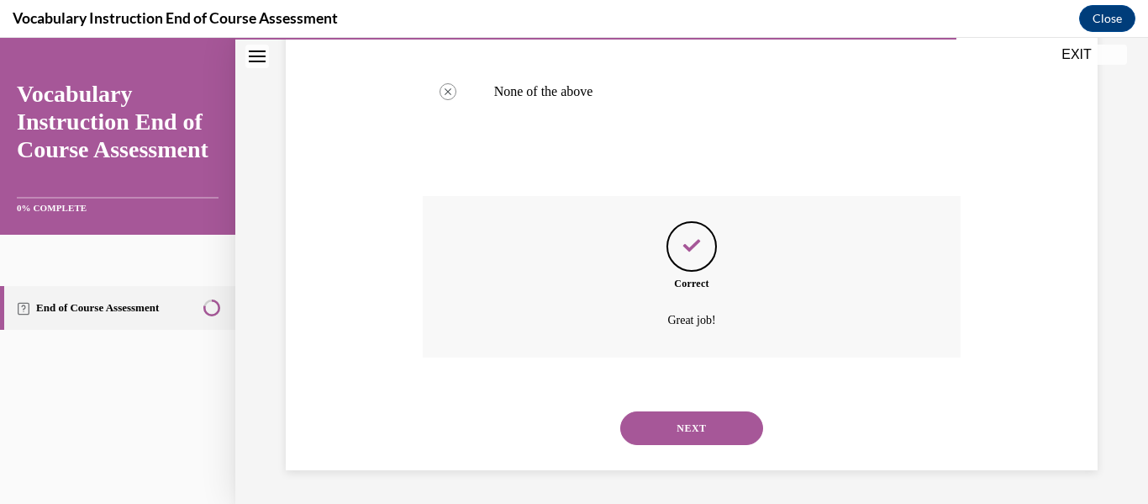
click at [695, 453] on div "NEXT" at bounding box center [692, 427] width 539 height 67
click at [685, 422] on button "NEXT" at bounding box center [691, 428] width 143 height 34
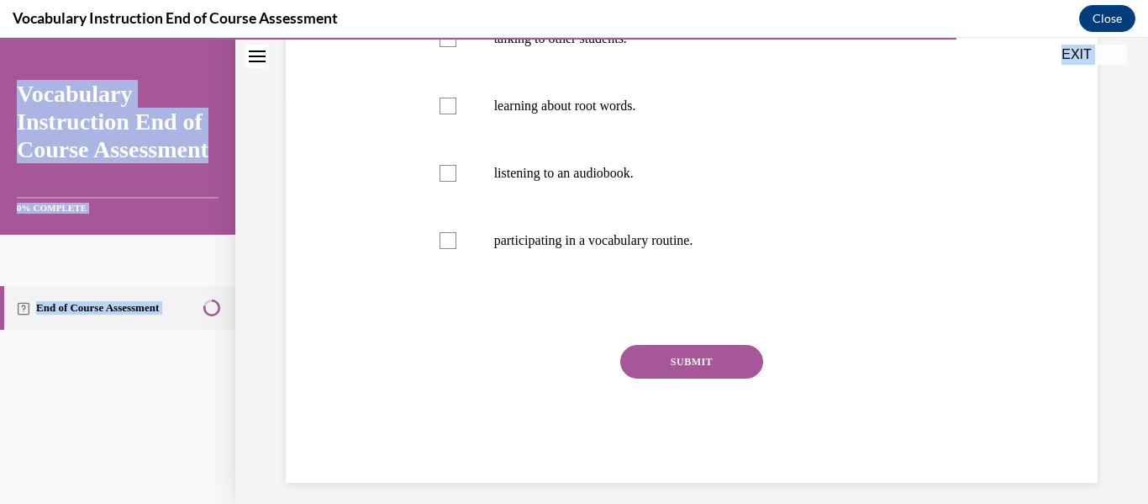
scroll to position [421, 0]
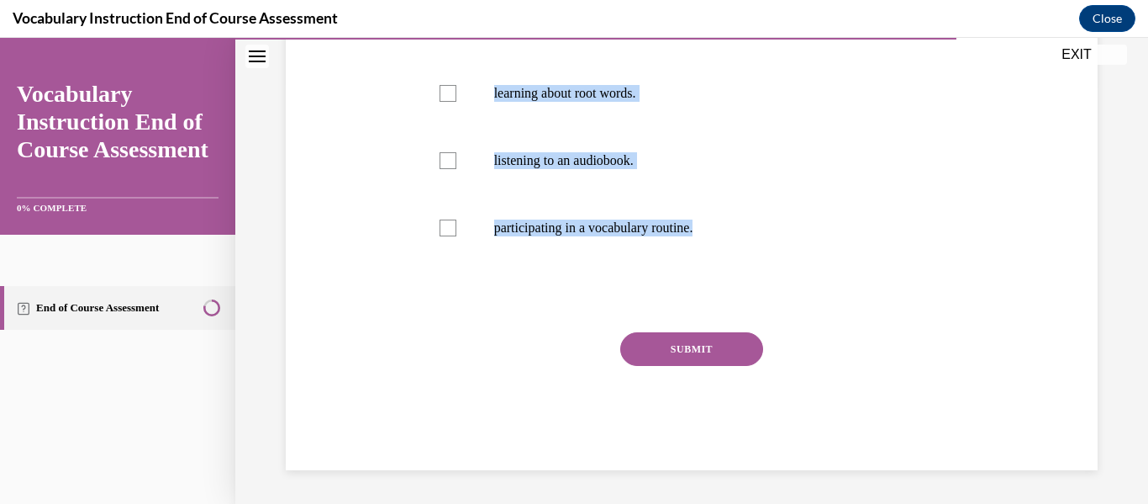
drag, startPoint x: 415, startPoint y: 124, endPoint x: 675, endPoint y: 305, distance: 316.9
click at [675, 305] on div "Question 20/24 Select all that are correct. Students learn words indirectly by……" at bounding box center [692, 116] width 820 height 708
click at [382, 179] on div "Question 20/24 Select all that are correct. Students learn words indirectly by……" at bounding box center [692, 116] width 820 height 708
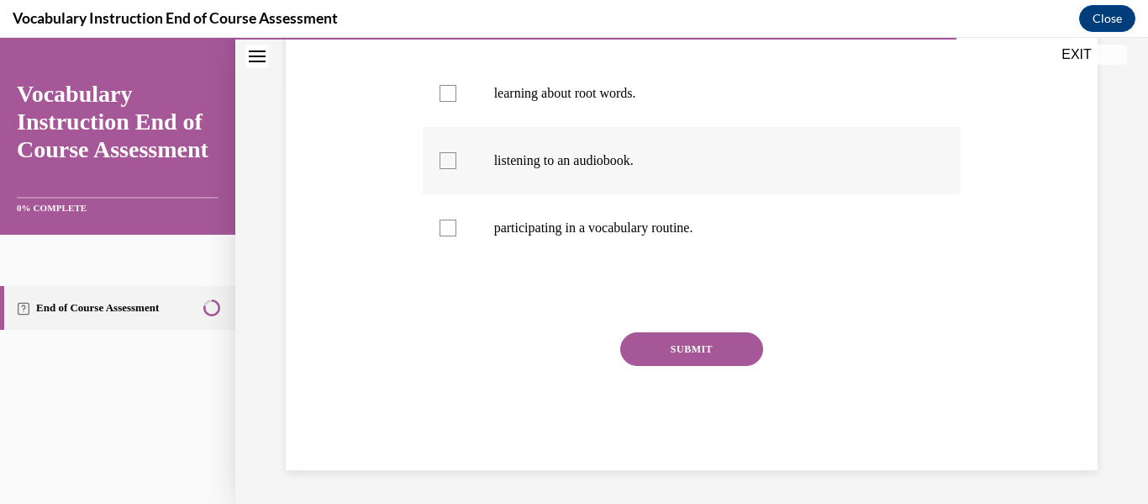
click at [439, 169] on label "listening to an audiobook." at bounding box center [692, 160] width 539 height 67
click at [440, 169] on input "listening to an audiobook." at bounding box center [448, 160] width 17 height 17
checkbox input "true"
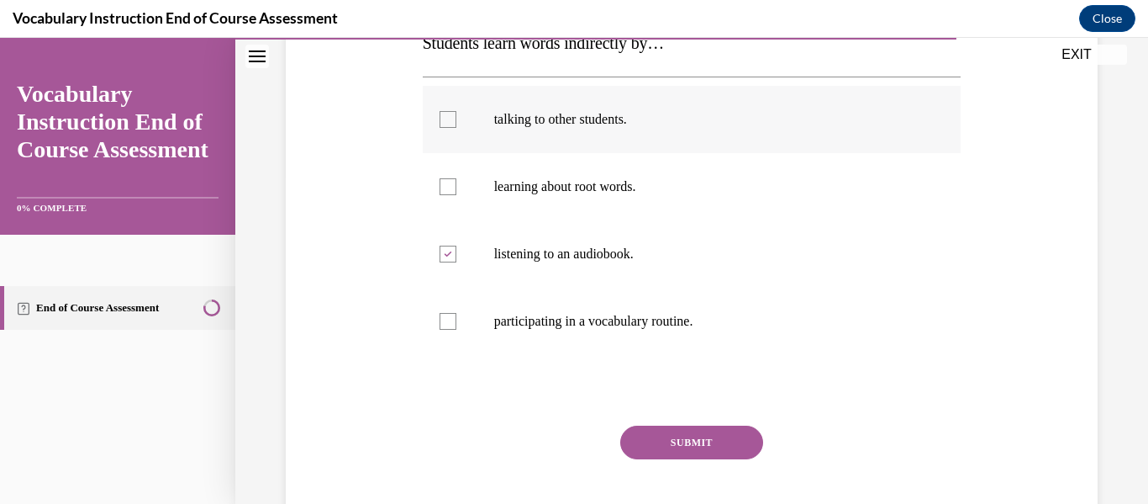
click at [430, 125] on label "talking to other students." at bounding box center [692, 119] width 539 height 67
click at [440, 125] on input "talking to other students." at bounding box center [448, 119] width 17 height 17
checkbox input "true"
click at [701, 440] on button "SUBMIT" at bounding box center [691, 442] width 143 height 34
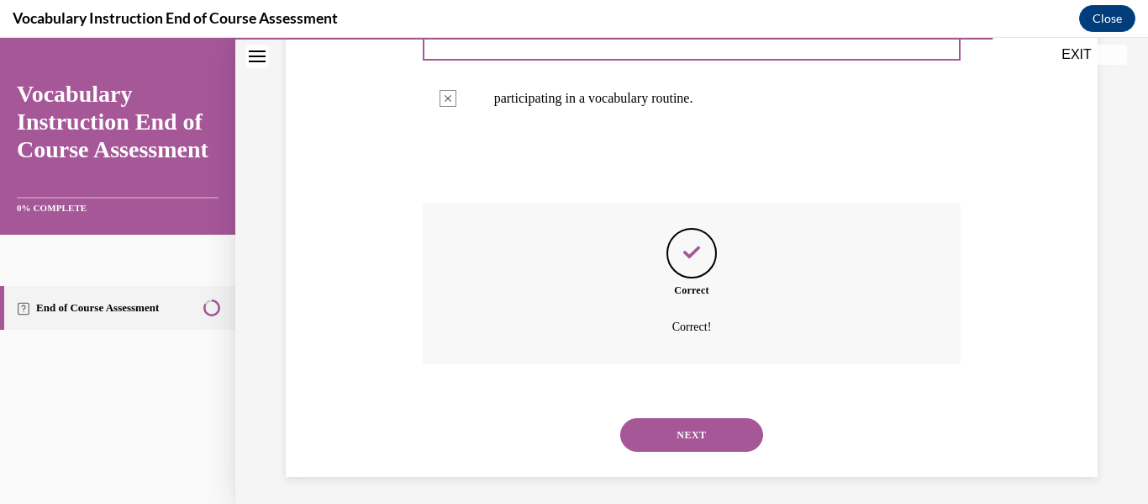
scroll to position [557, 0]
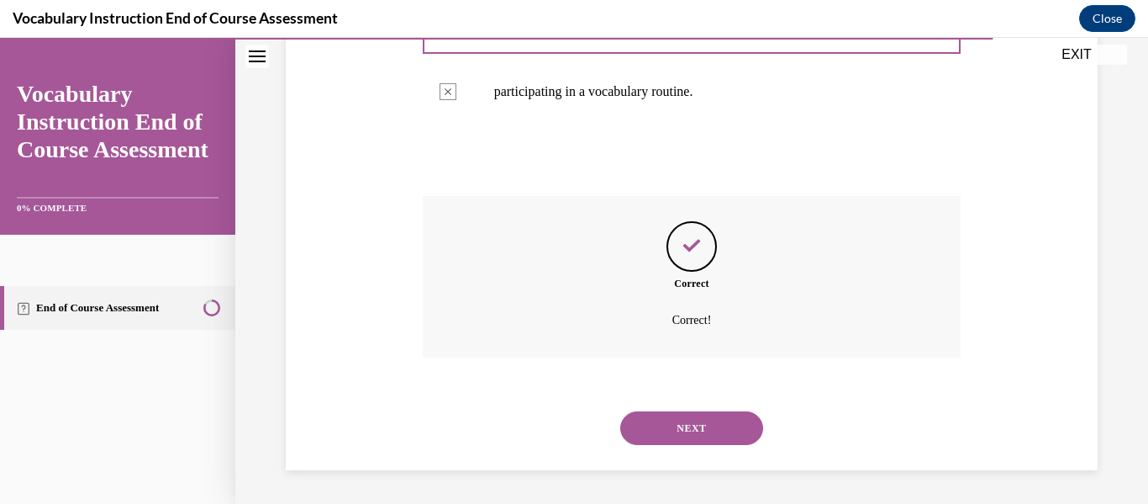
click at [669, 420] on button "NEXT" at bounding box center [691, 428] width 143 height 34
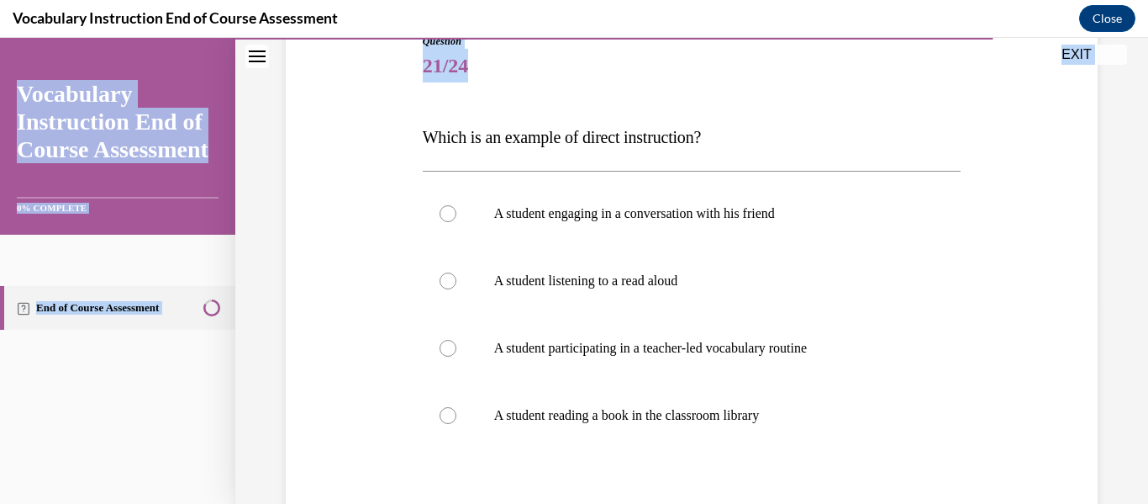
scroll to position [388, 0]
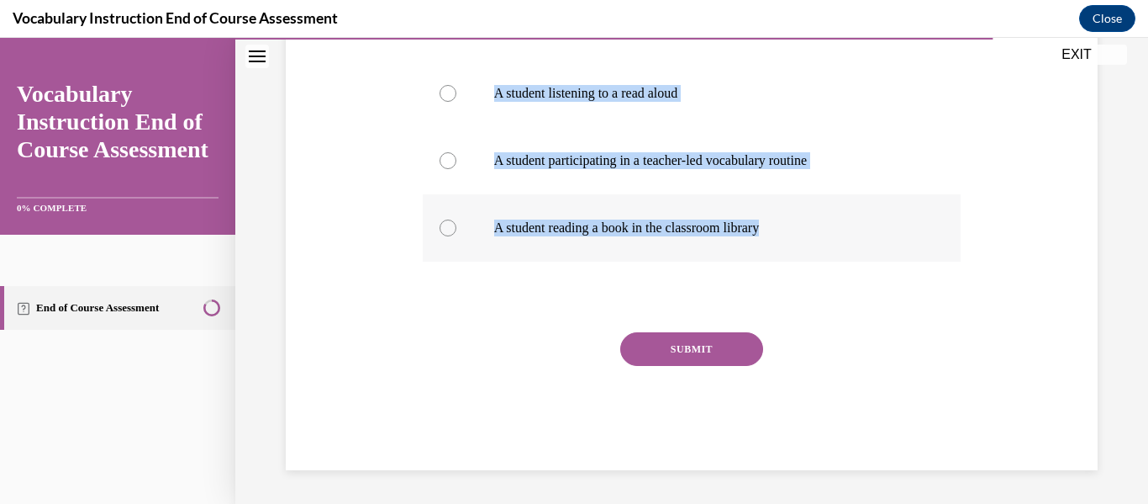
drag, startPoint x: 415, startPoint y: 227, endPoint x: 785, endPoint y: 253, distance: 370.8
click at [785, 253] on div "Question 21/24 Which is an example of direct instruction? A student engaging in…" at bounding box center [692, 133] width 820 height 674
click at [347, 241] on div "Question 21/24 Which is an example of direct instruction? A student engaging in…" at bounding box center [692, 133] width 820 height 674
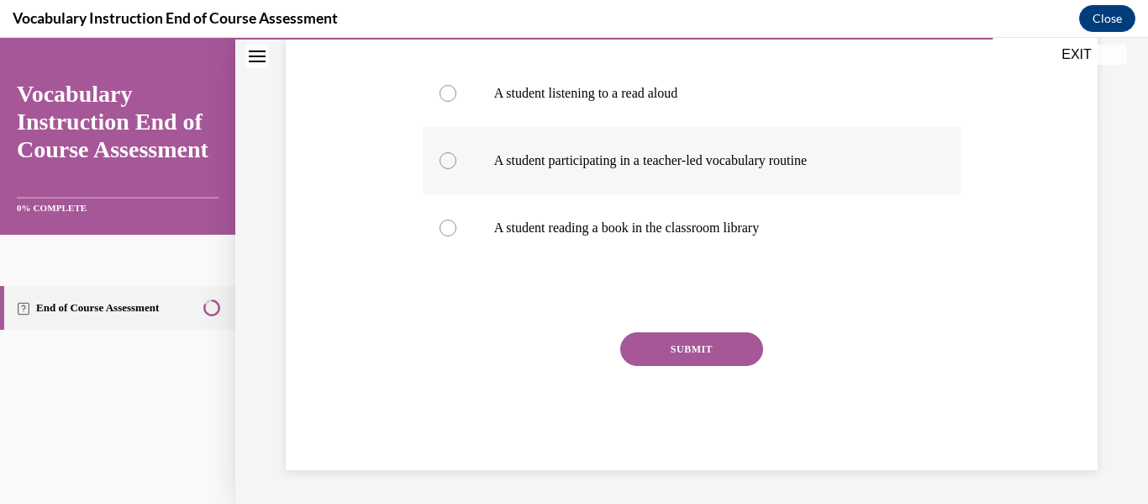
click at [446, 153] on div at bounding box center [448, 160] width 17 height 17
click at [446, 153] on input "A student participating in a teacher-led vocabulary routine" at bounding box center [448, 160] width 17 height 17
radio input "true"
click at [654, 337] on button "SUBMIT" at bounding box center [691, 349] width 143 height 34
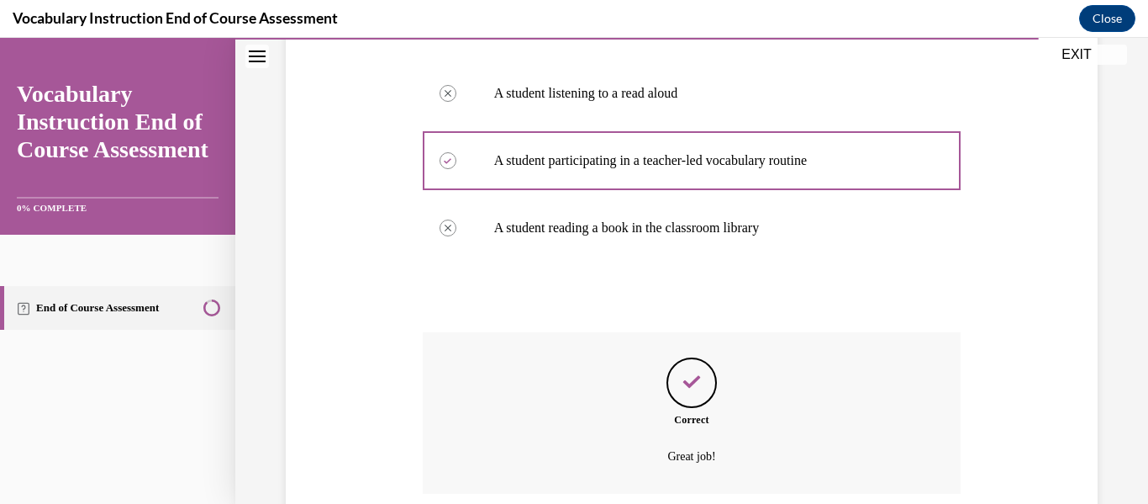
scroll to position [524, 0]
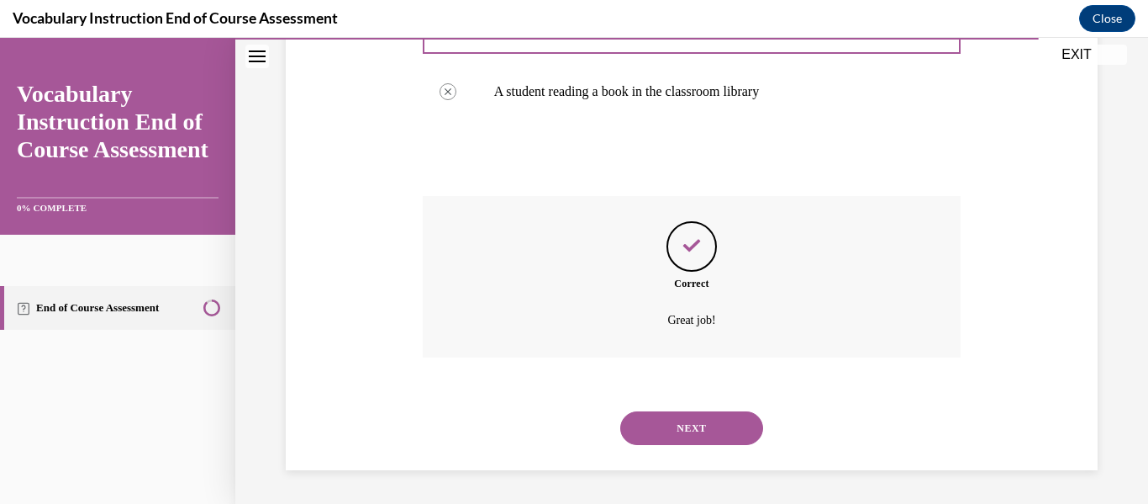
click at [651, 423] on button "NEXT" at bounding box center [691, 428] width 143 height 34
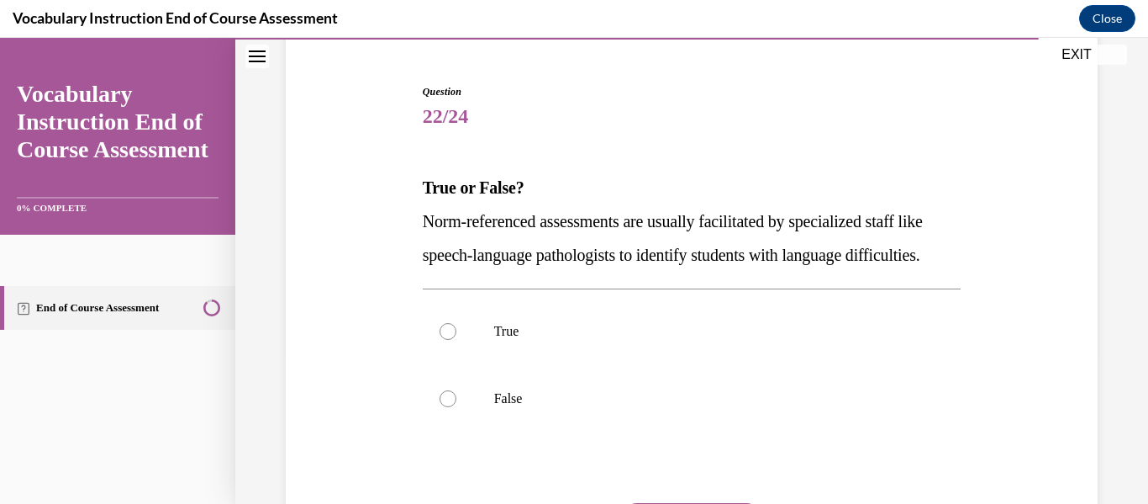
scroll to position [222, 0]
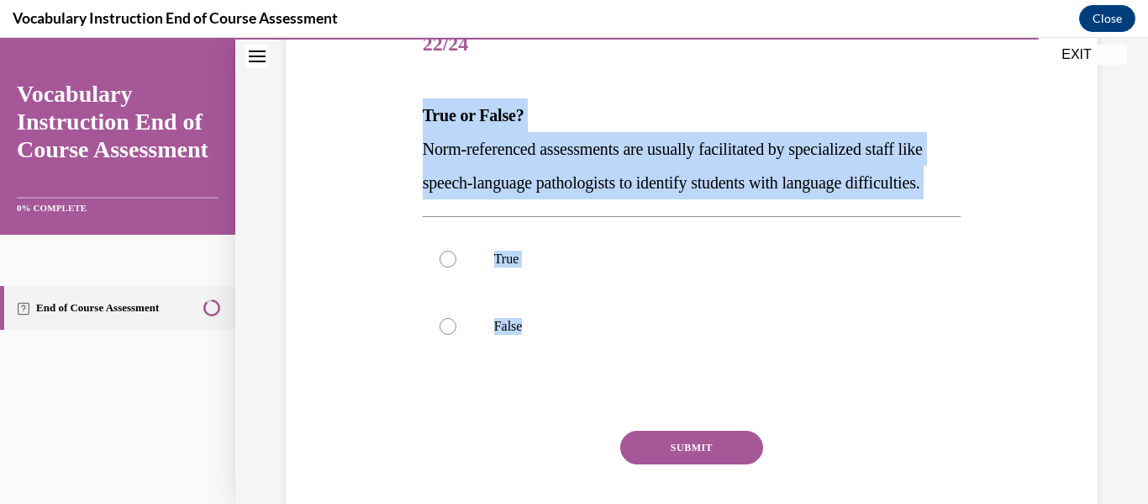
drag, startPoint x: 413, startPoint y: 95, endPoint x: 555, endPoint y: 406, distance: 341.9
click at [555, 406] on div "Question 22/24 True or False? Norm-referenced assessments are usually facilitat…" at bounding box center [692, 264] width 820 height 607
click at [430, 267] on label "True" at bounding box center [692, 258] width 539 height 67
click at [440, 267] on input "True" at bounding box center [448, 258] width 17 height 17
radio input "true"
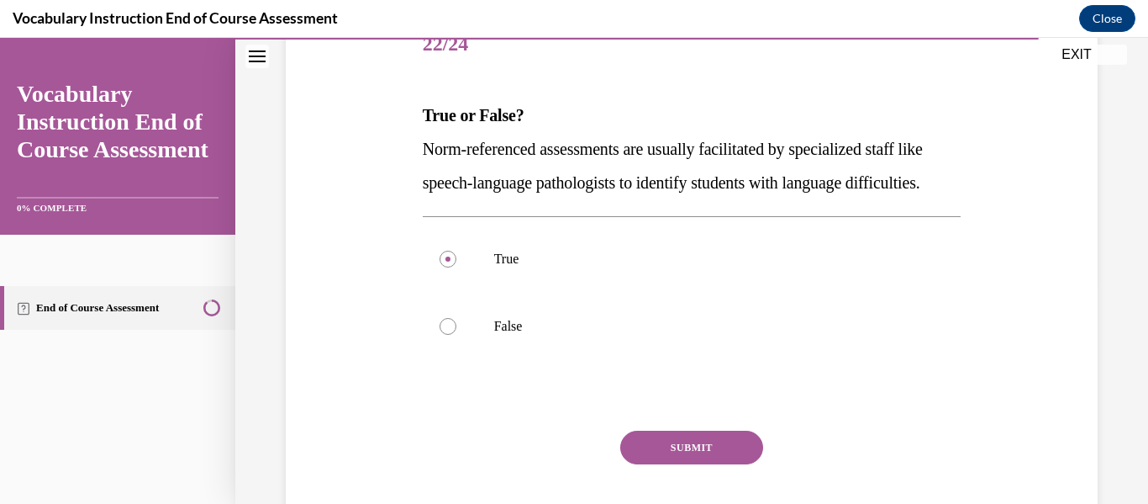
click at [649, 464] on button "SUBMIT" at bounding box center [691, 447] width 143 height 34
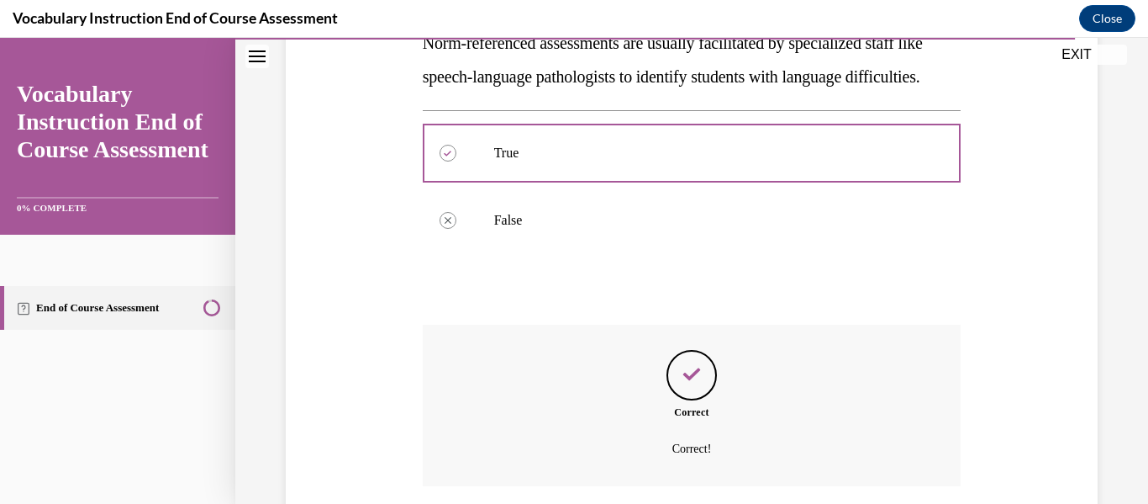
scroll to position [490, 0]
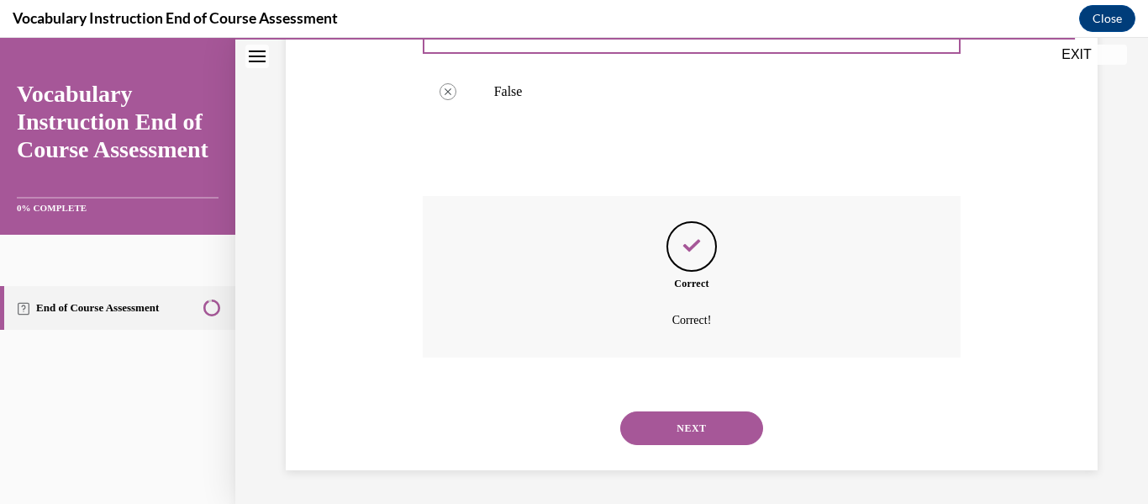
click at [675, 426] on button "NEXT" at bounding box center [691, 428] width 143 height 34
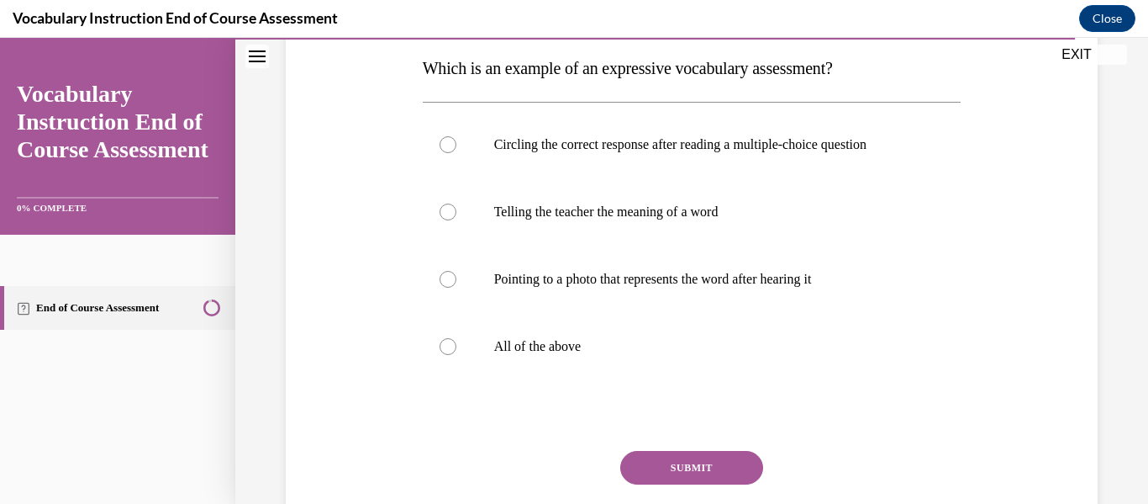
scroll to position [270, 0]
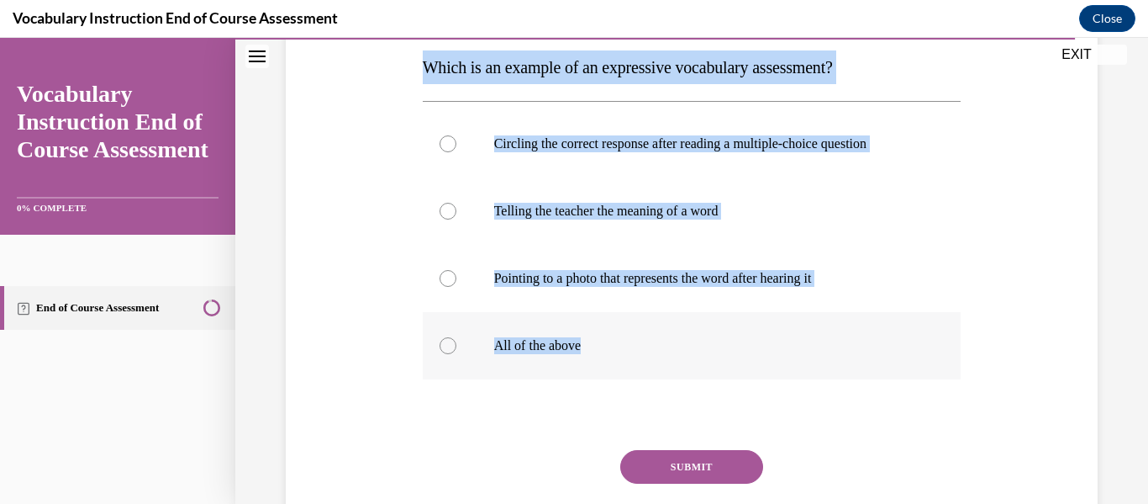
drag, startPoint x: 401, startPoint y: 69, endPoint x: 694, endPoint y: 351, distance: 406.7
click at [694, 351] on div "Question 23/24 Which is an example of an expressive vocabulary assessment? Circ…" at bounding box center [692, 250] width 820 height 674
click at [380, 207] on div "Question 23/24 Which is an example of an expressive vocabulary assessment? Circ…" at bounding box center [692, 250] width 820 height 674
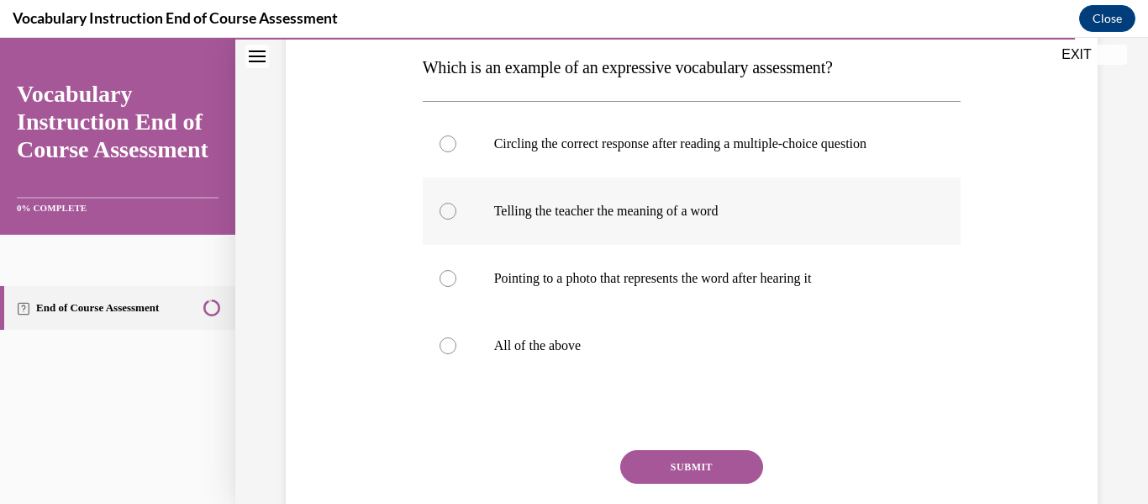
click at [455, 198] on label "Telling the teacher the meaning of a word" at bounding box center [692, 210] width 539 height 67
click at [455, 203] on input "Telling the teacher the meaning of a word" at bounding box center [448, 211] width 17 height 17
radio input "true"
click at [676, 457] on button "SUBMIT" at bounding box center [691, 467] width 143 height 34
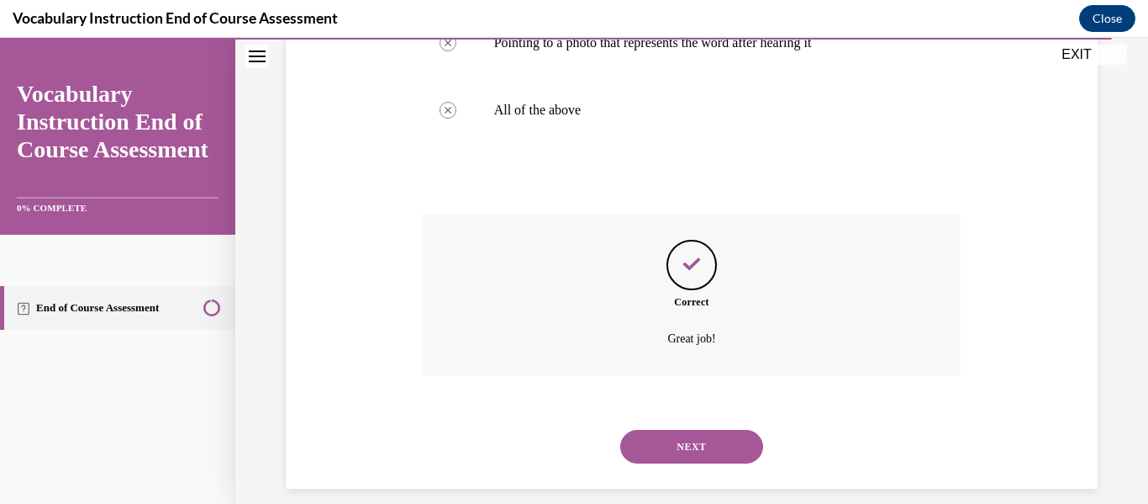
scroll to position [524, 0]
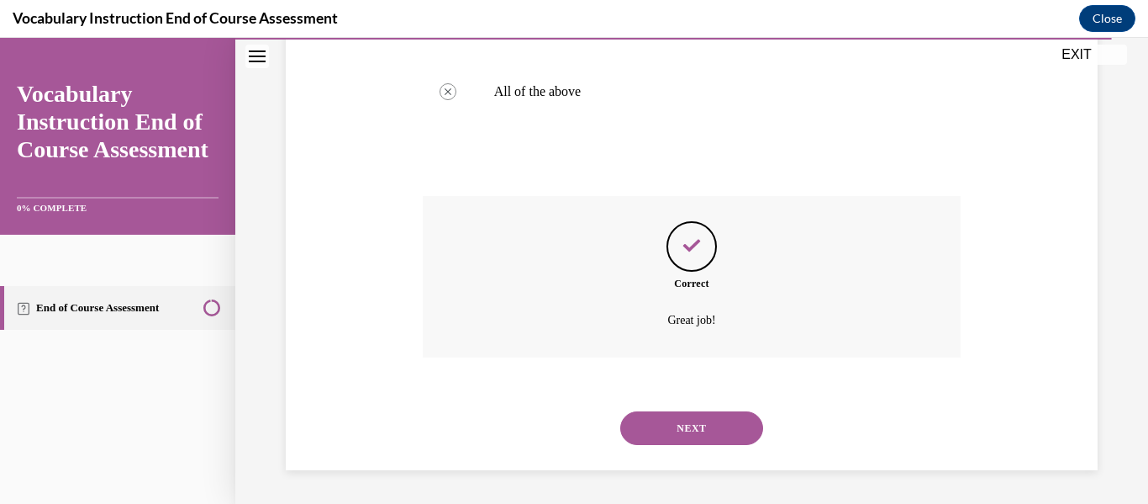
click at [640, 427] on button "NEXT" at bounding box center [691, 428] width 143 height 34
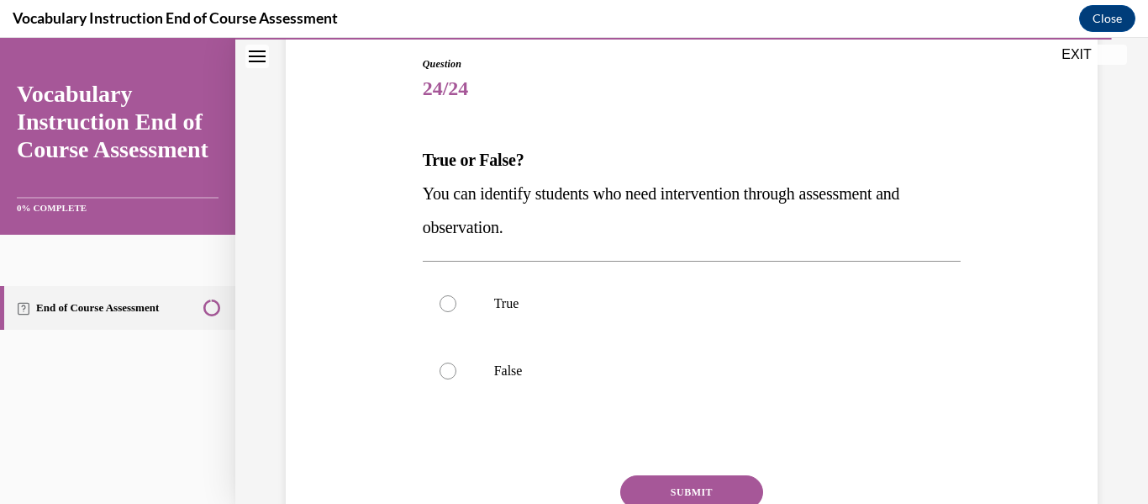
scroll to position [177, 0]
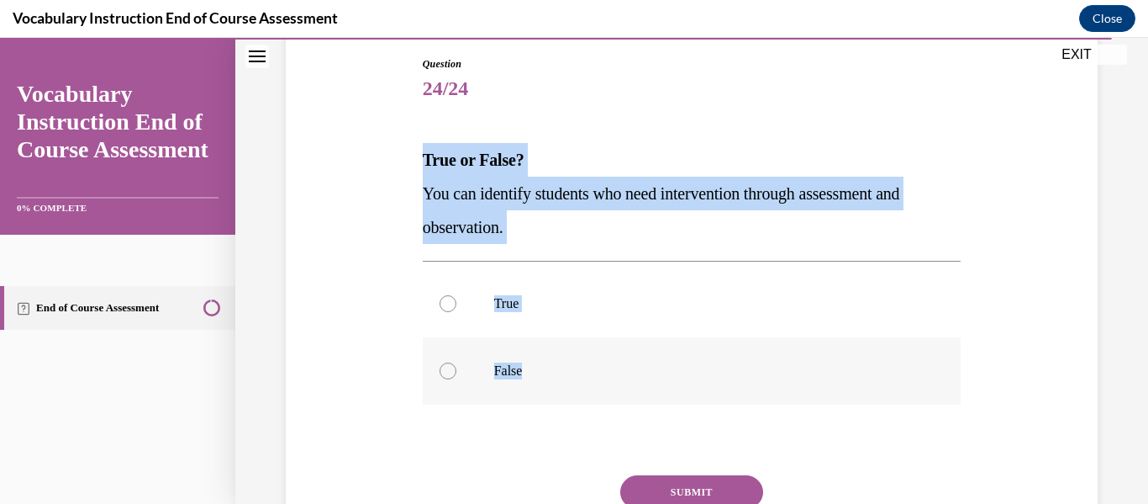
drag, startPoint x: 380, startPoint y: 167, endPoint x: 577, endPoint y: 367, distance: 280.0
click at [577, 367] on div "Question 24/24 True or False? You can identify students who need intervention t…" at bounding box center [692, 309] width 820 height 607
click at [443, 309] on div at bounding box center [448, 303] width 17 height 17
click at [443, 309] on input "True" at bounding box center [448, 303] width 17 height 17
radio input "true"
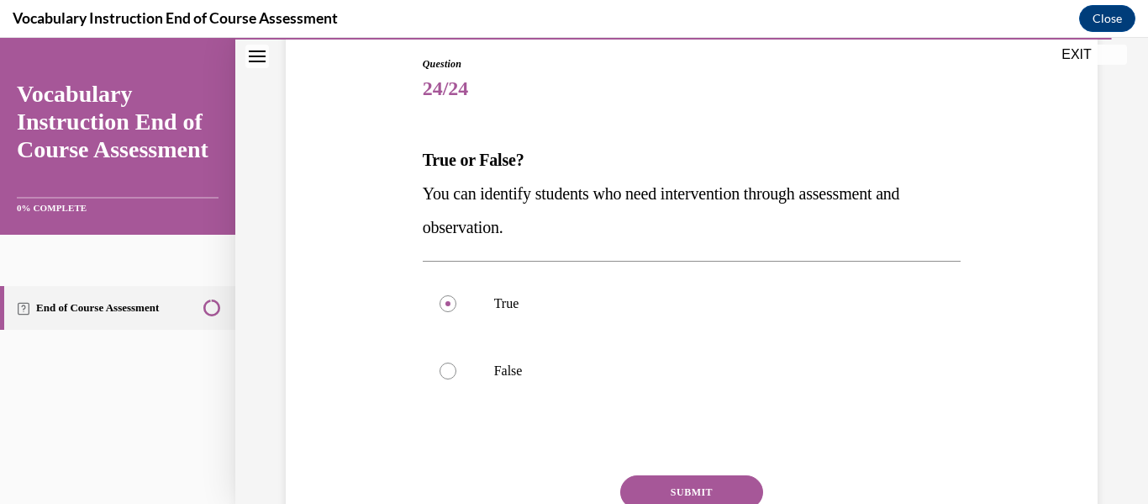
click at [657, 483] on button "SUBMIT" at bounding box center [691, 492] width 143 height 34
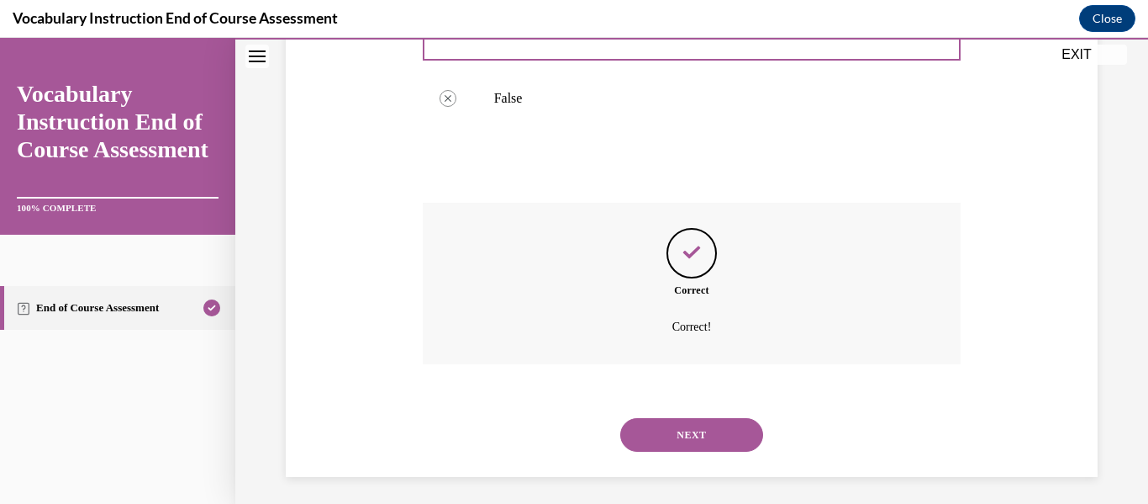
scroll to position [456, 0]
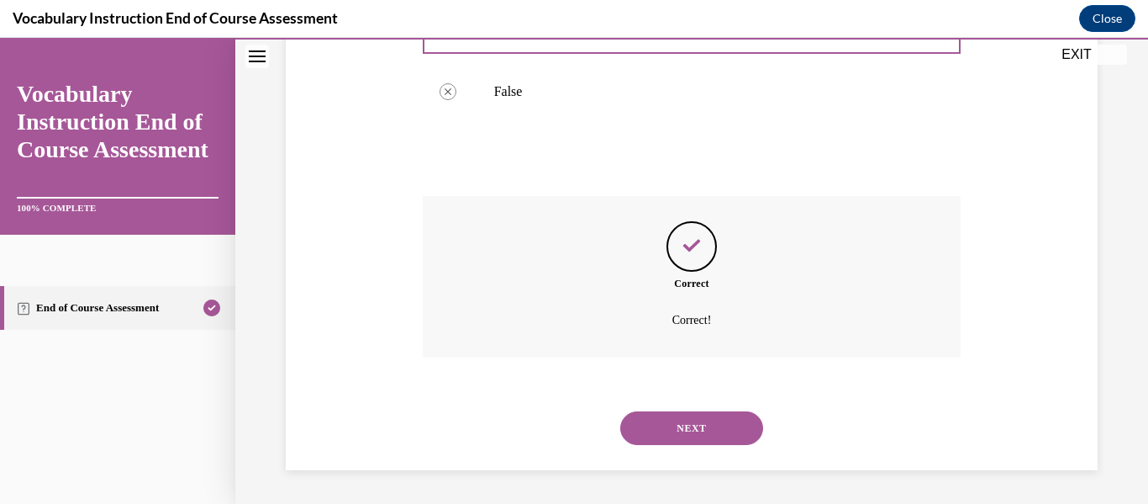
click at [663, 418] on button "NEXT" at bounding box center [691, 428] width 143 height 34
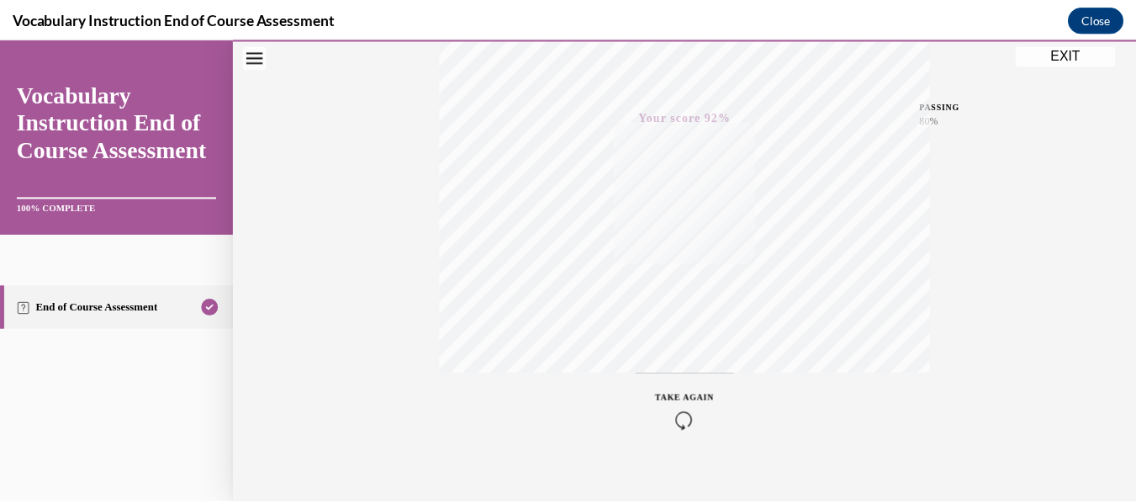
scroll to position [377, 0]
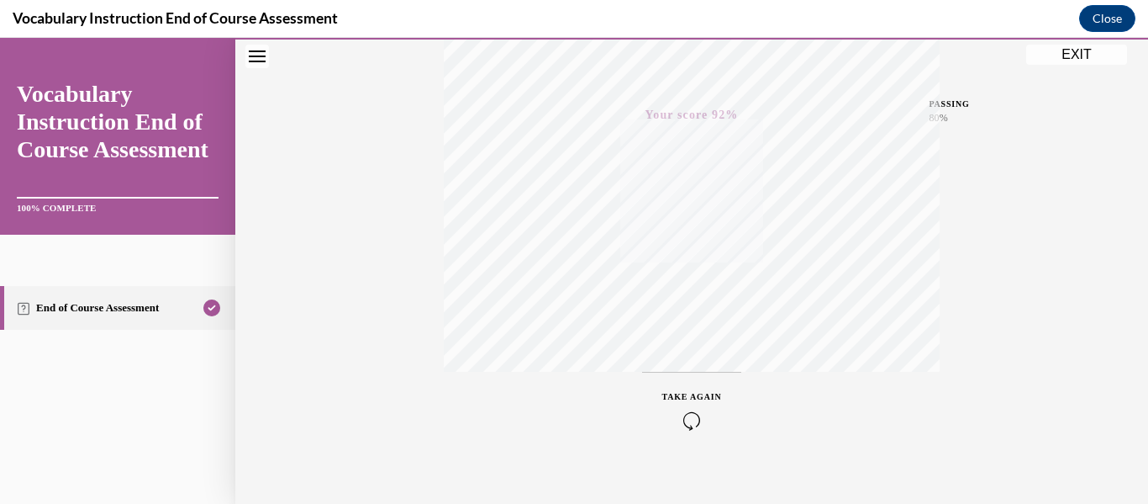
click at [1066, 66] on div "Quiz Results PASSING 80% Your score 92% Passed PASSING 80% Your score Your scor…" at bounding box center [691, 118] width 913 height 809
click at [1063, 58] on button "EXIT" at bounding box center [1076, 55] width 101 height 20
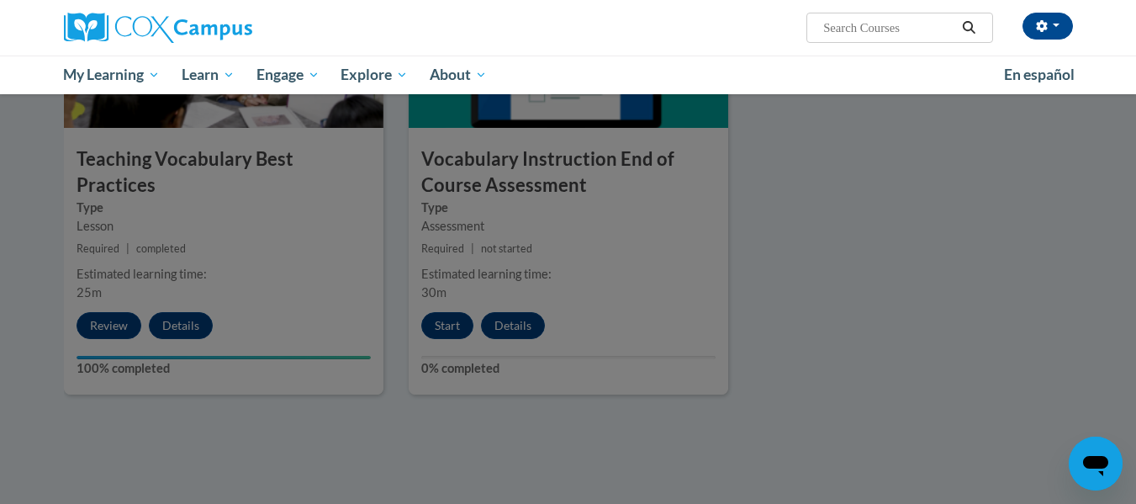
click at [952, 286] on div at bounding box center [568, 252] width 1136 height 504
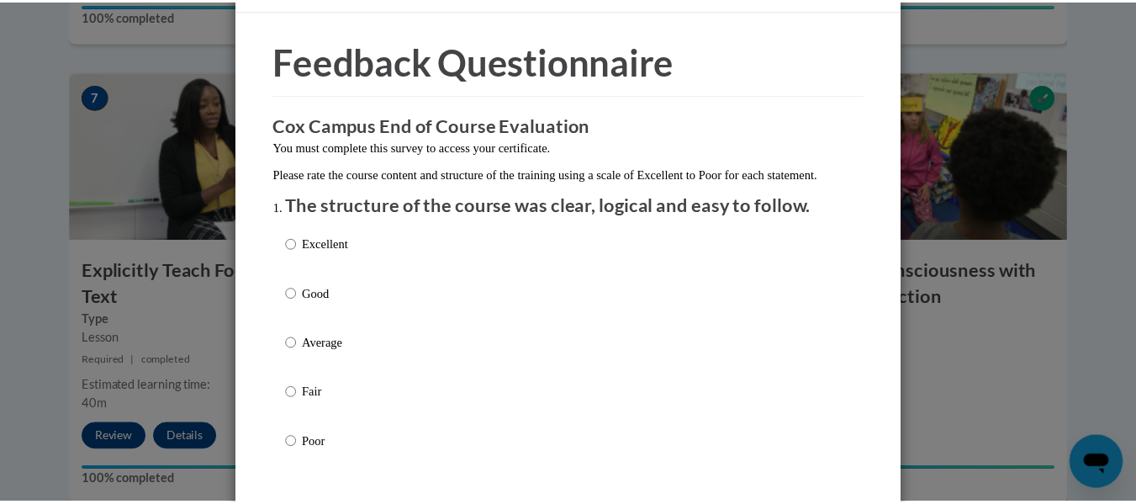
scroll to position [0, 0]
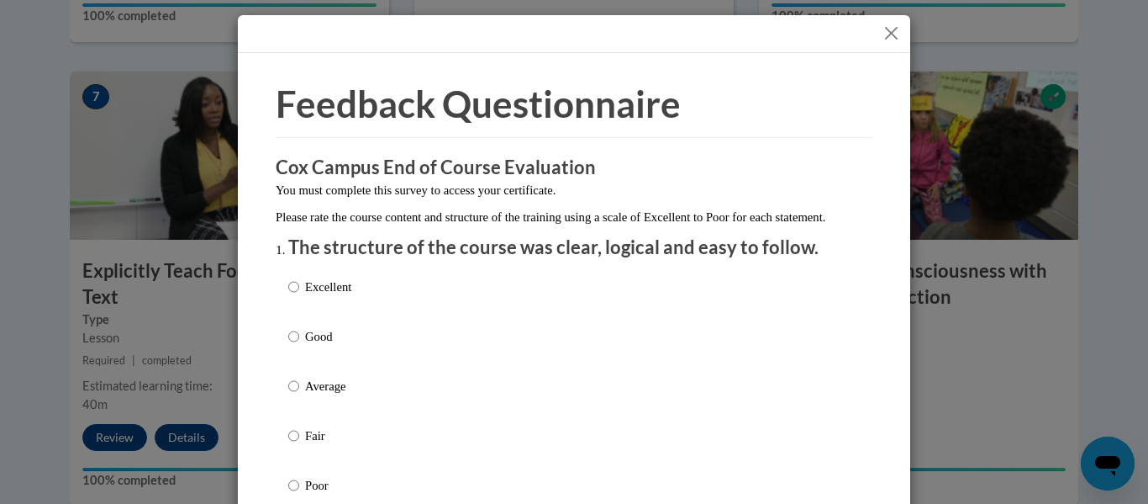
click at [888, 23] on button "Close" at bounding box center [891, 33] width 21 height 21
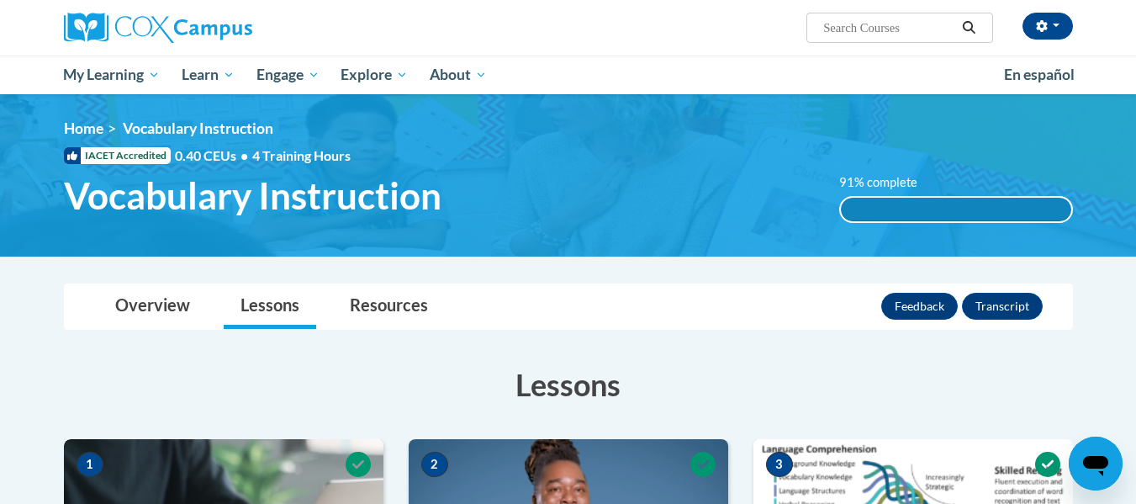
click at [494, 30] on div "Fawn Bell-Palmer (America/New_York UTC-04:00) My Profile Inbox My Transcripts L…" at bounding box center [740, 21] width 689 height 43
drag, startPoint x: 494, startPoint y: 30, endPoint x: 437, endPoint y: -4, distance: 66.7
click at [437, 0] on html "Fawn Bell-Palmer (America/New_York UTC-04:00) My Profile Inbox My Transcripts L…" at bounding box center [568, 252] width 1136 height 504
